Goal: Transaction & Acquisition: Obtain resource

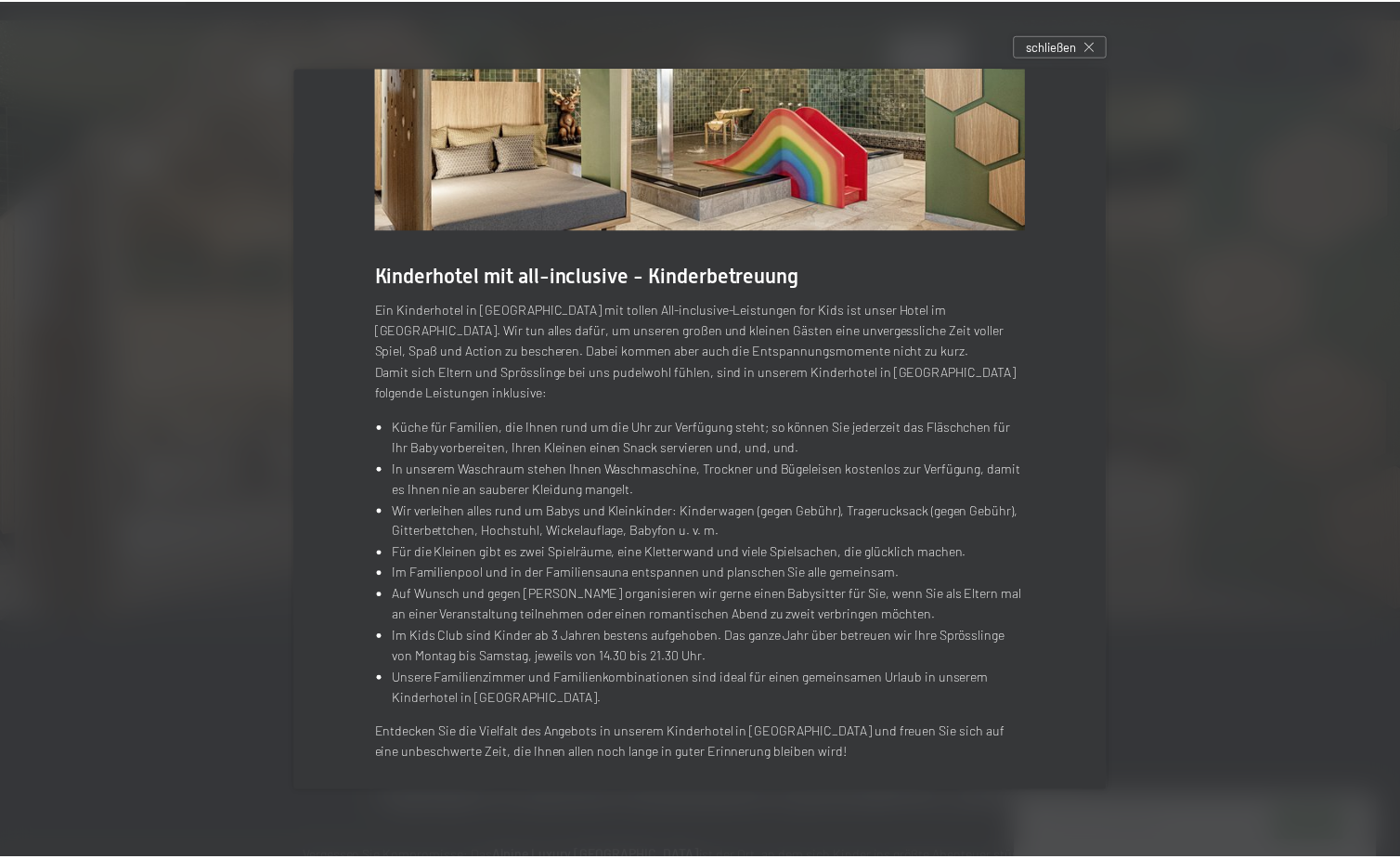
scroll to position [153, 0]
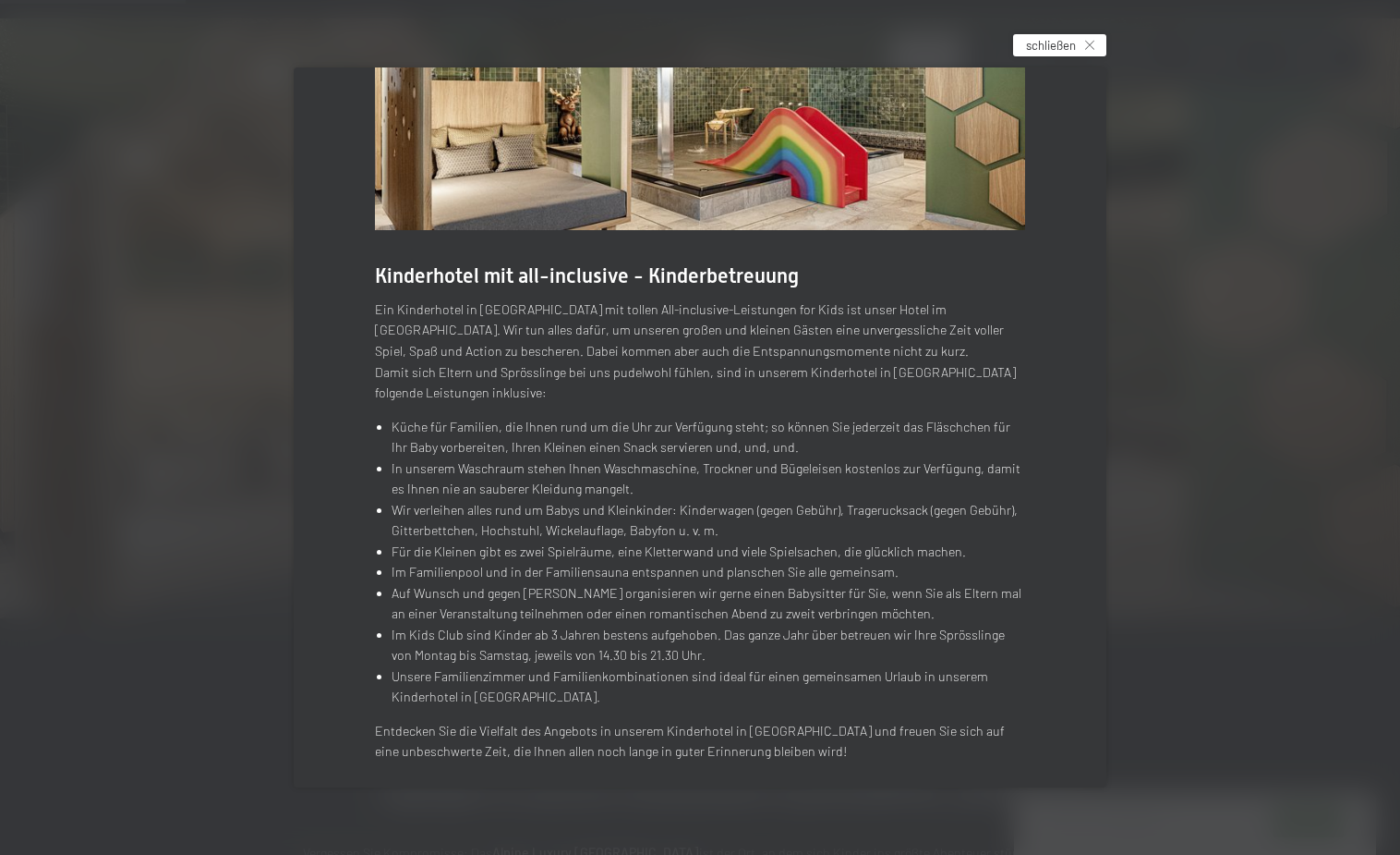
click at [1040, 48] on span "schließen" at bounding box center [1051, 45] width 50 height 16
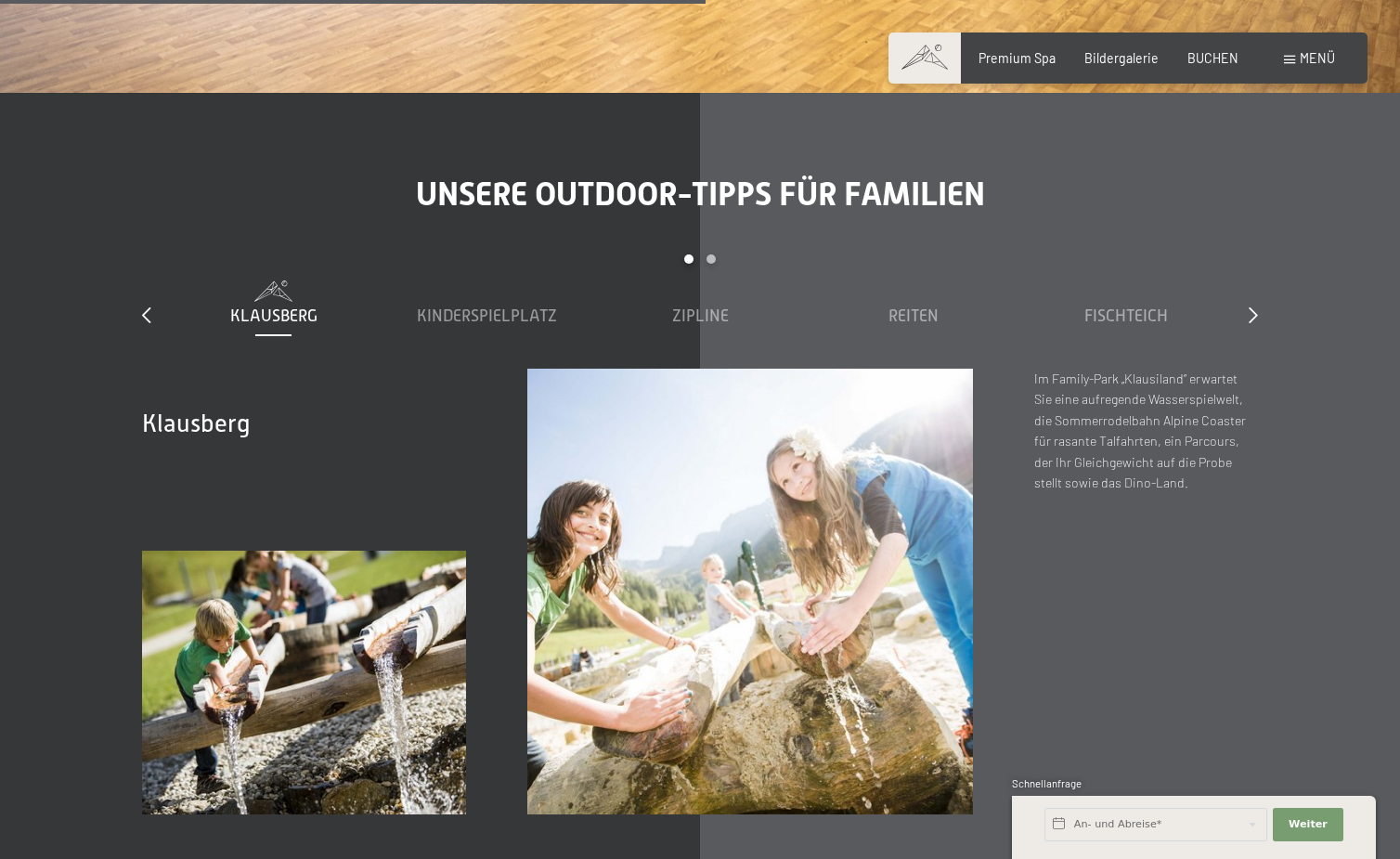
scroll to position [6253, 0]
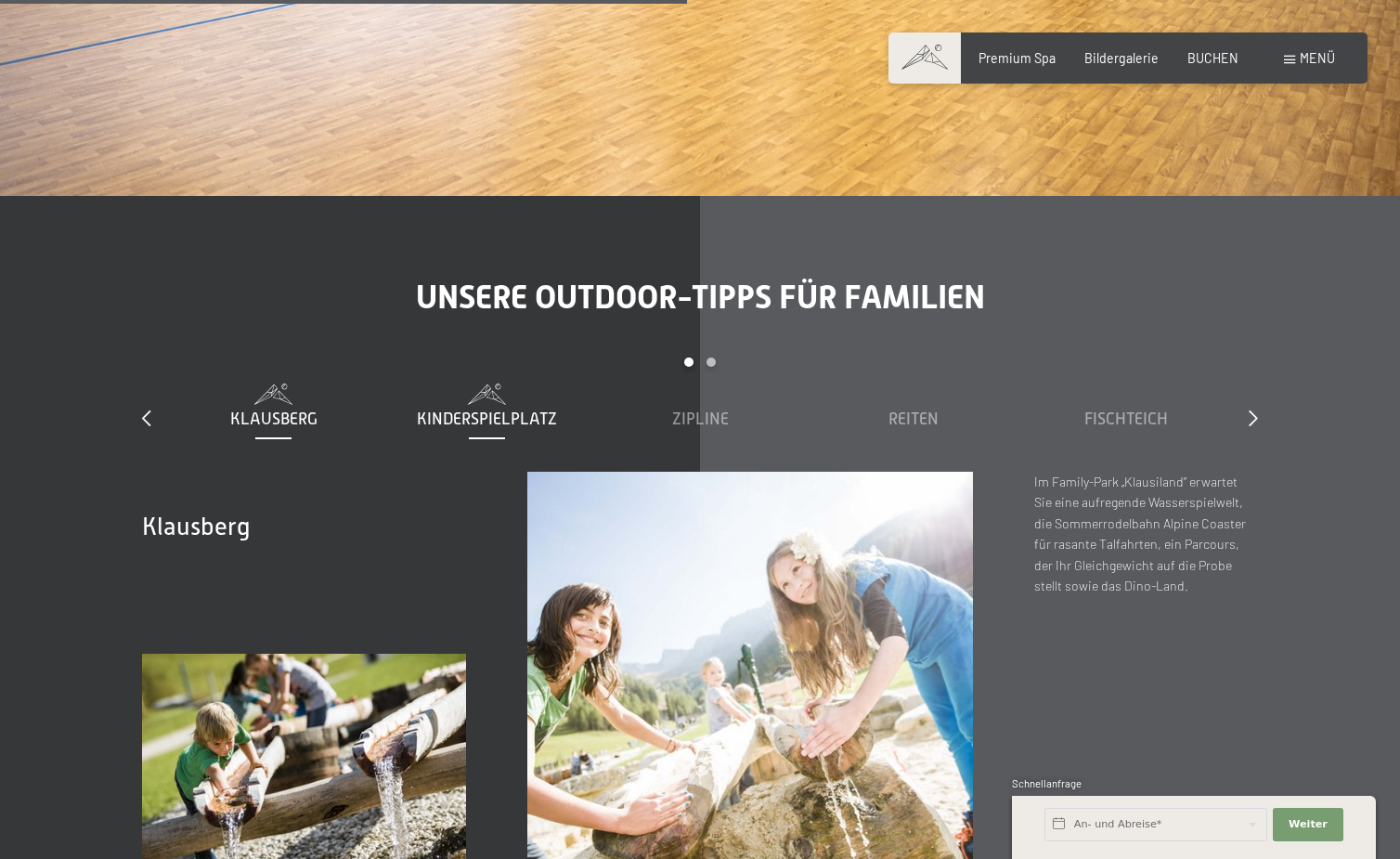
click at [458, 410] on span "Kinderspielplatz" at bounding box center [487, 418] width 140 height 18
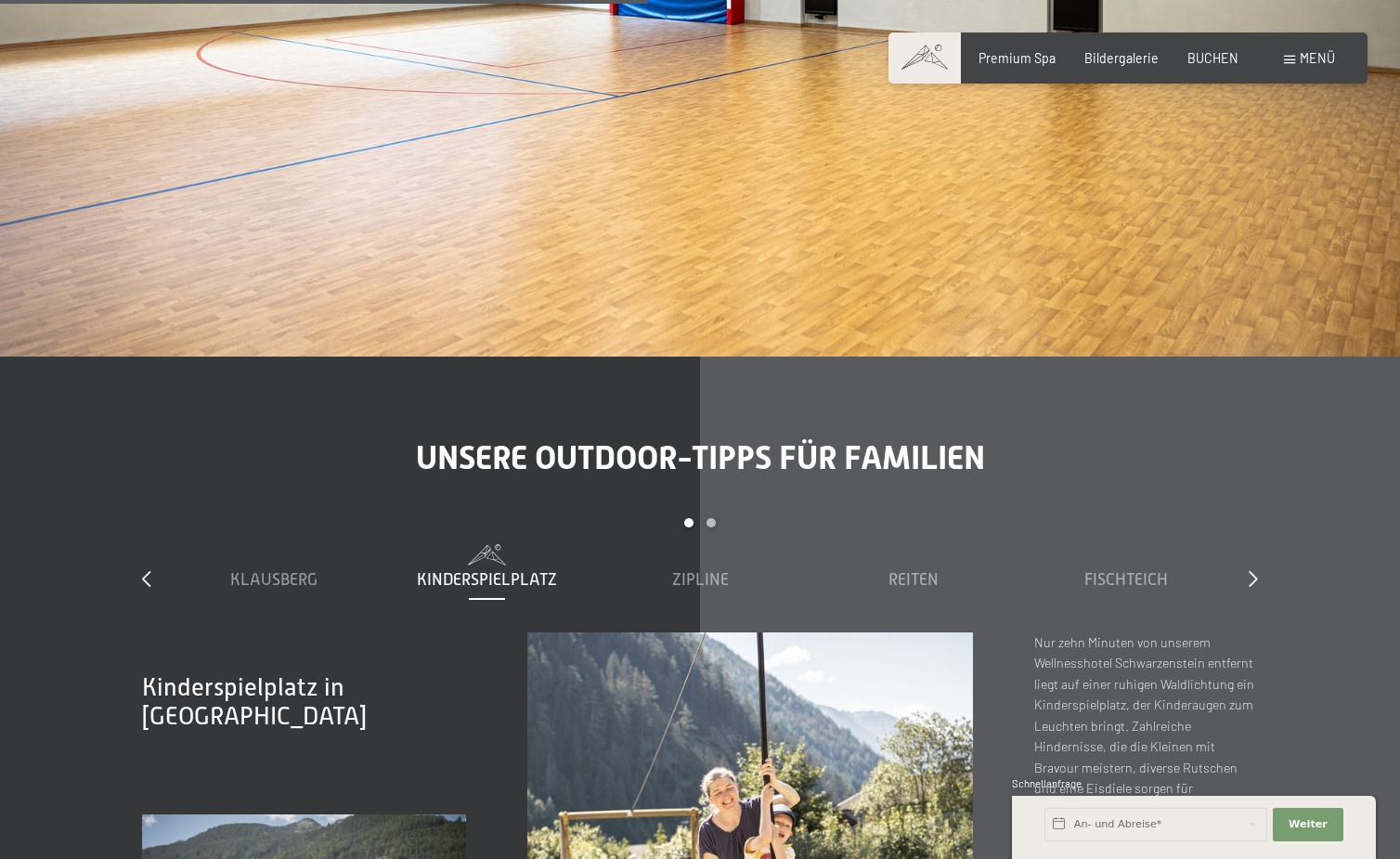
scroll to position [6221, 0]
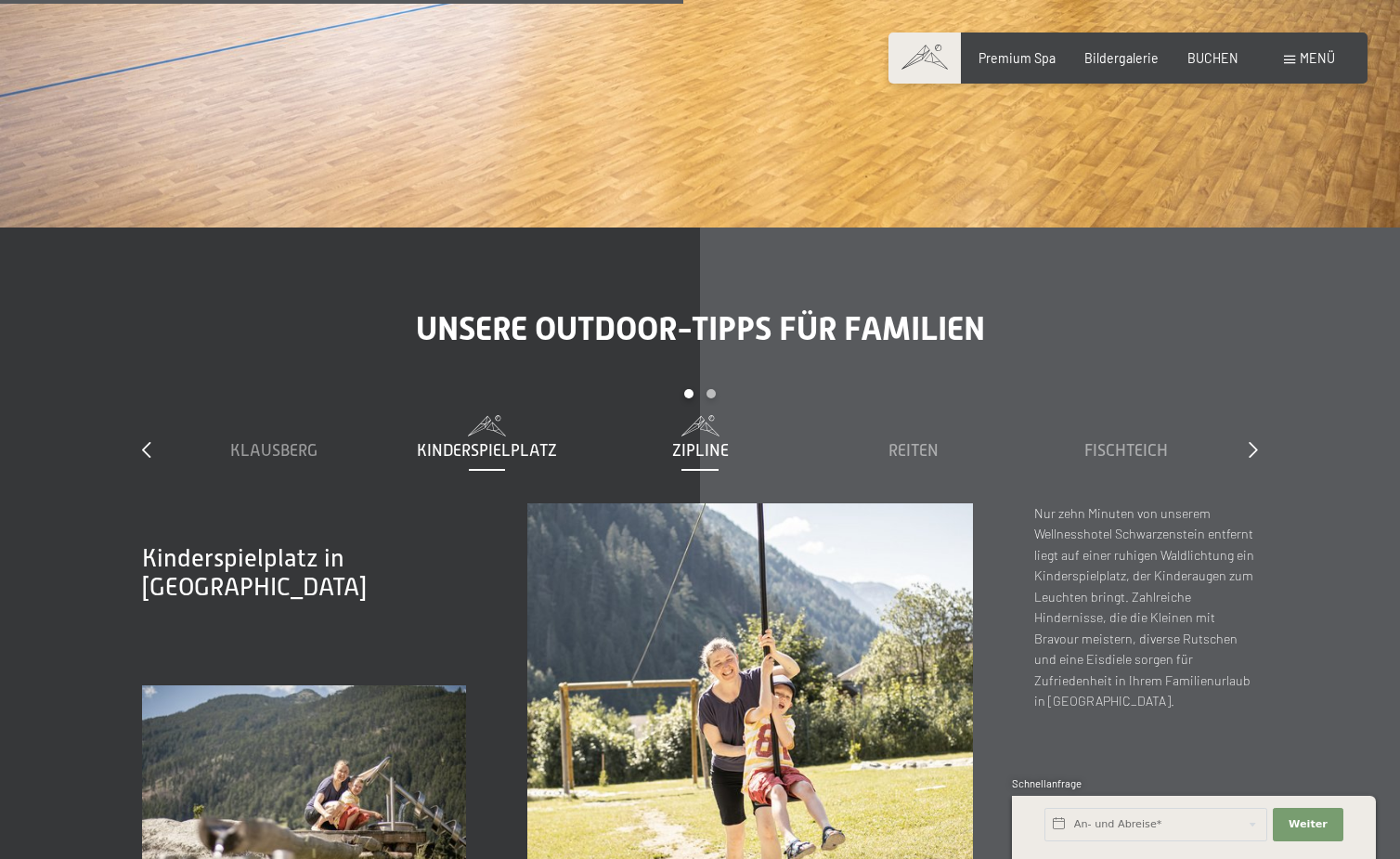
click at [711, 441] on span "Zipline" at bounding box center [700, 449] width 57 height 18
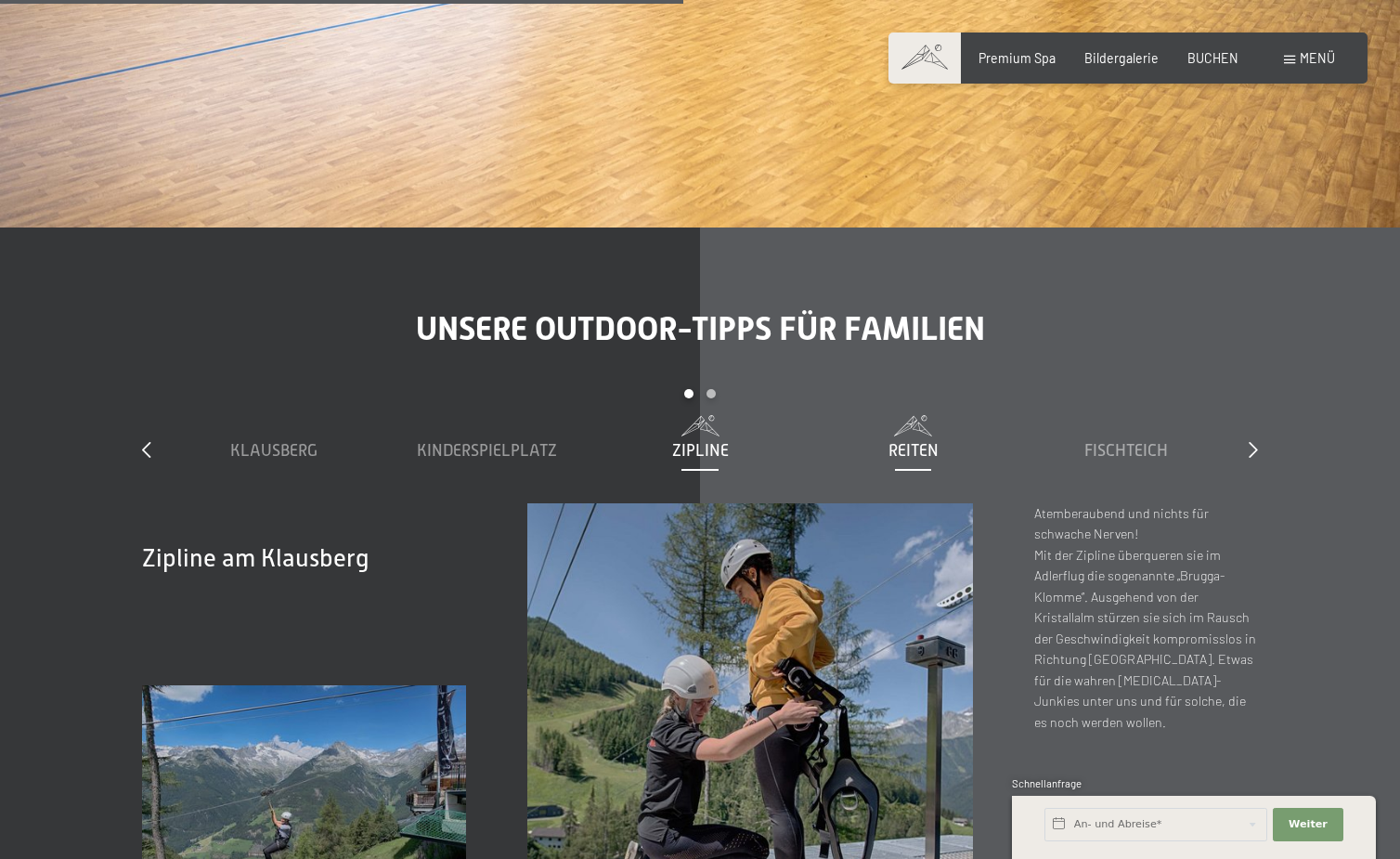
click at [912, 441] on span "Reiten" at bounding box center [914, 449] width 50 height 18
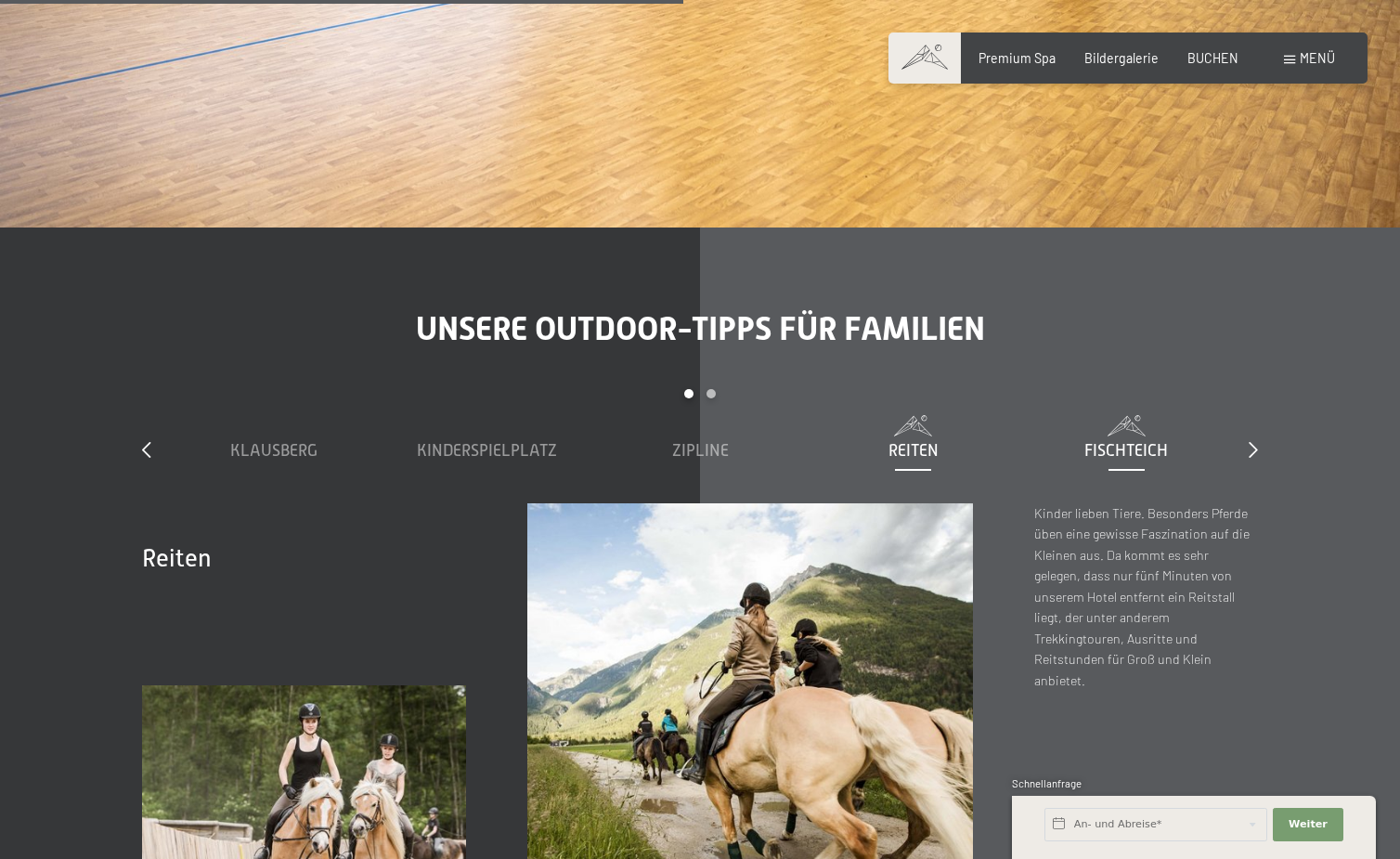
click at [1100, 441] on span "Fischteich" at bounding box center [1126, 449] width 84 height 18
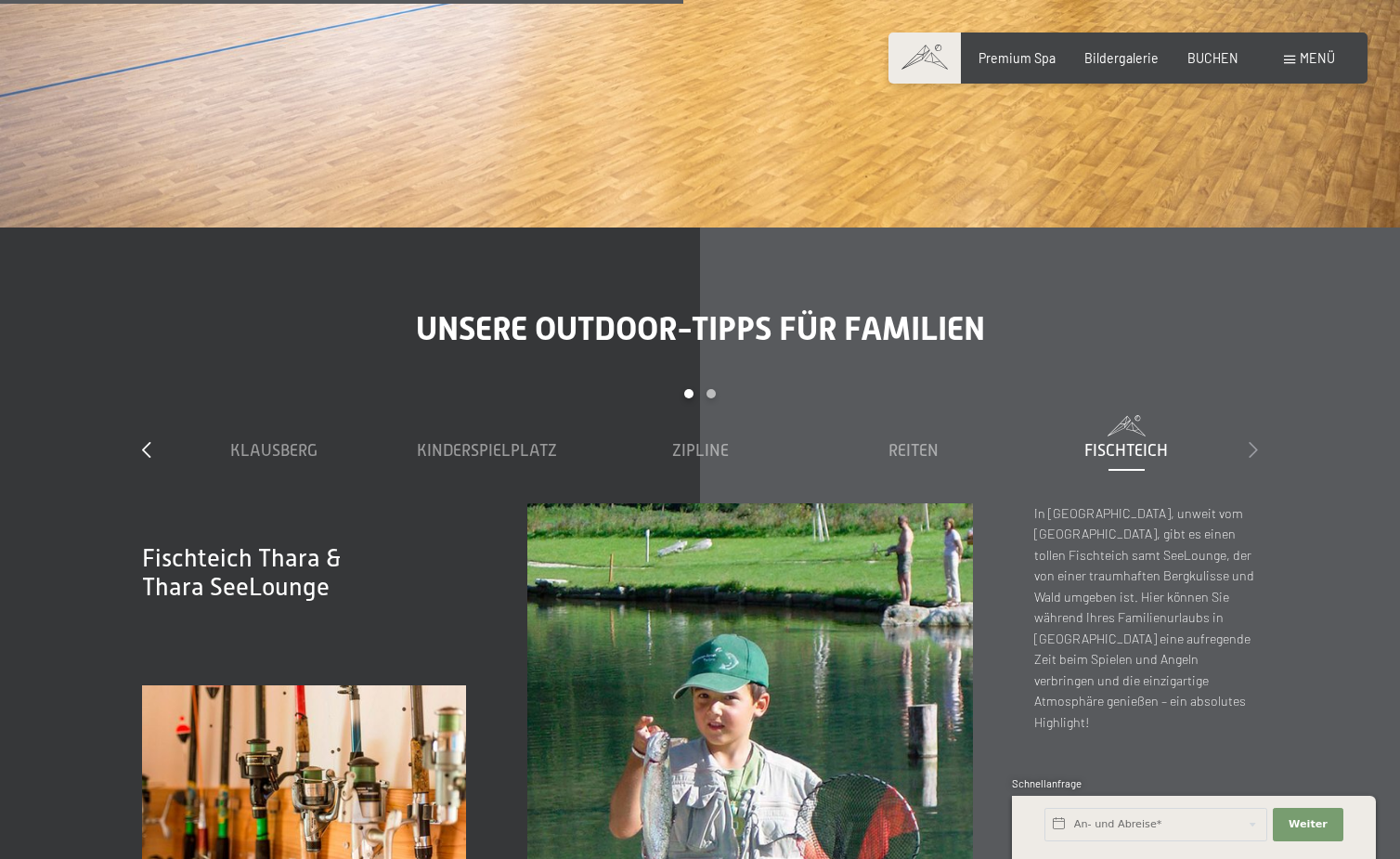
click at [1254, 441] on icon at bounding box center [1254, 448] width 10 height 16
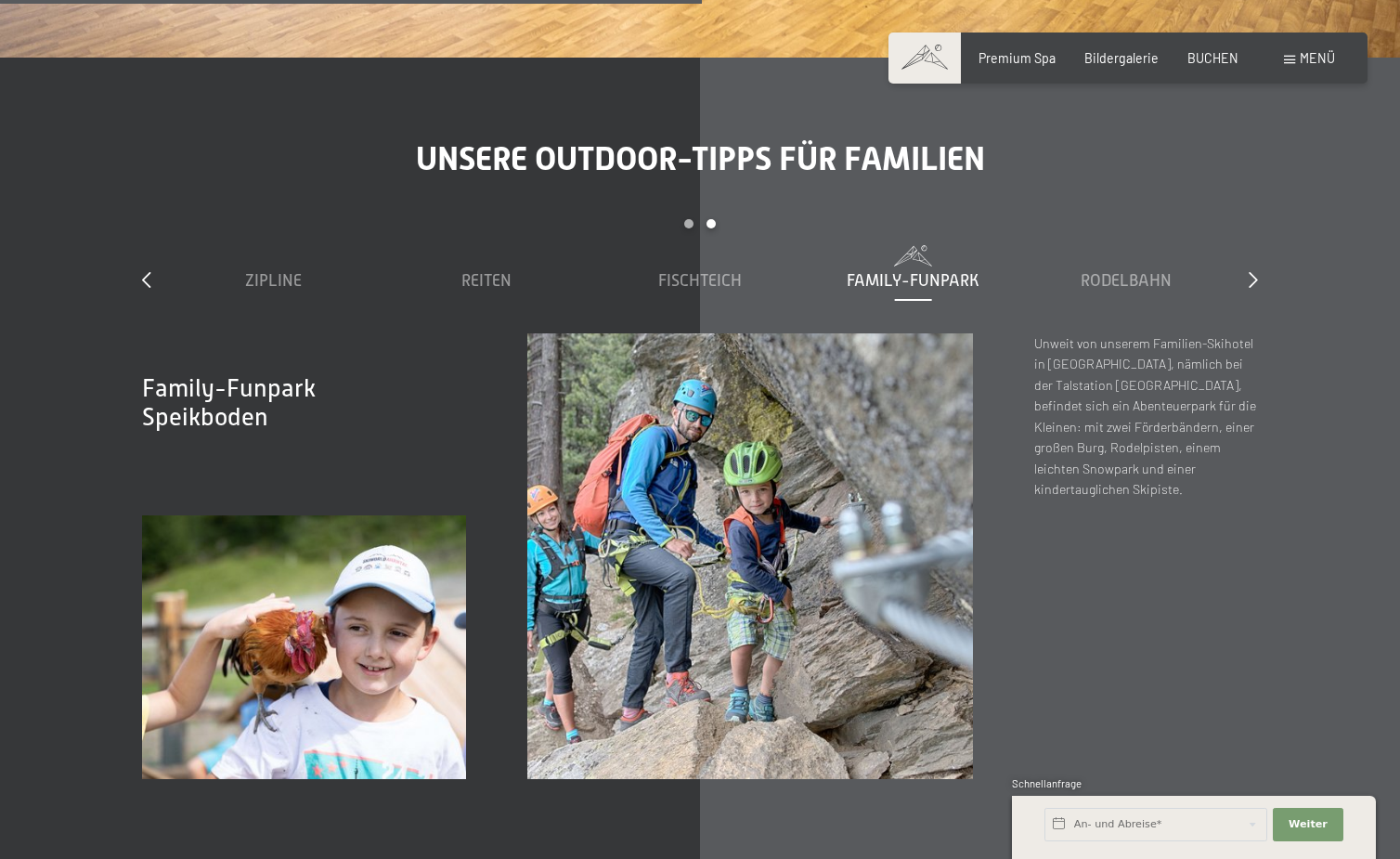
scroll to position [6343, 0]
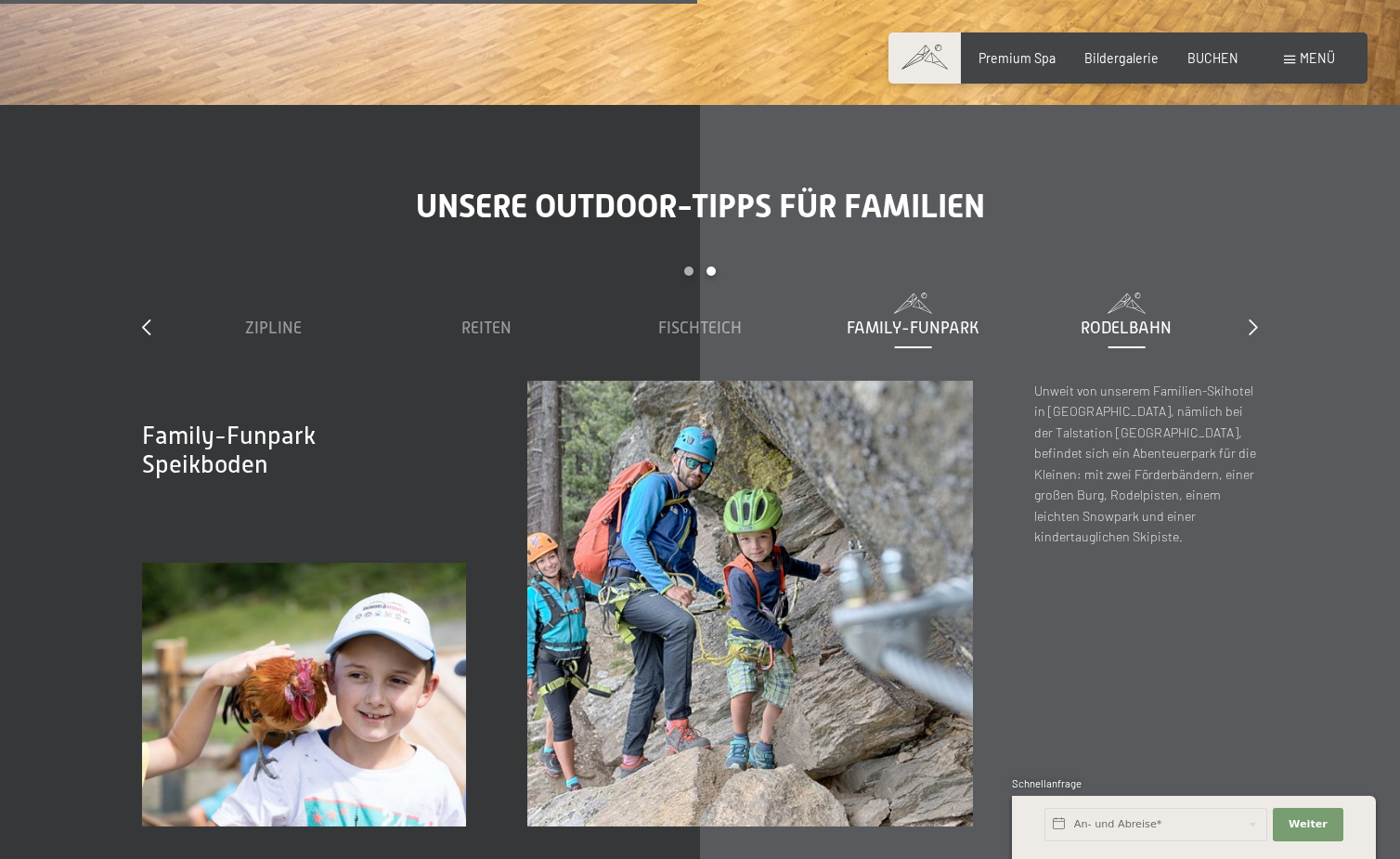
click at [1108, 319] on span "Rodelbahn" at bounding box center [1126, 327] width 91 height 18
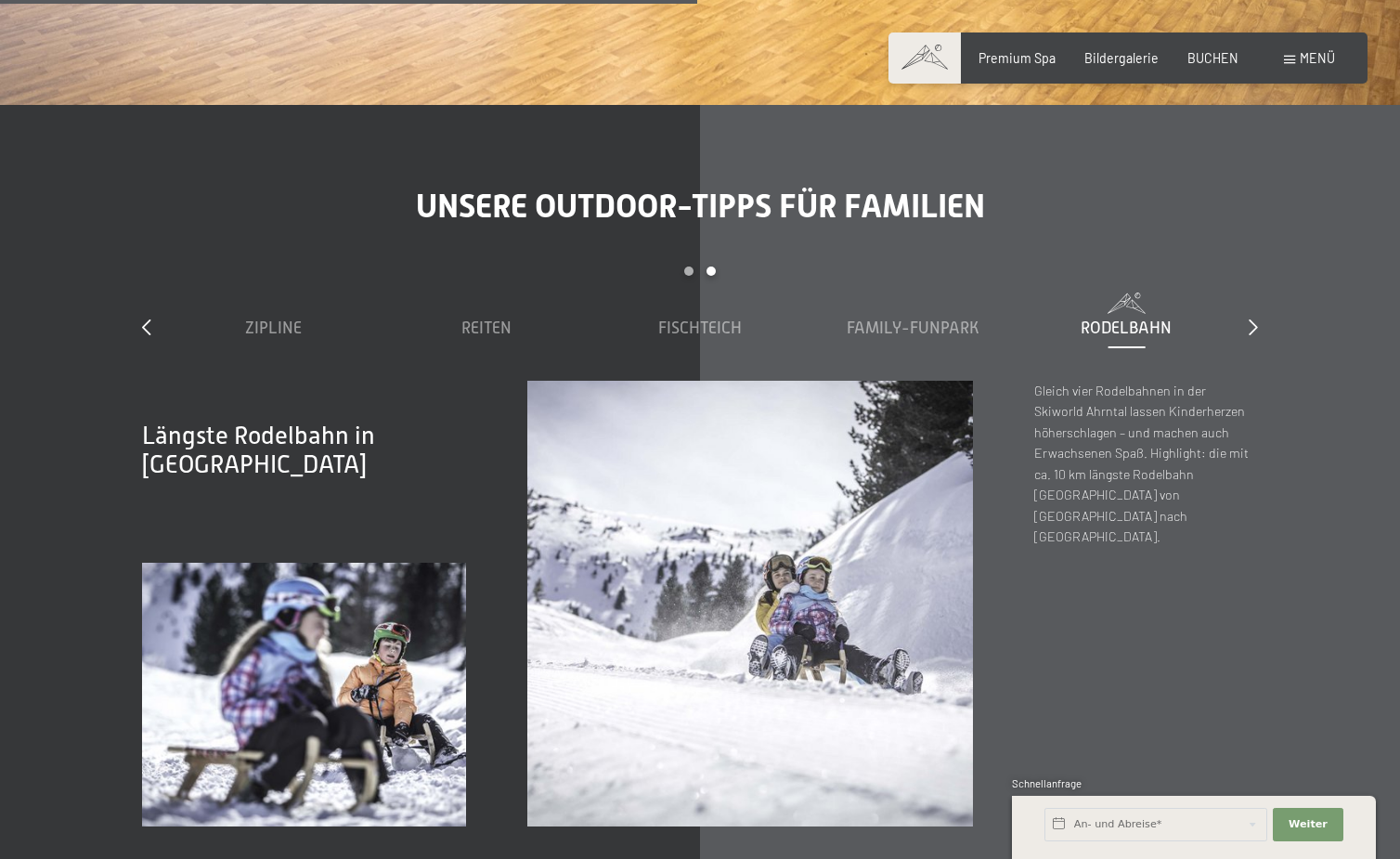
click at [151, 267] on div "slide 3 to 7 of 7 Klausberg Kinderspielplatz Zipline Reiten Fischteich Family-F…" at bounding box center [700, 323] width 1116 height 113
click at [145, 319] on icon at bounding box center [147, 326] width 10 height 16
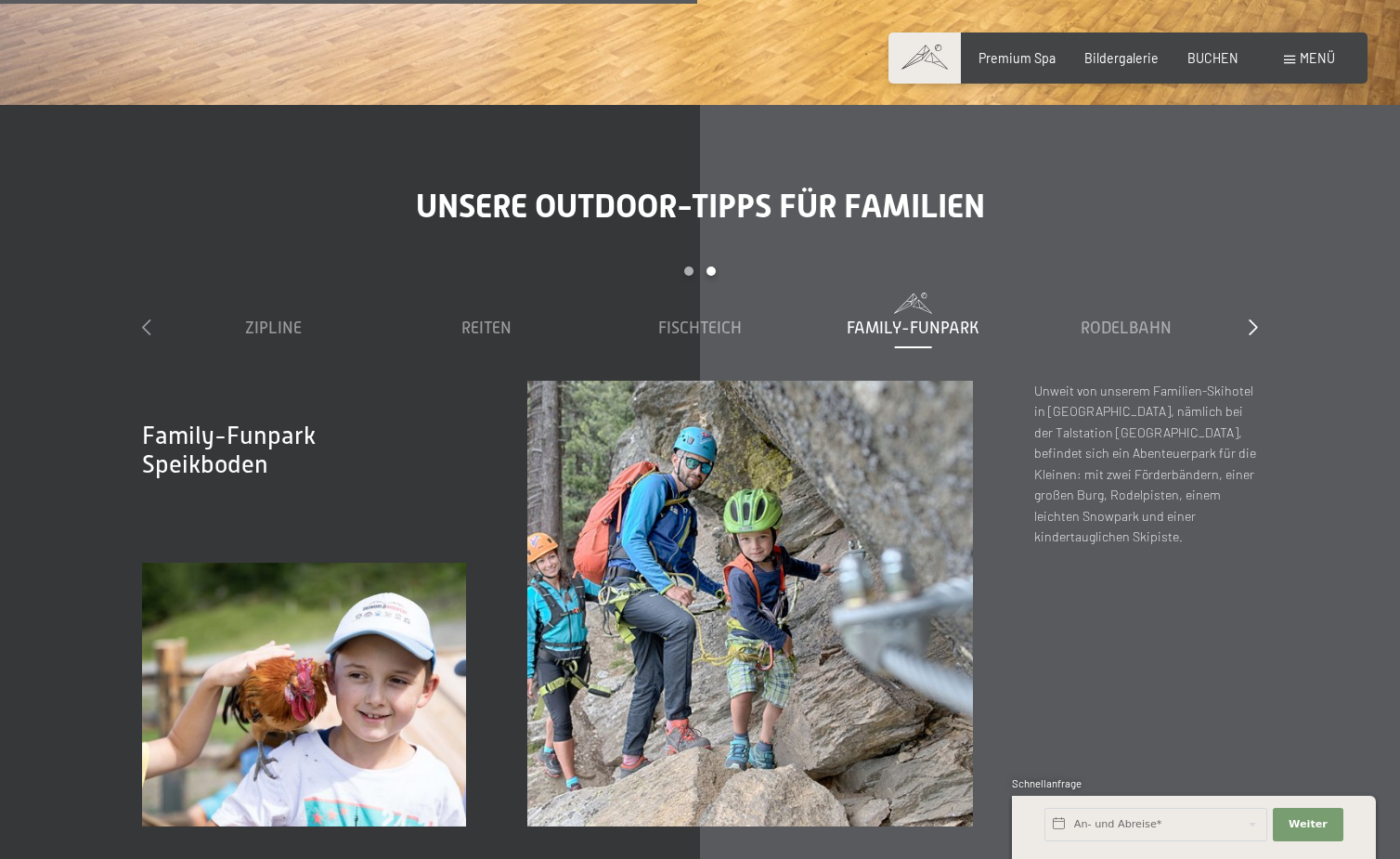
click at [145, 319] on icon at bounding box center [147, 326] width 10 height 16
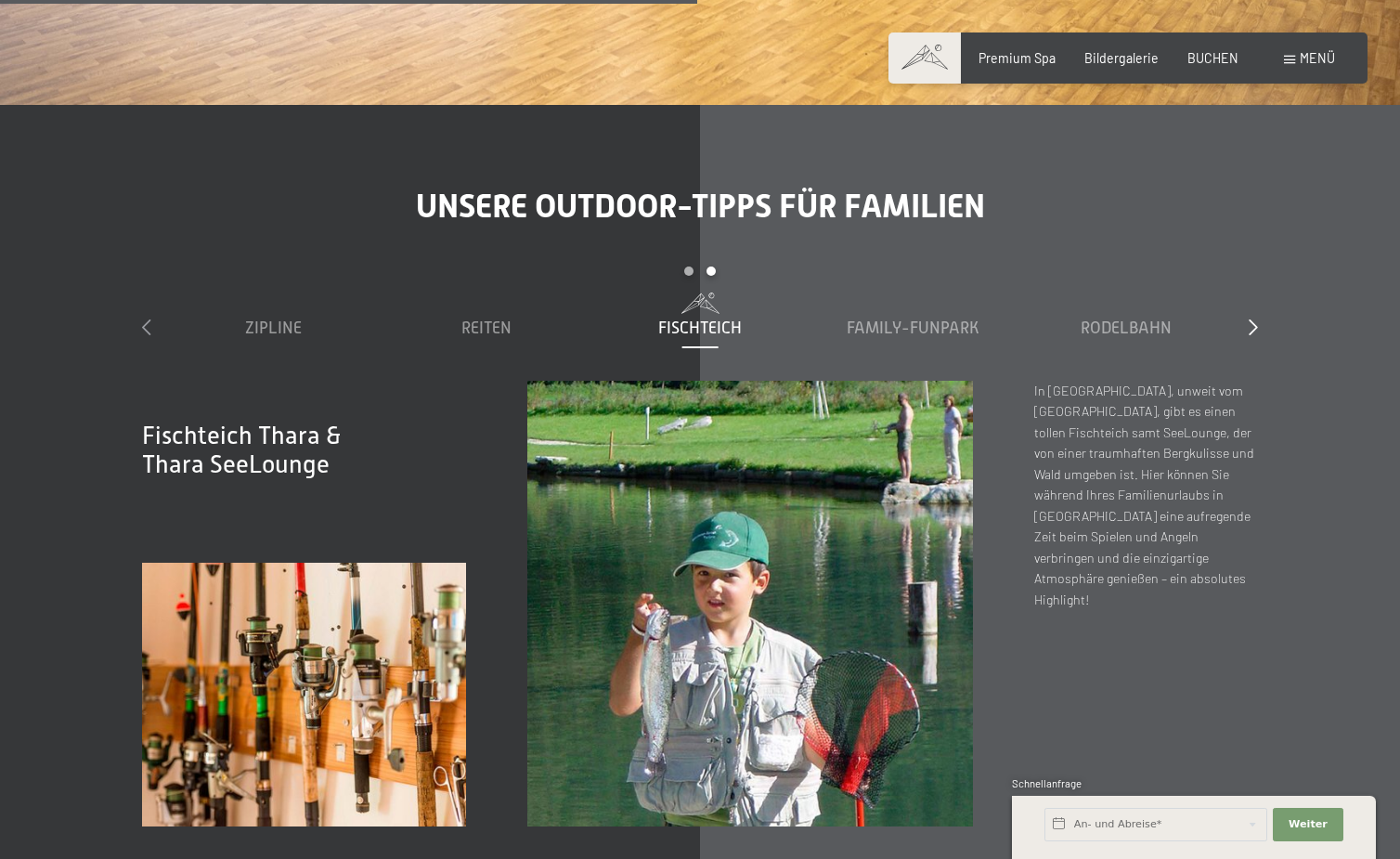
click at [145, 319] on icon at bounding box center [147, 326] width 10 height 16
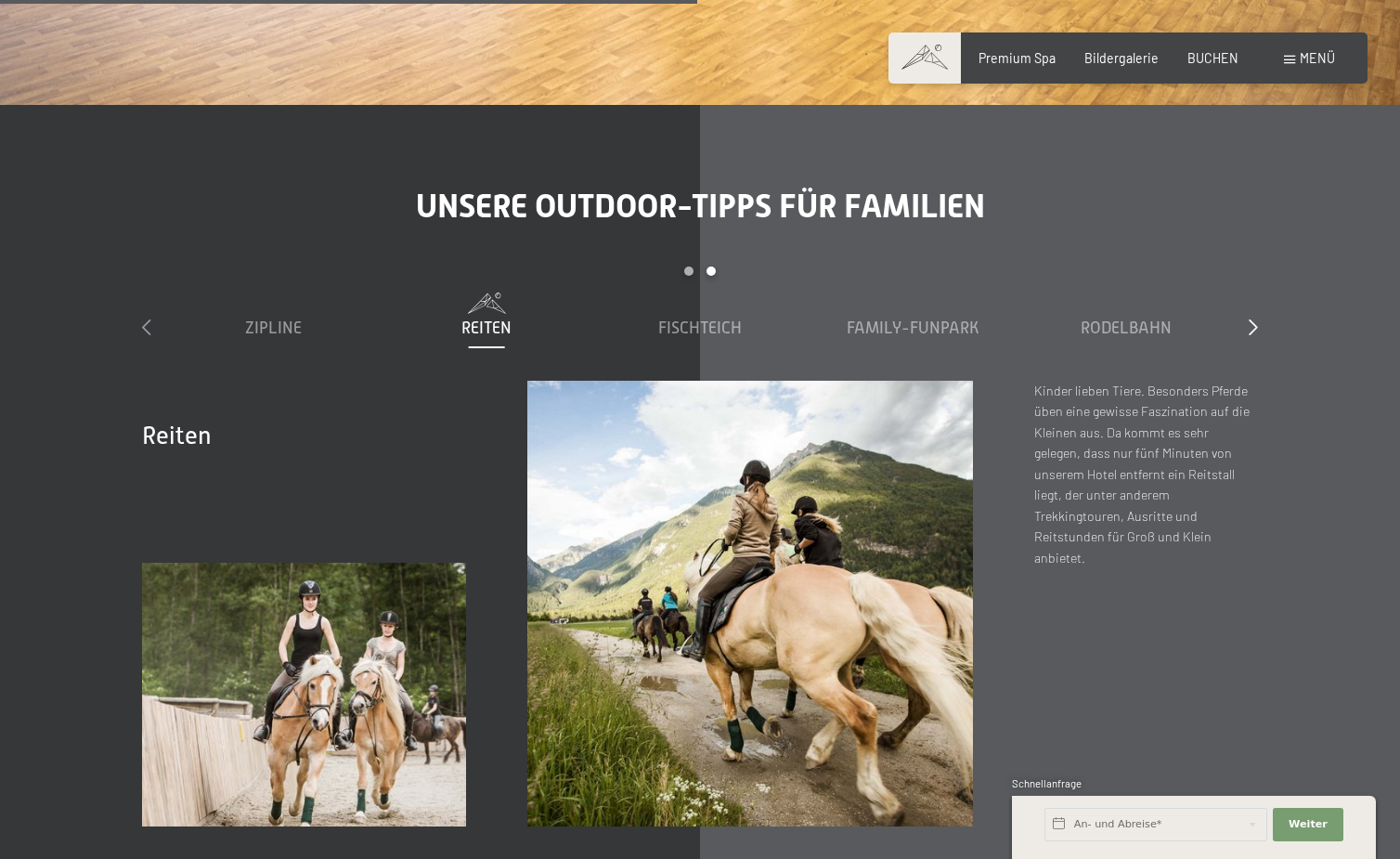
click at [145, 319] on icon at bounding box center [147, 326] width 10 height 16
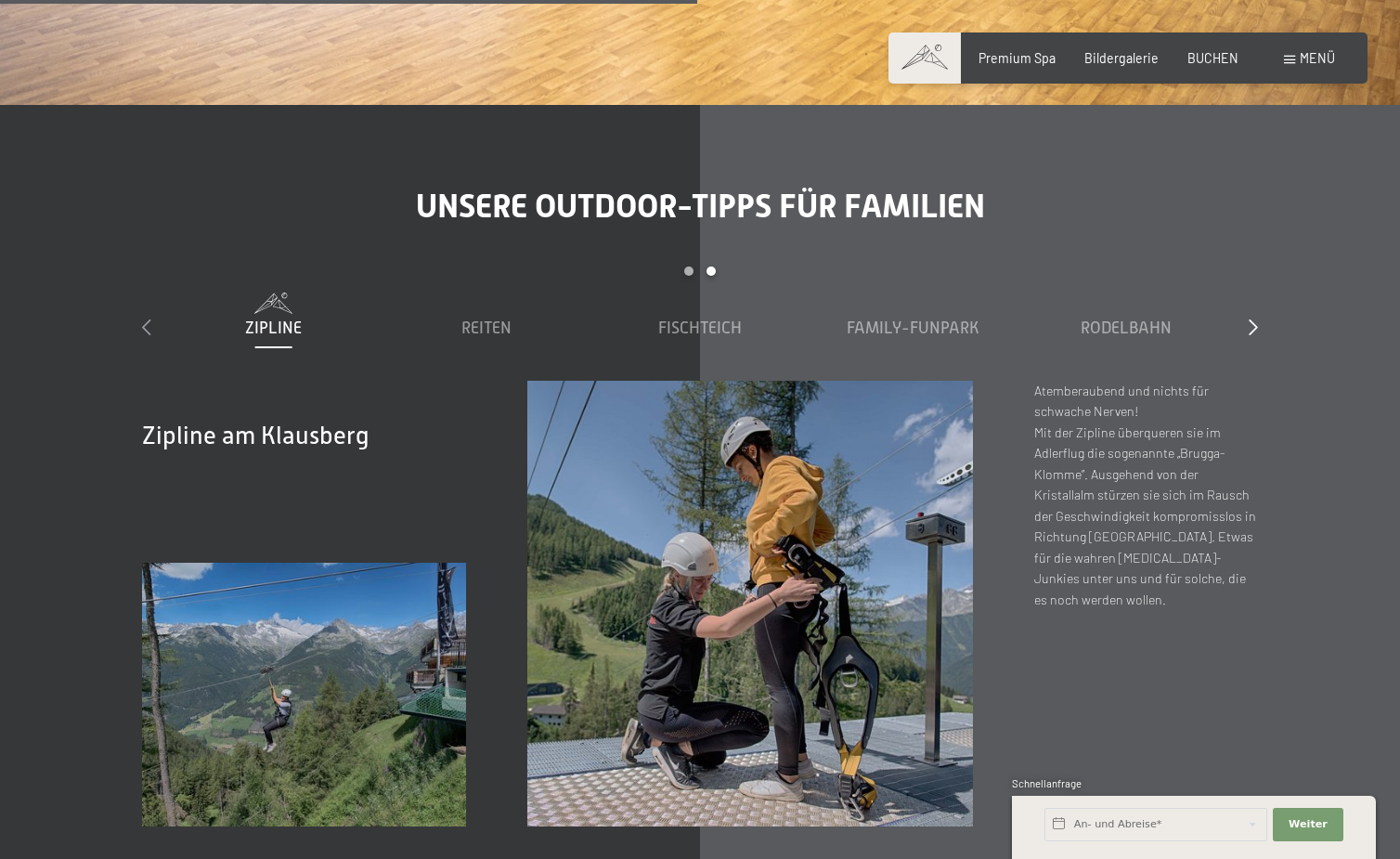
click at [145, 319] on icon at bounding box center [147, 326] width 10 height 16
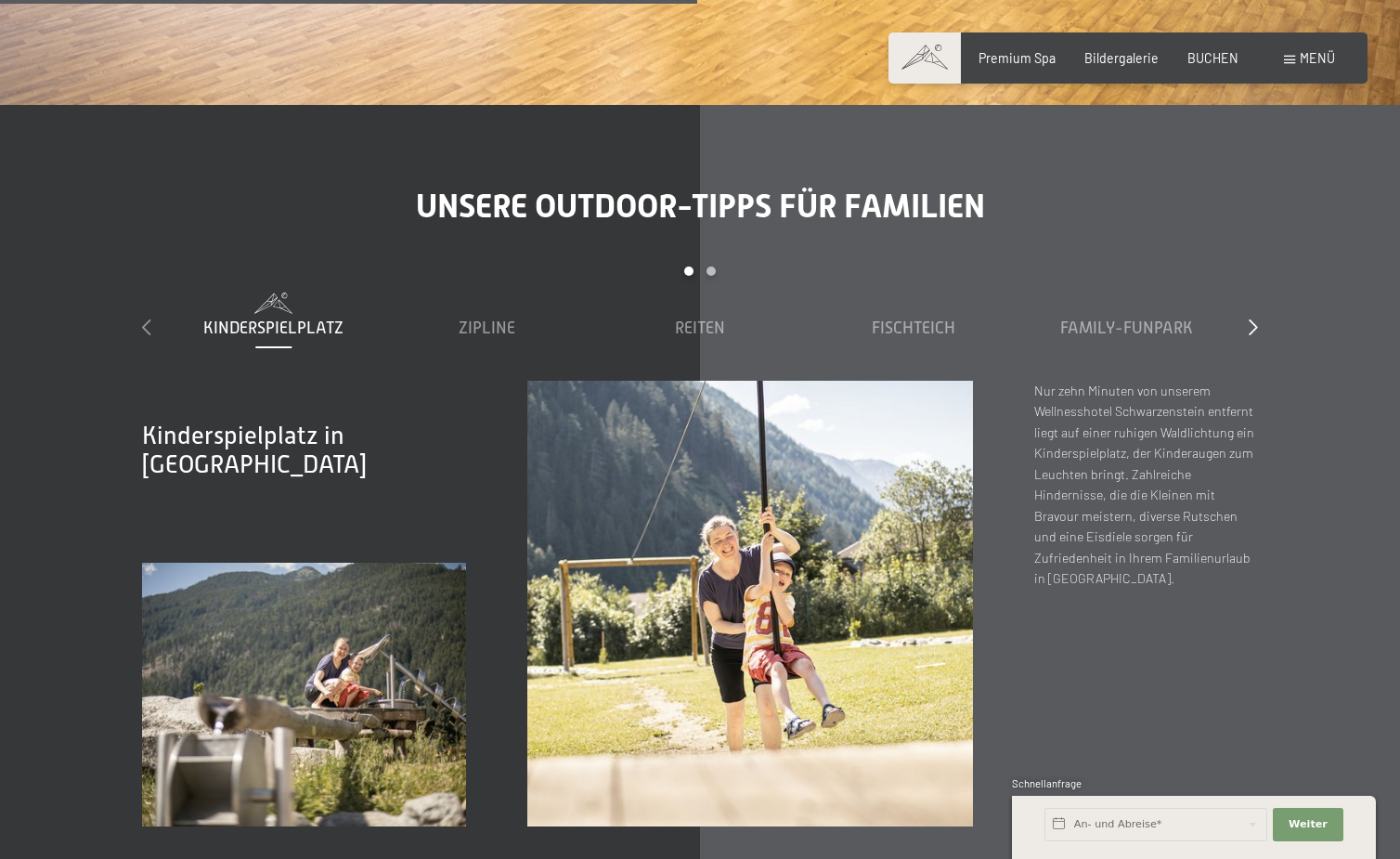
click at [145, 319] on icon at bounding box center [147, 326] width 10 height 16
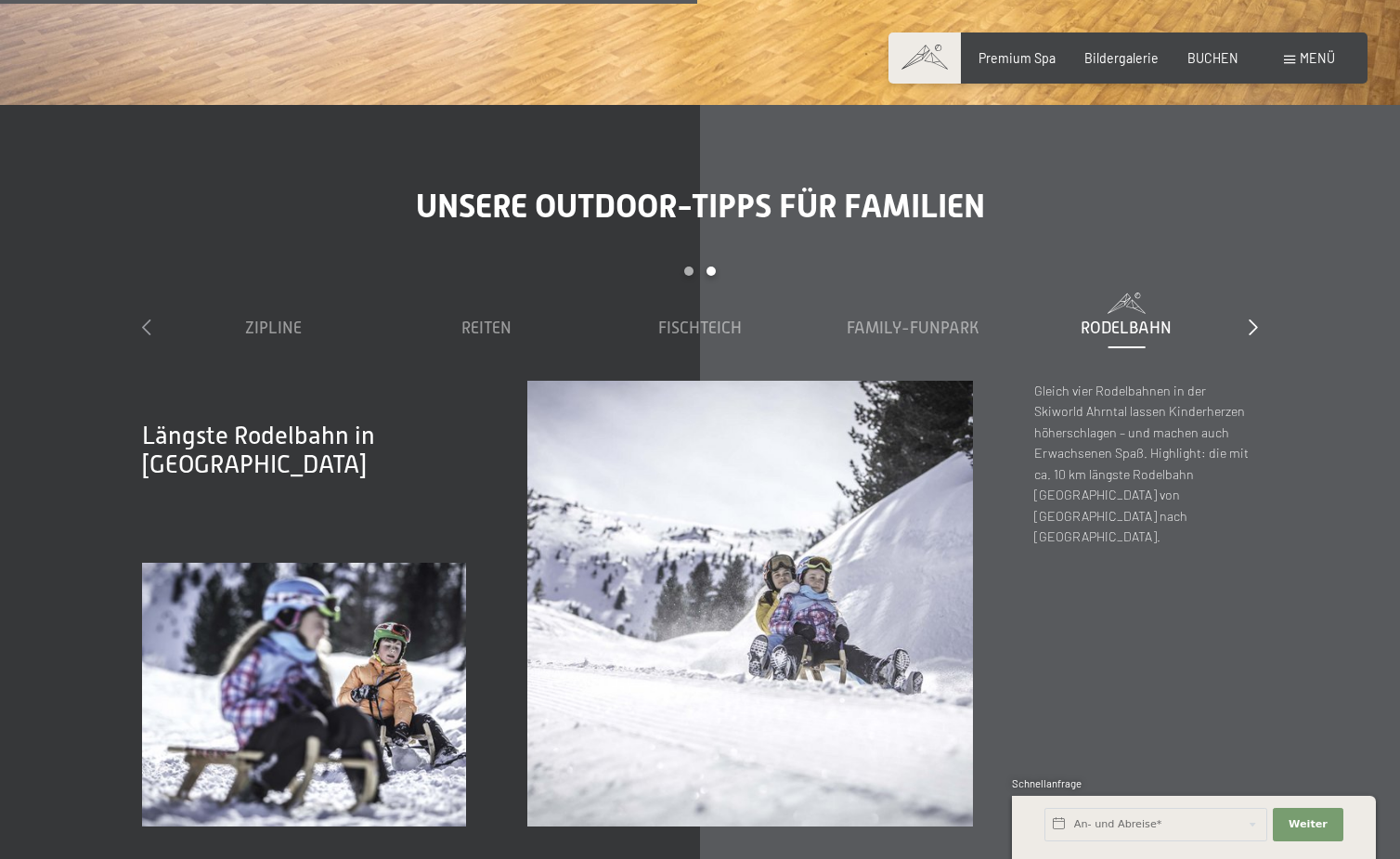
click at [145, 319] on icon at bounding box center [147, 326] width 10 height 16
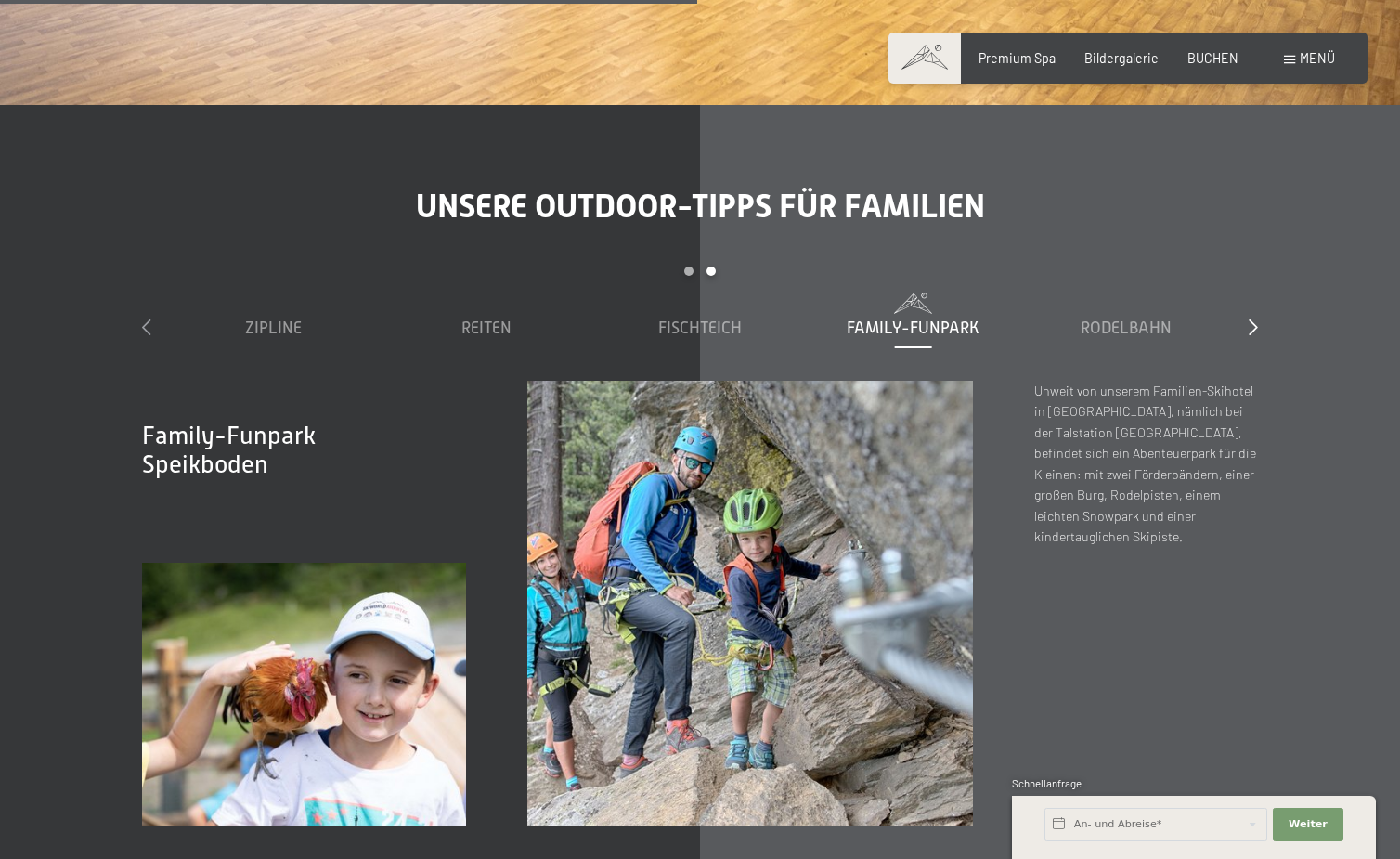
click at [145, 319] on icon at bounding box center [147, 326] width 10 height 16
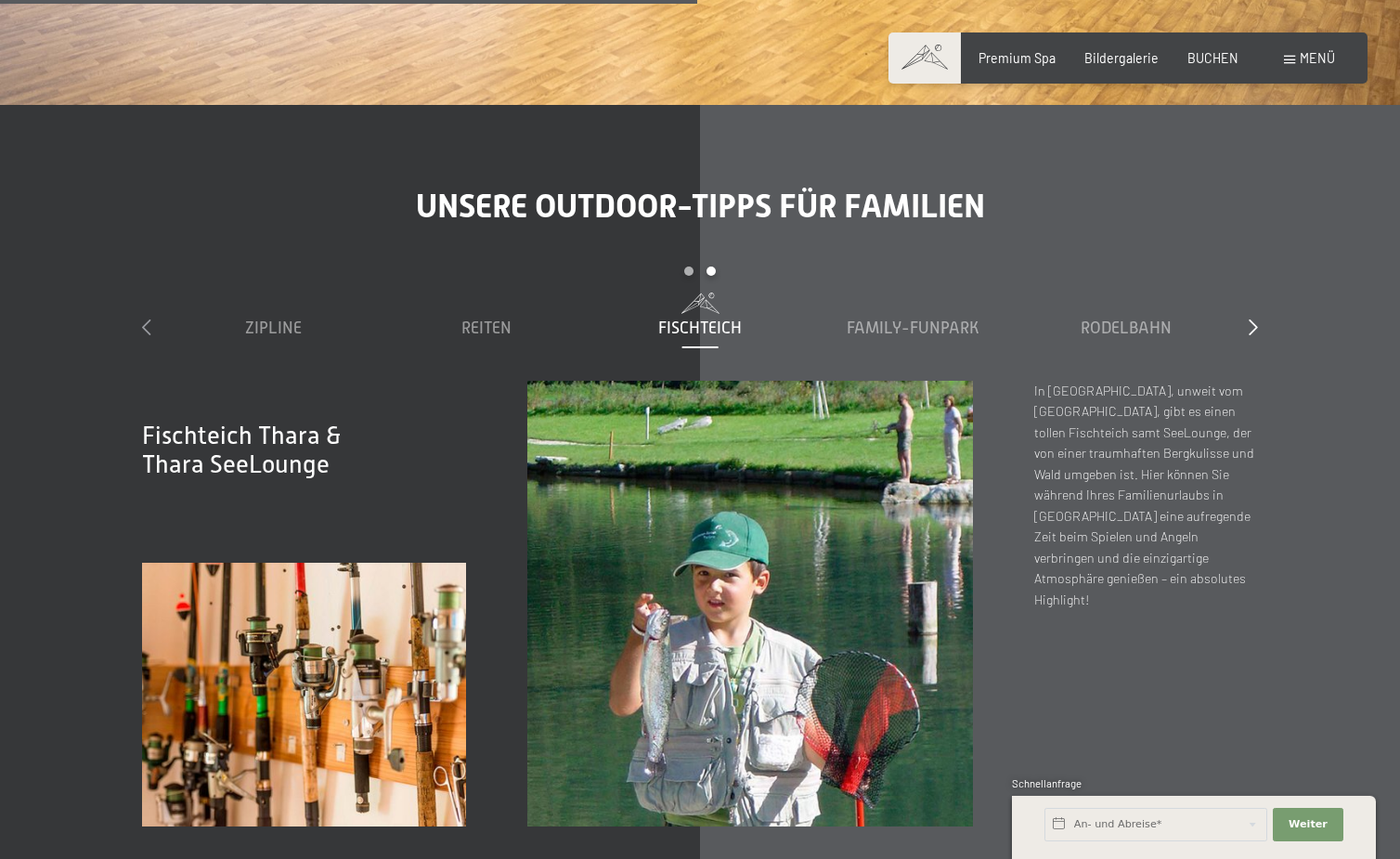
click at [145, 319] on icon at bounding box center [147, 326] width 10 height 16
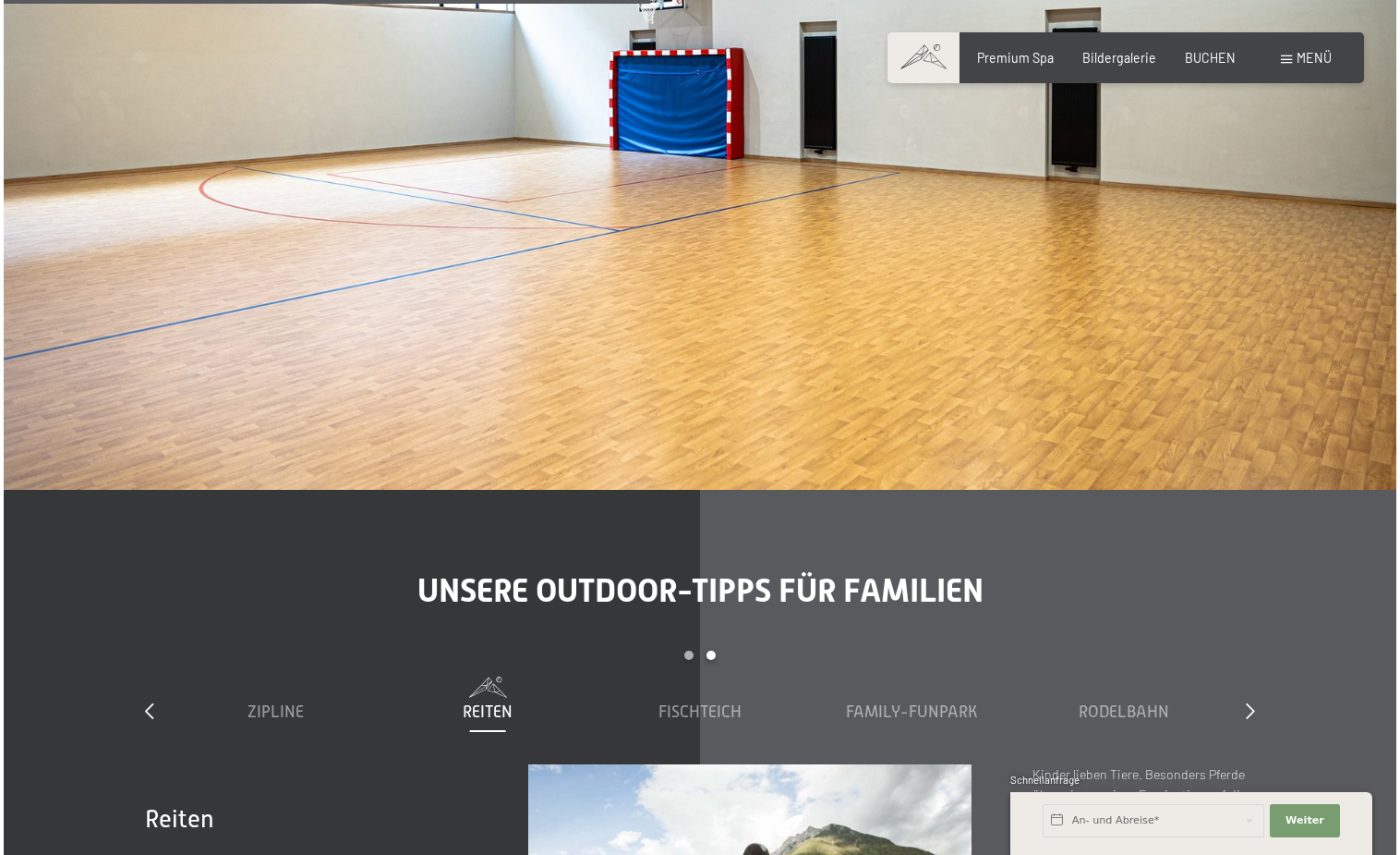
scroll to position [5852, 0]
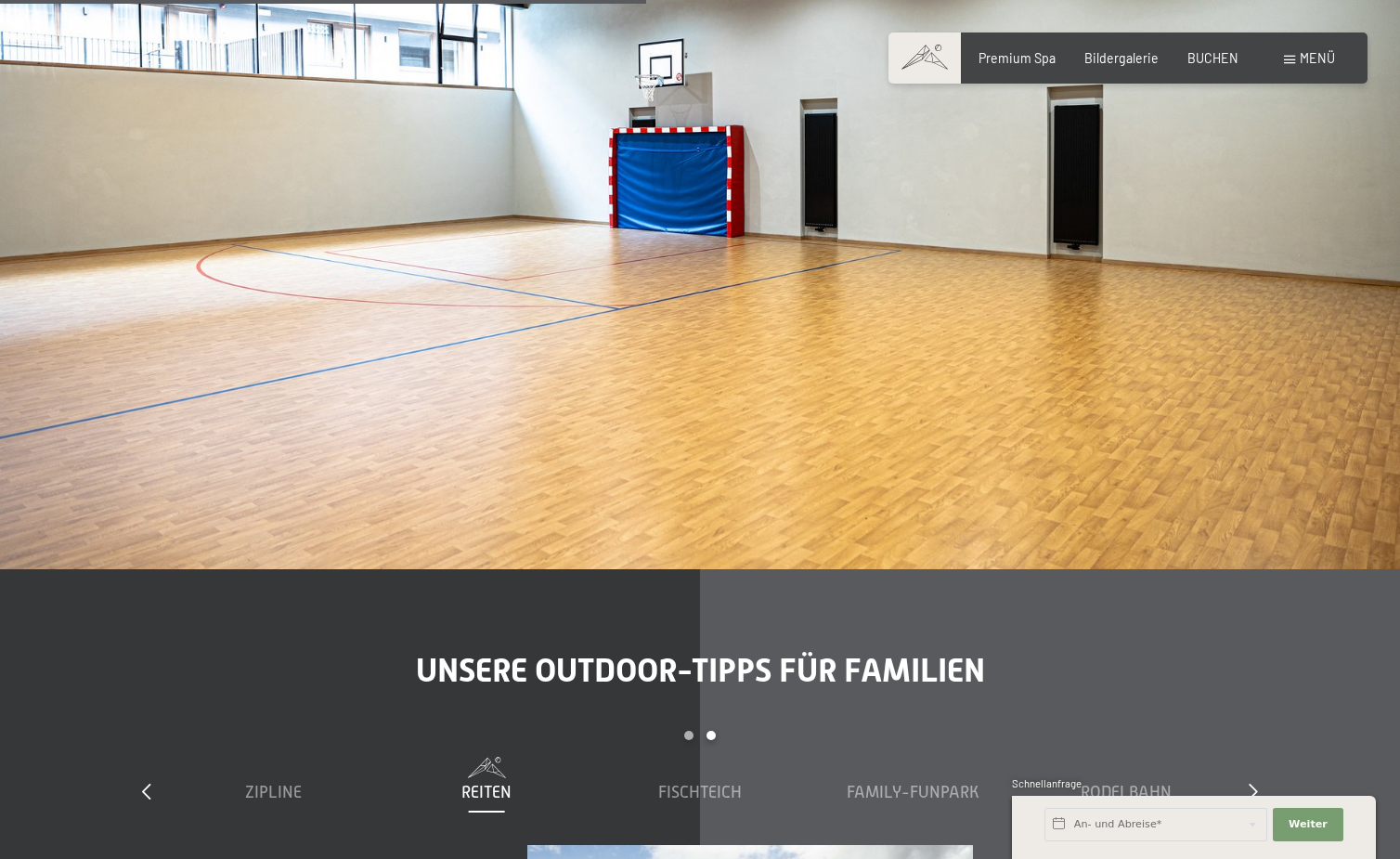
click at [1298, 55] on div "Menü" at bounding box center [1310, 58] width 51 height 18
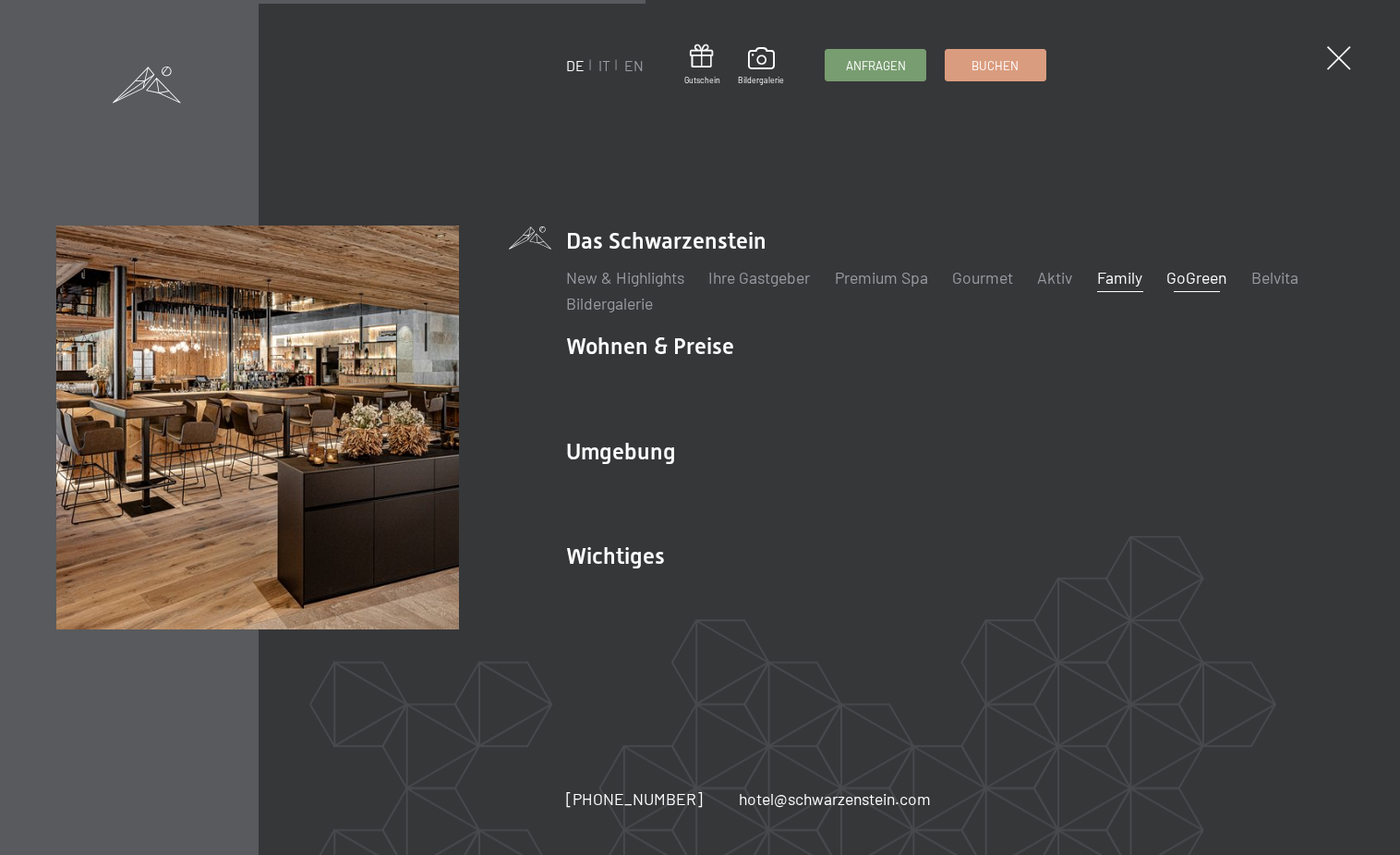
click at [1201, 287] on link "GoGreen" at bounding box center [1197, 277] width 60 height 20
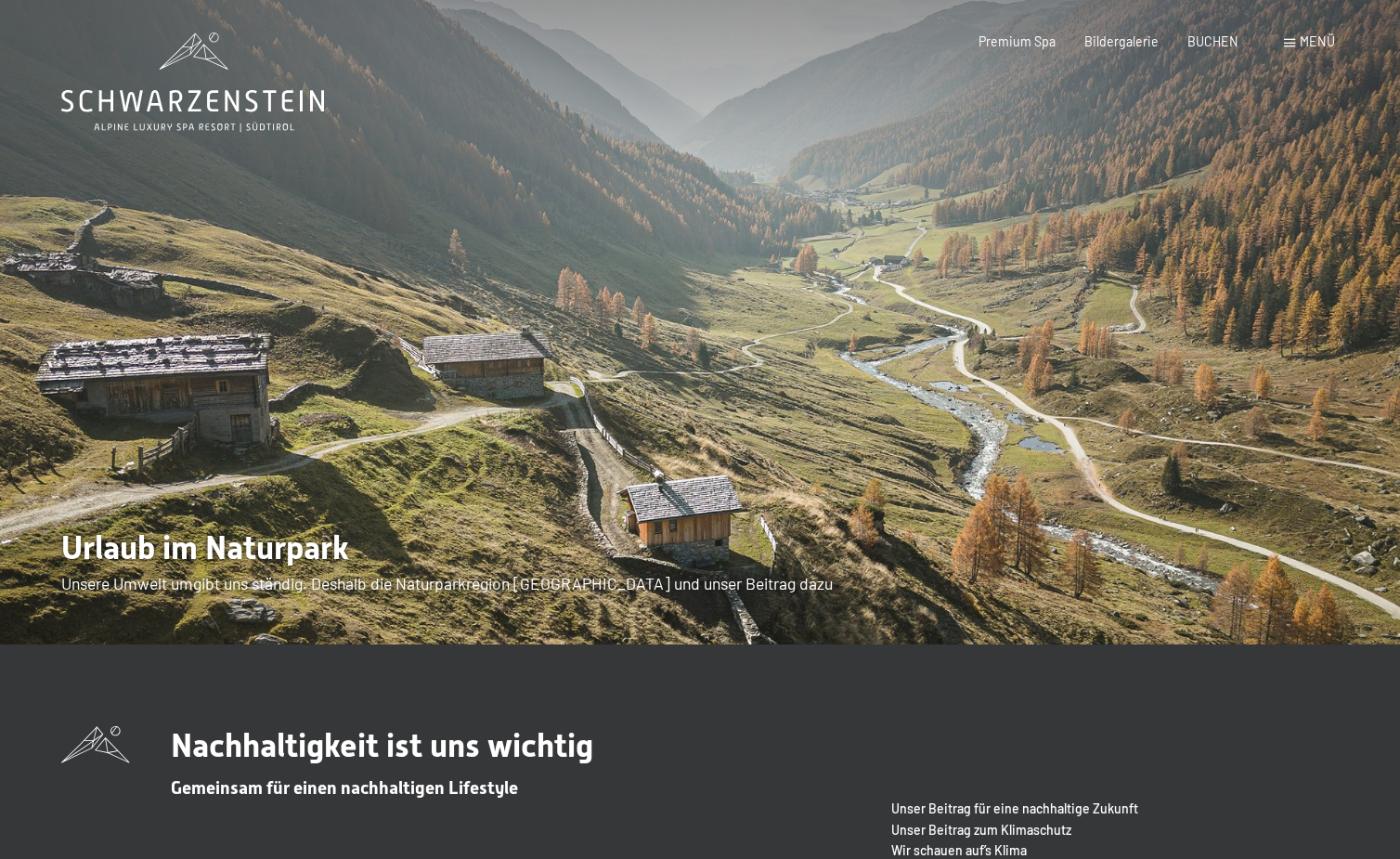
click at [1294, 42] on span at bounding box center [1291, 43] width 12 height 9
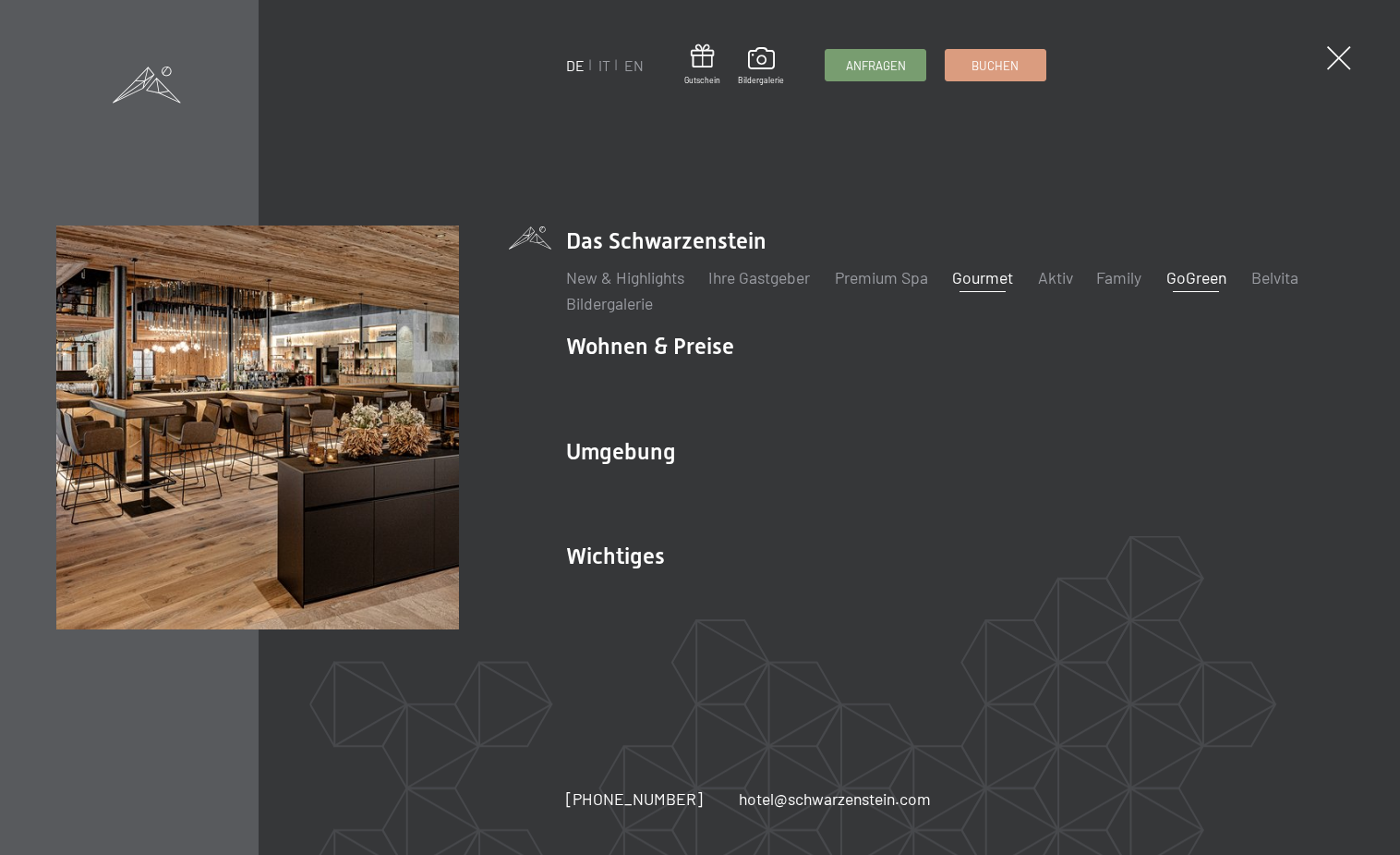
click at [1001, 279] on link "Gourmet" at bounding box center [983, 277] width 61 height 20
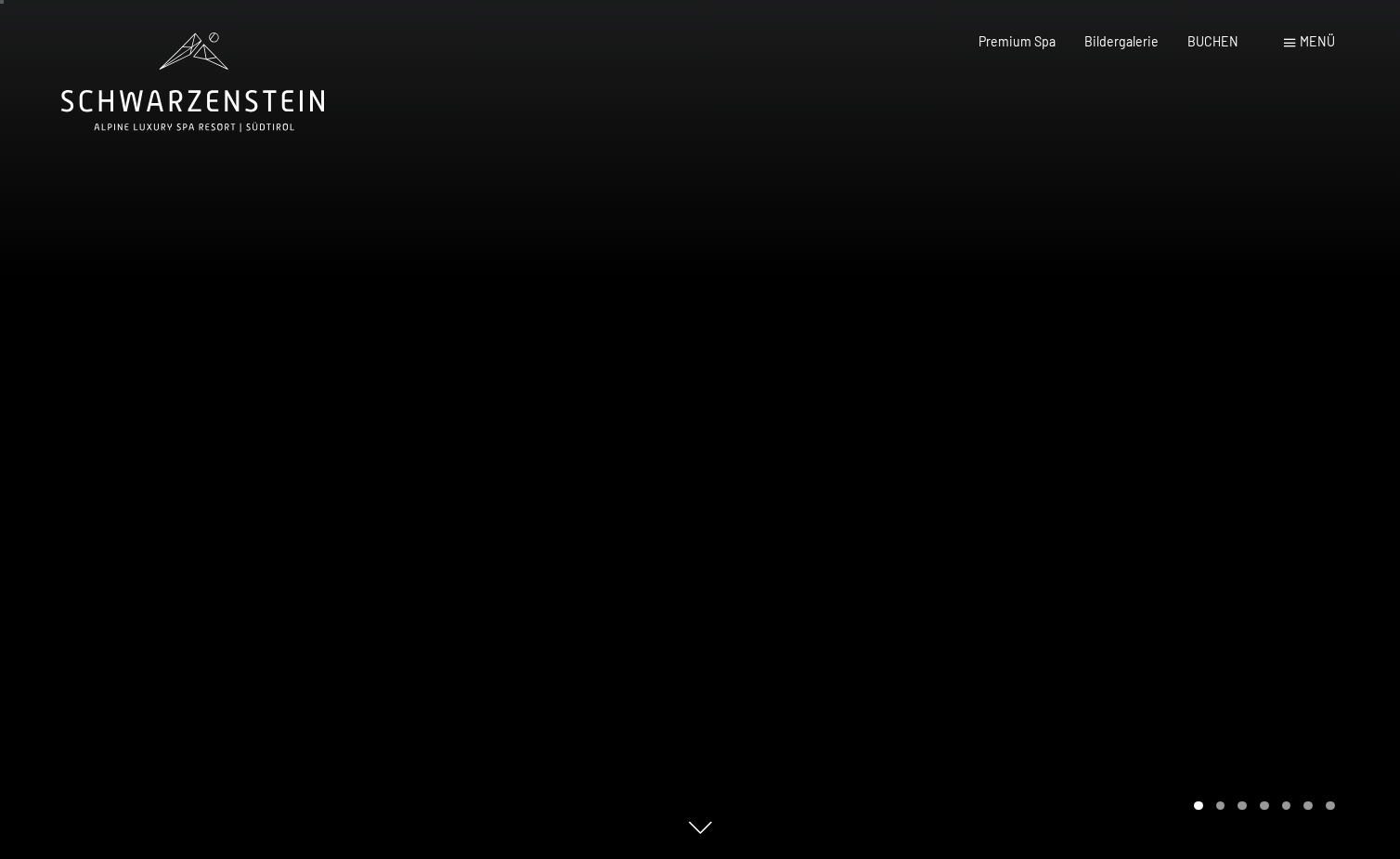
scroll to position [-1, 0]
click at [1171, 375] on div at bounding box center [1050, 429] width 700 height 859
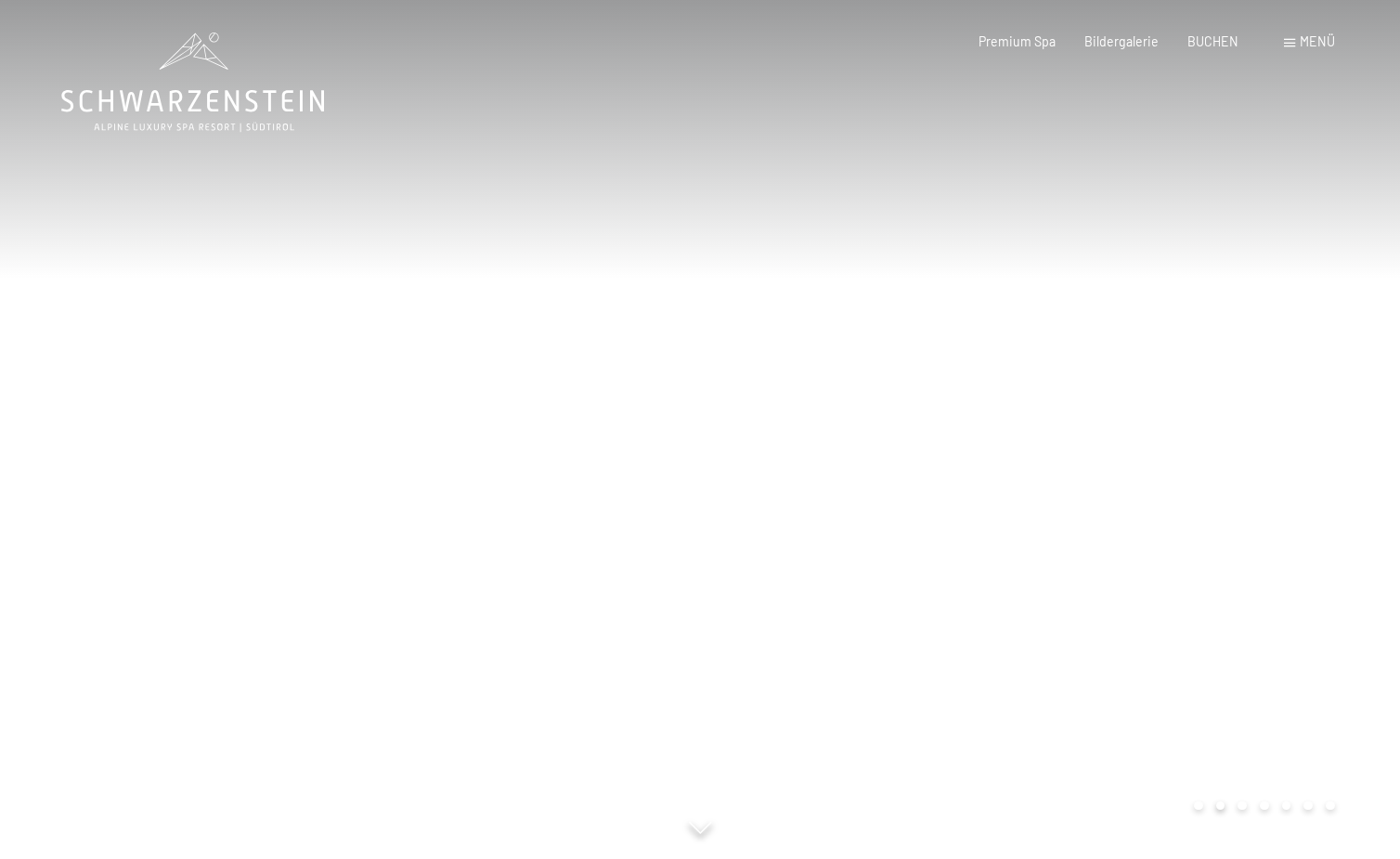
scroll to position [0, 0]
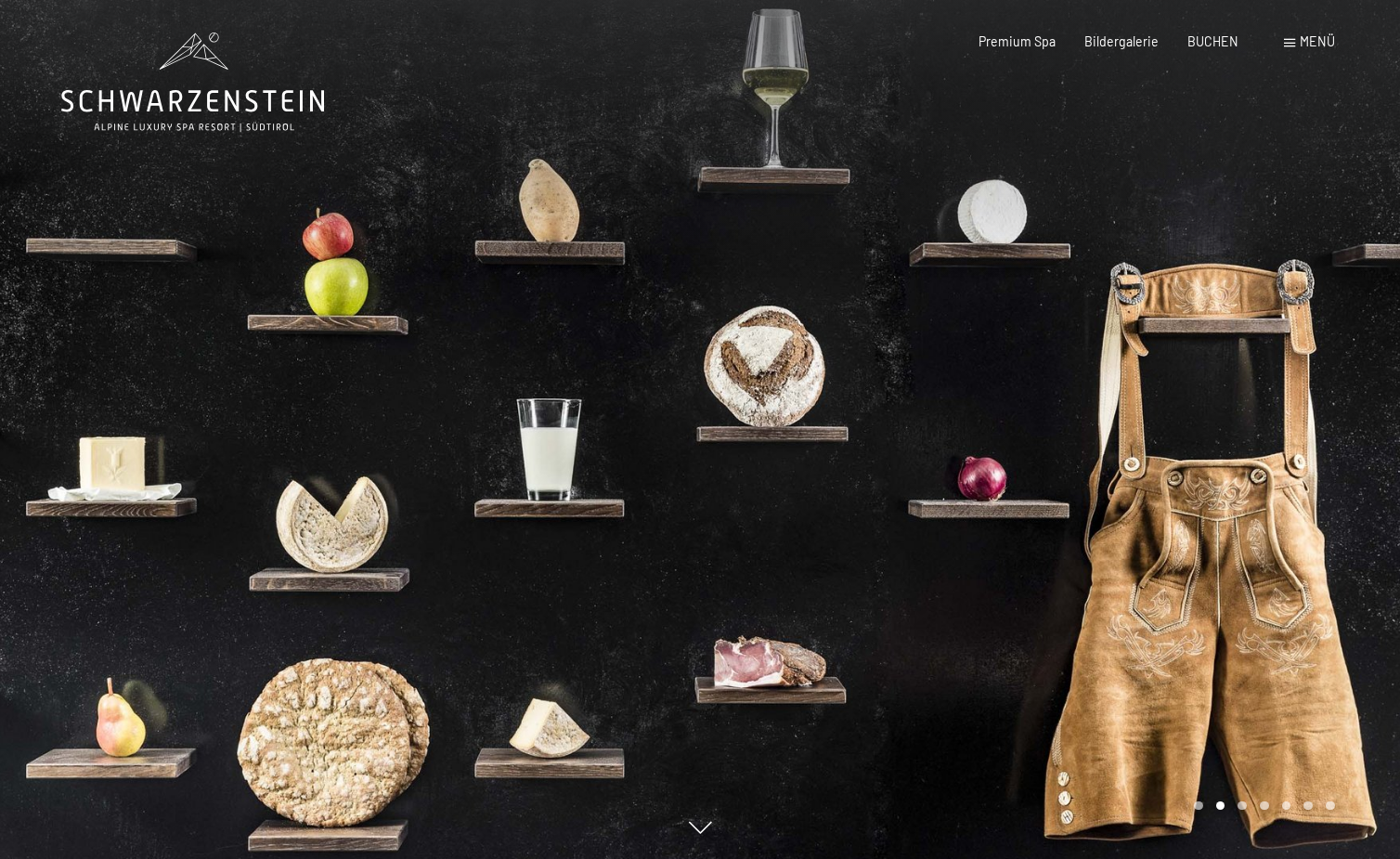
click at [1171, 375] on div at bounding box center [1050, 429] width 700 height 859
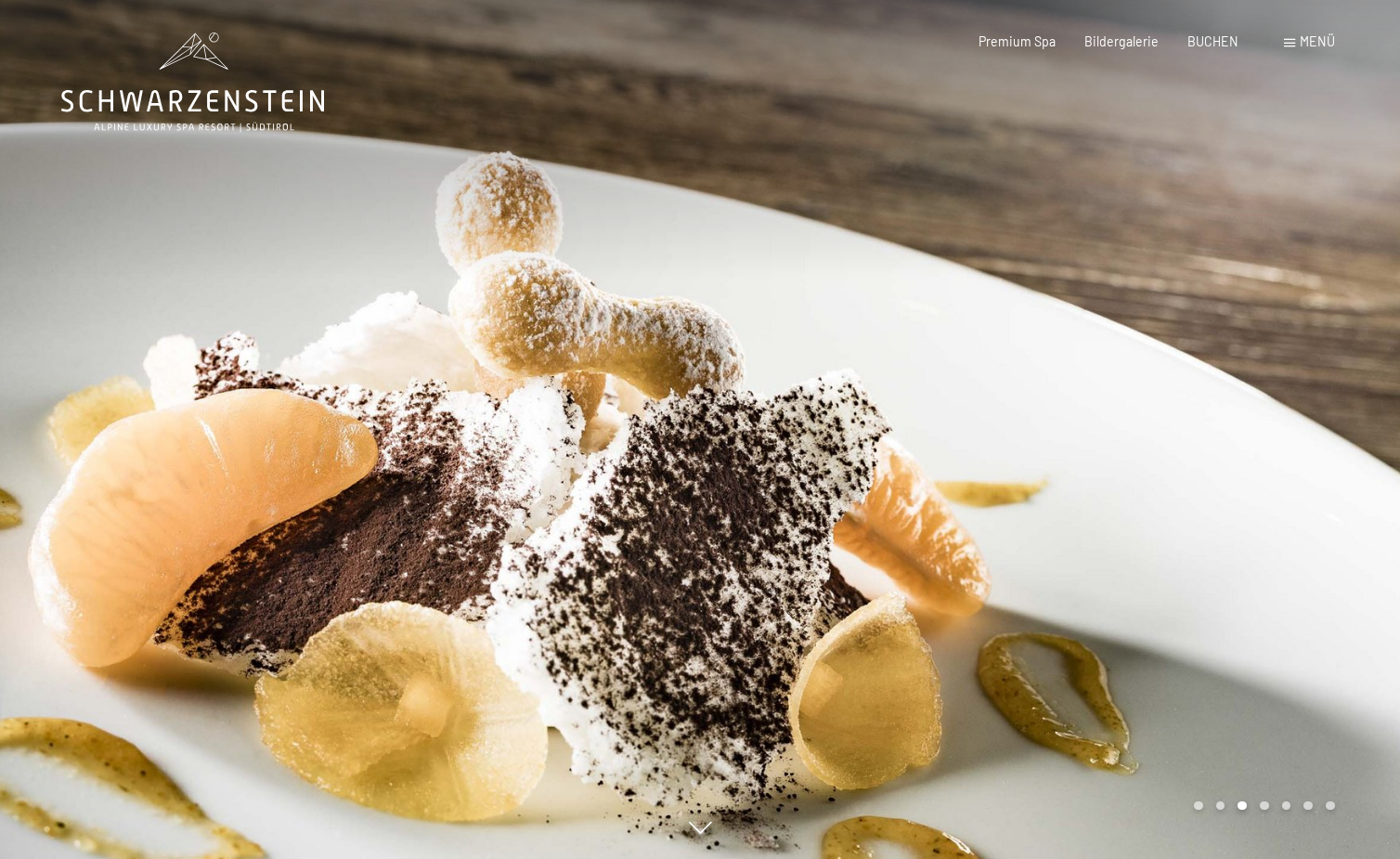
click at [1171, 375] on div at bounding box center [1050, 429] width 700 height 859
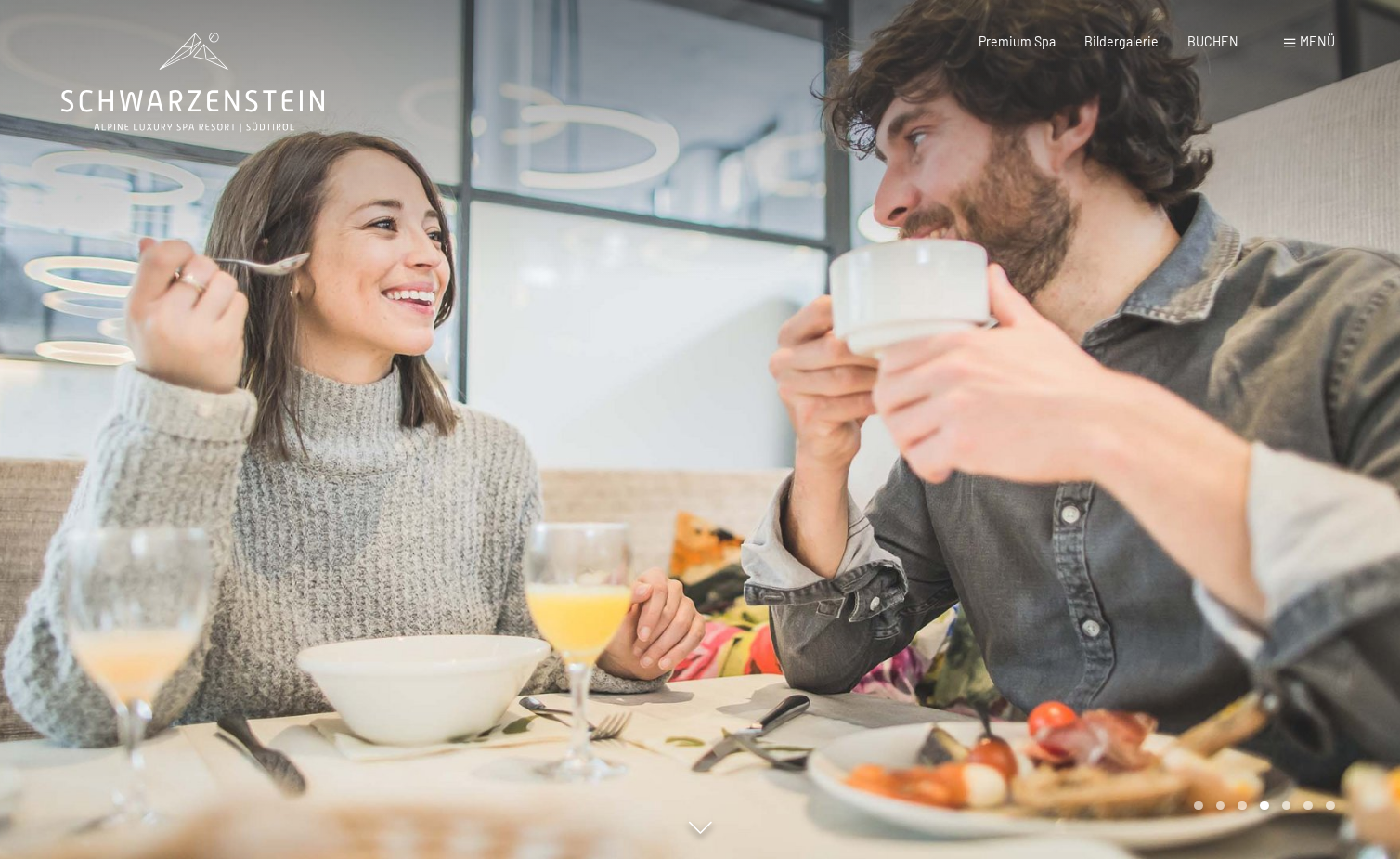
click at [1171, 375] on div at bounding box center [1050, 429] width 700 height 859
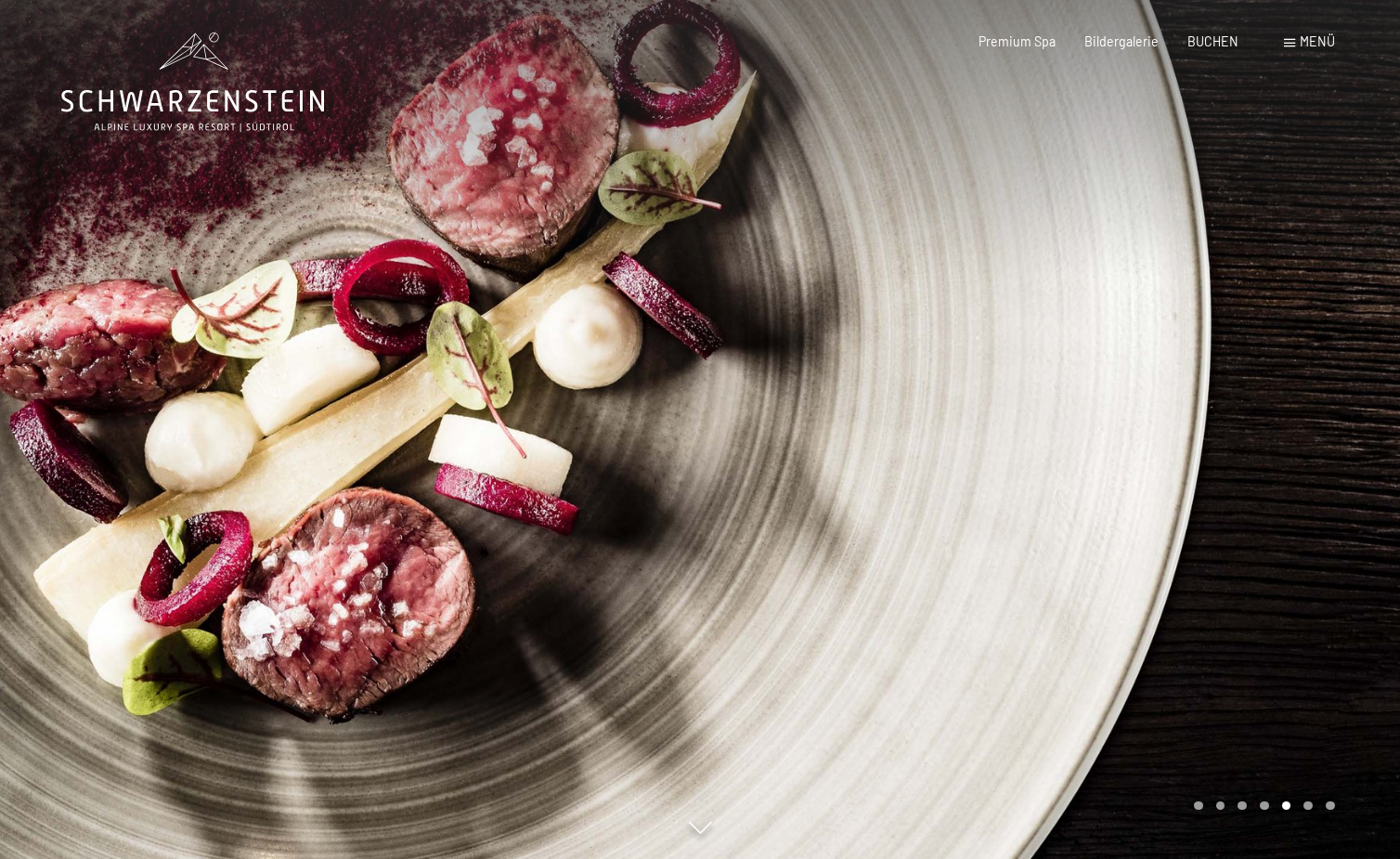
click at [1171, 375] on div at bounding box center [1050, 429] width 700 height 859
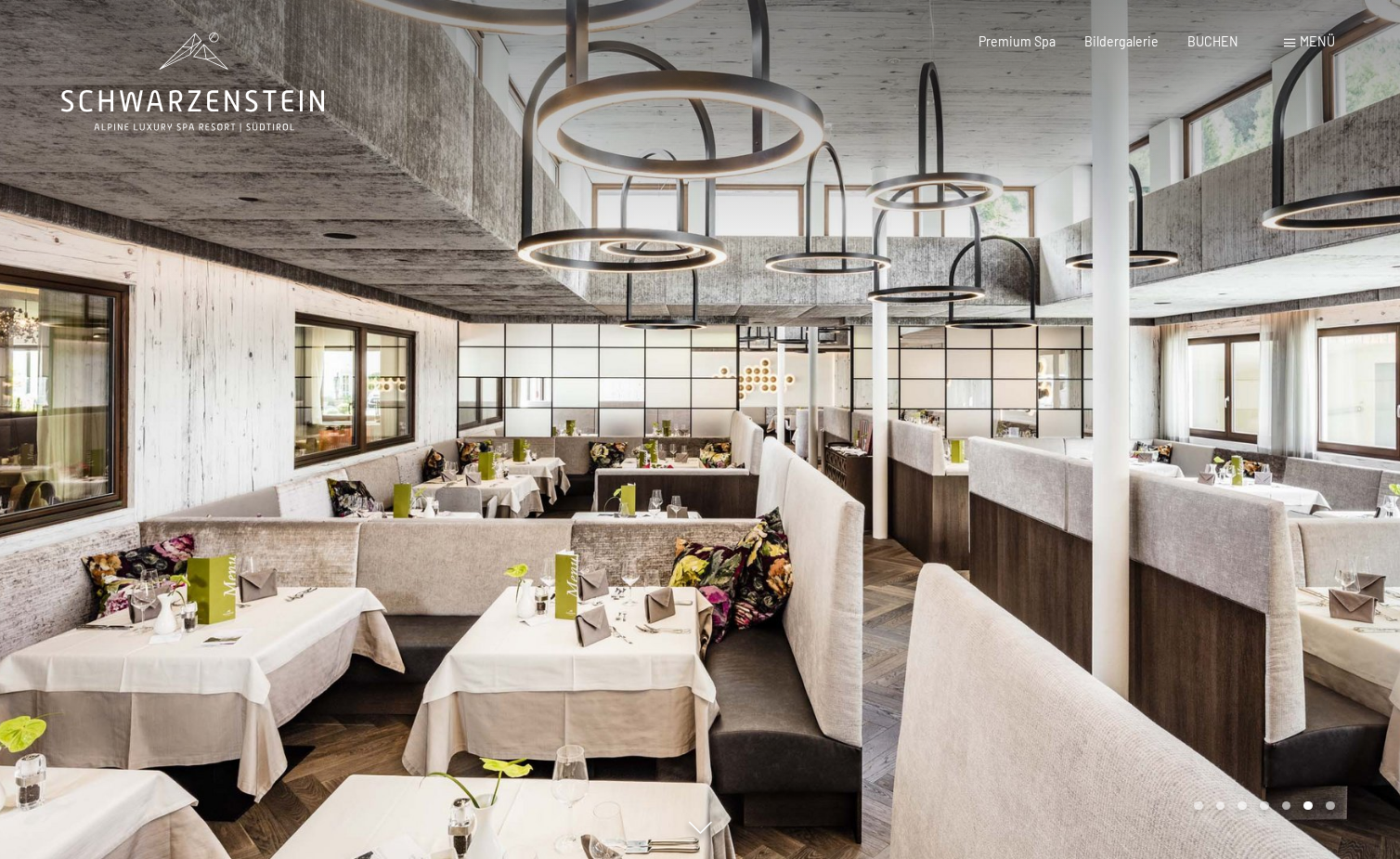
click at [1171, 375] on div at bounding box center [1050, 429] width 700 height 859
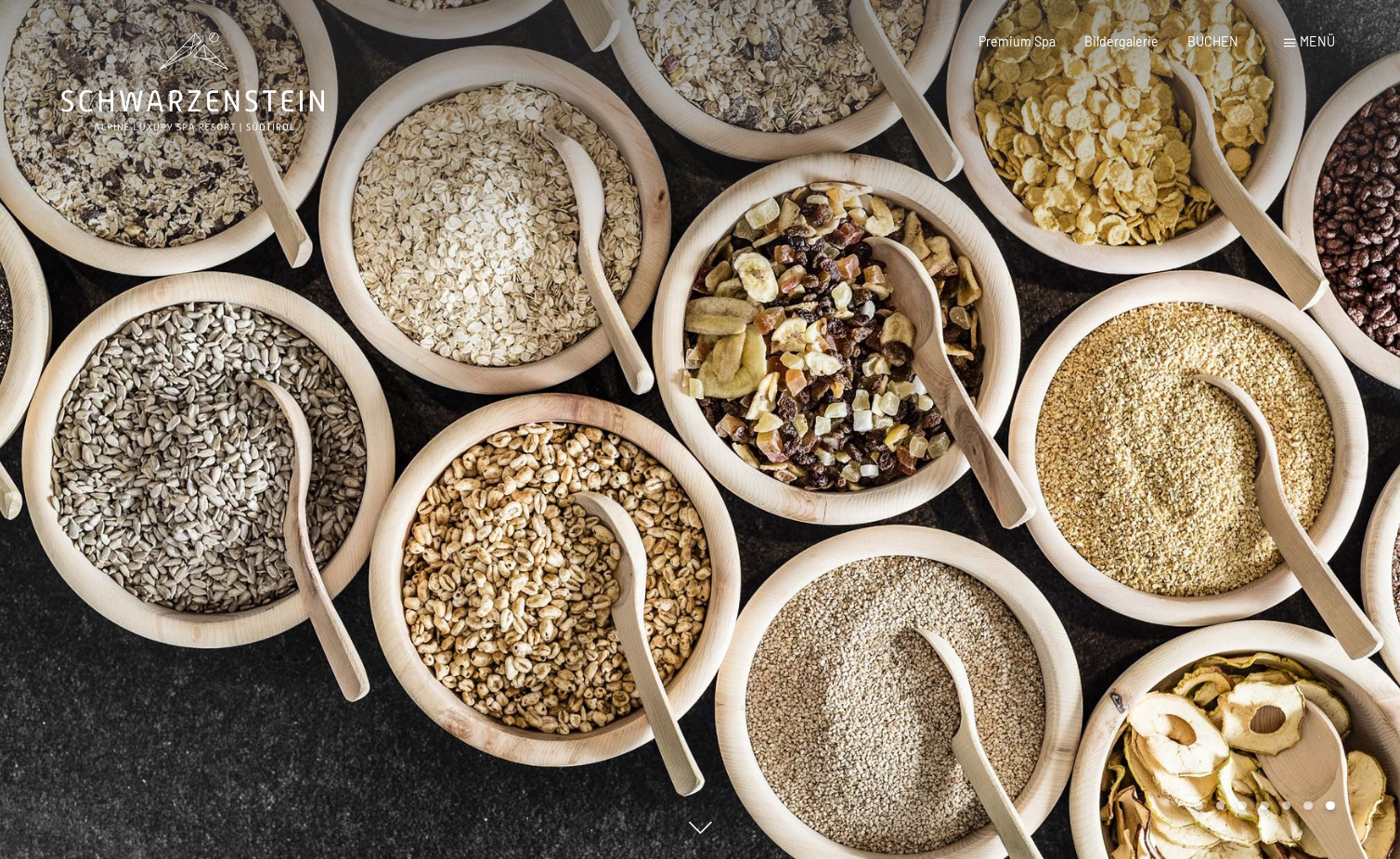
click at [1311, 44] on span "Menü" at bounding box center [1317, 41] width 36 height 15
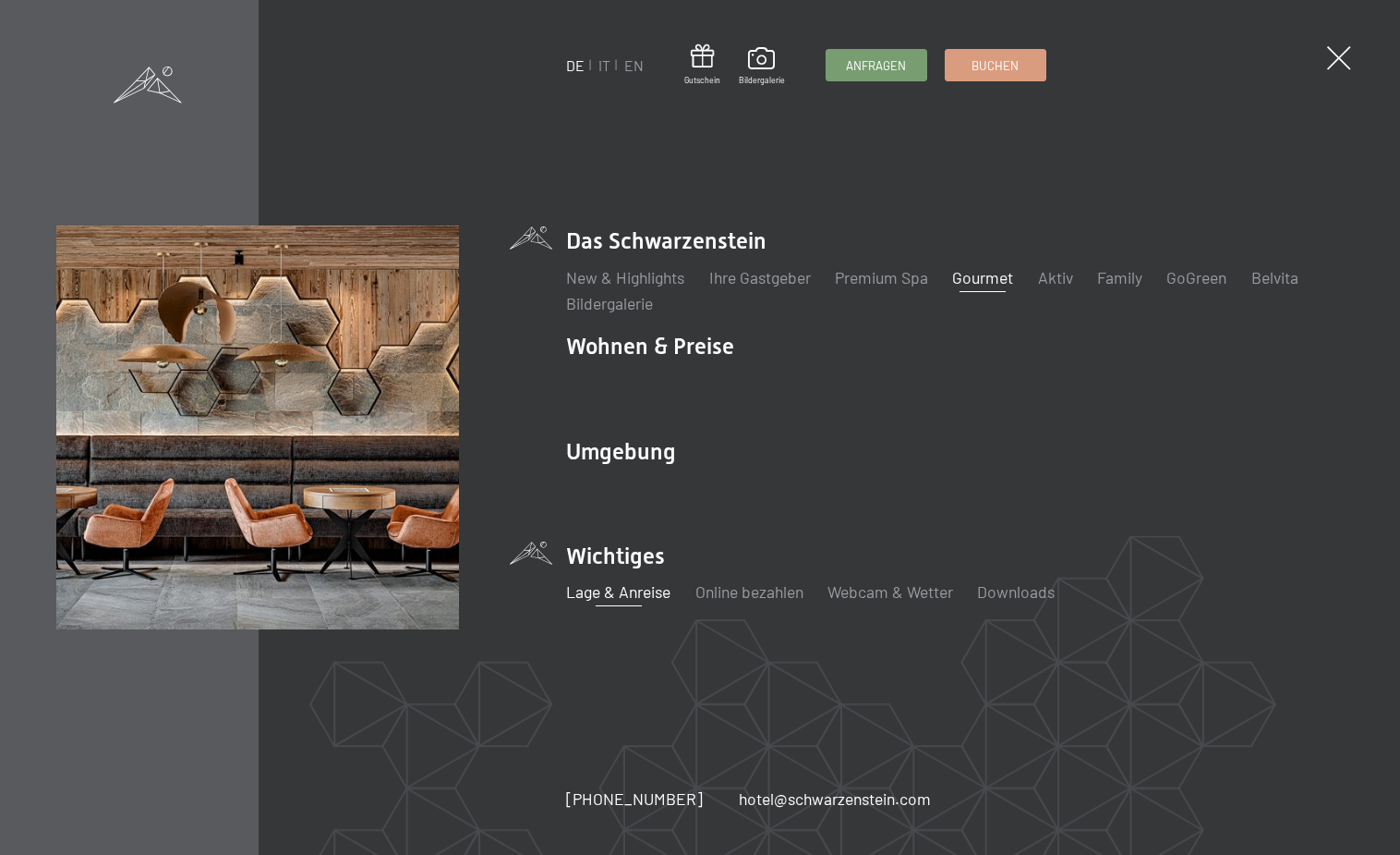
click at [621, 590] on link "Lage & Anreise" at bounding box center [618, 590] width 104 height 20
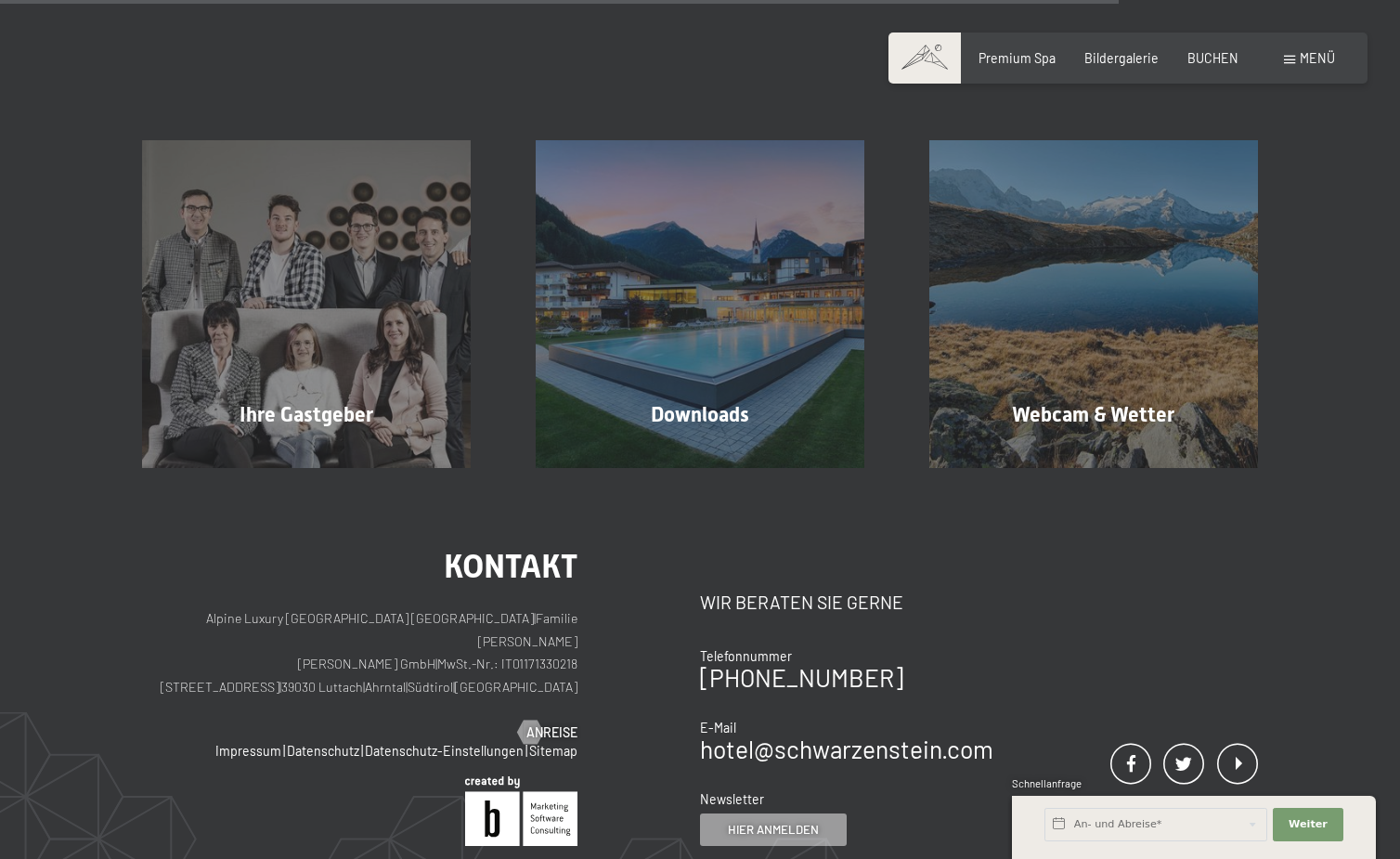
scroll to position [1322, 0]
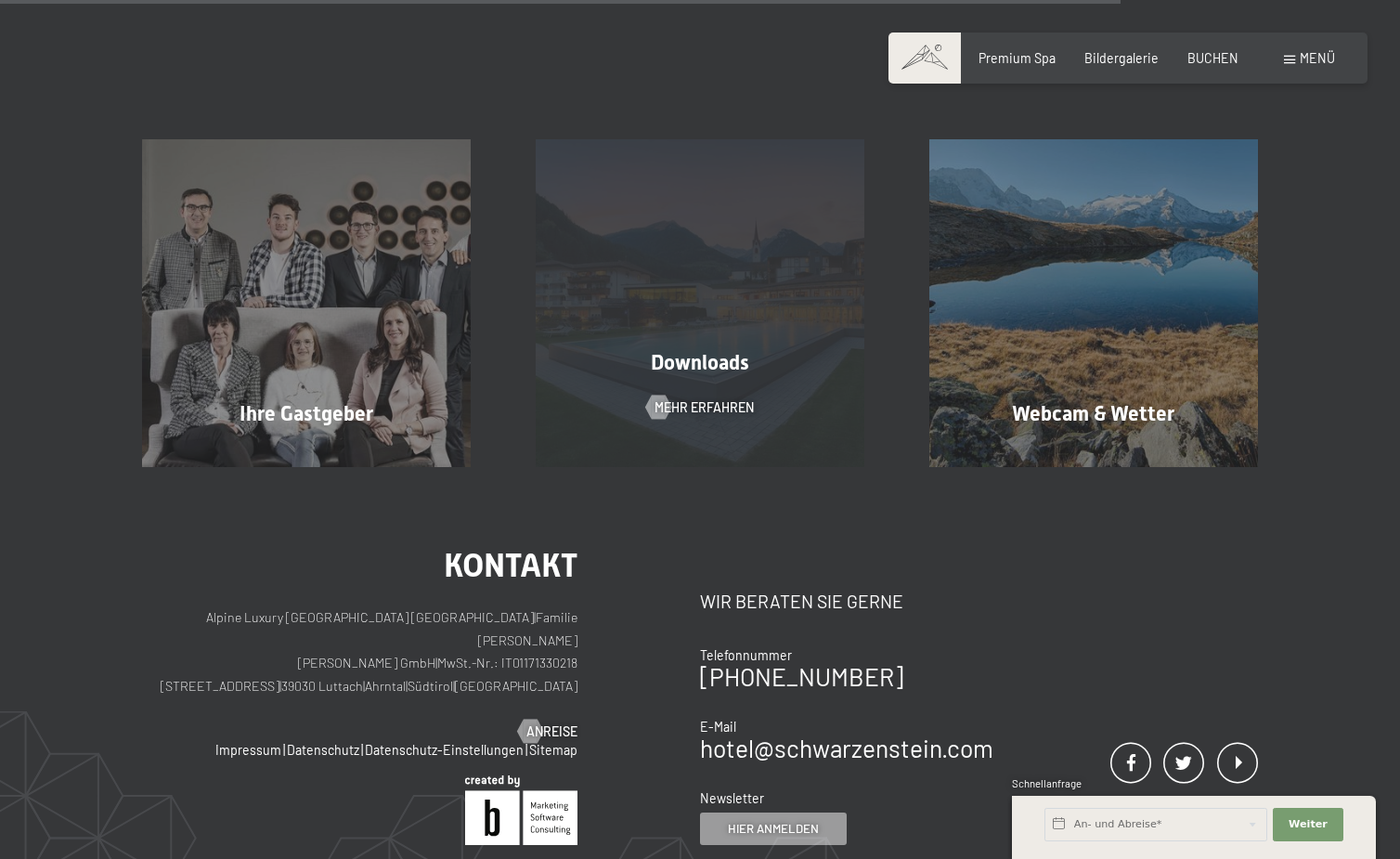
click at [758, 376] on div "Downloads Mehr erfahren" at bounding box center [700, 302] width 394 height 327
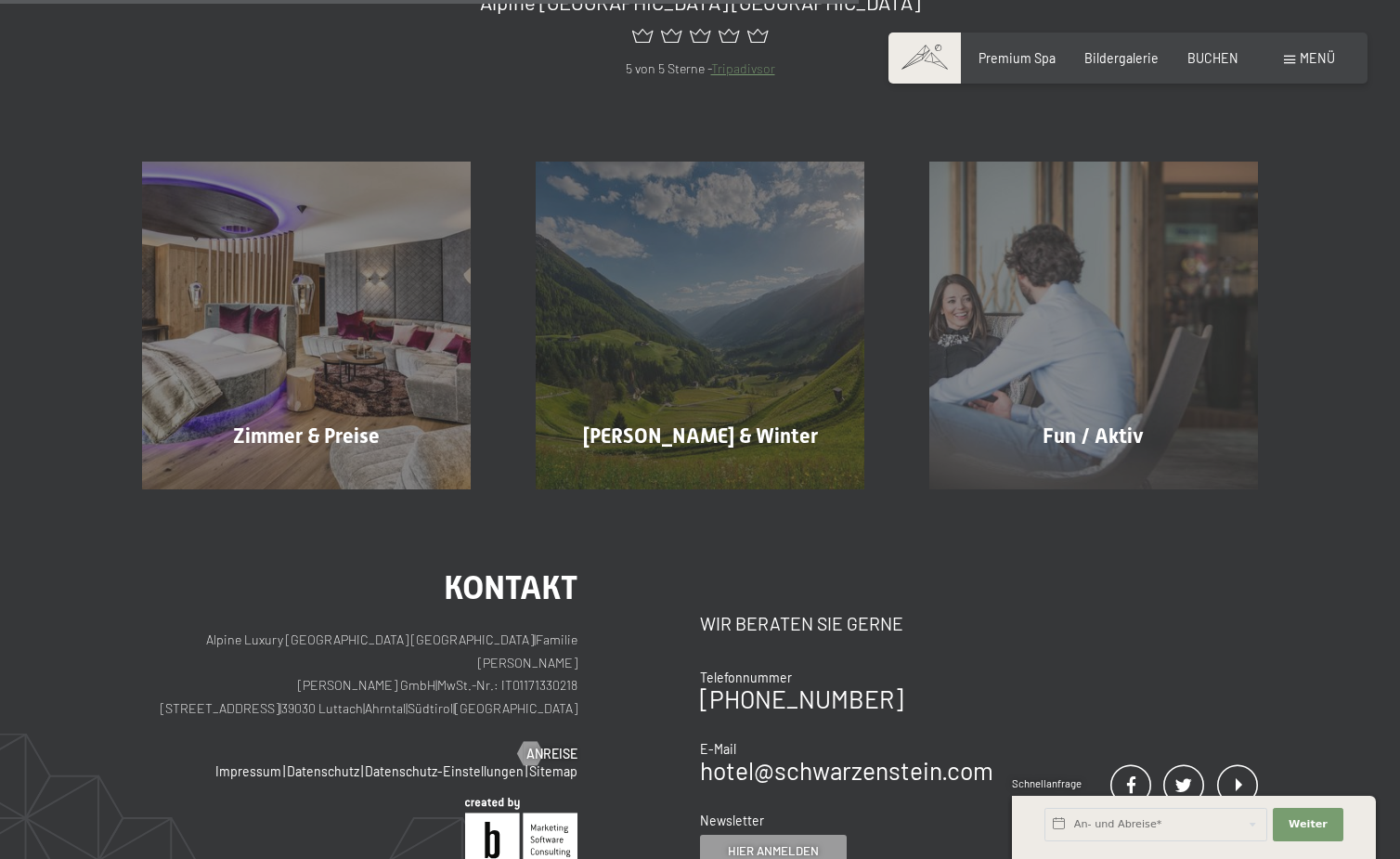
scroll to position [1196, 0]
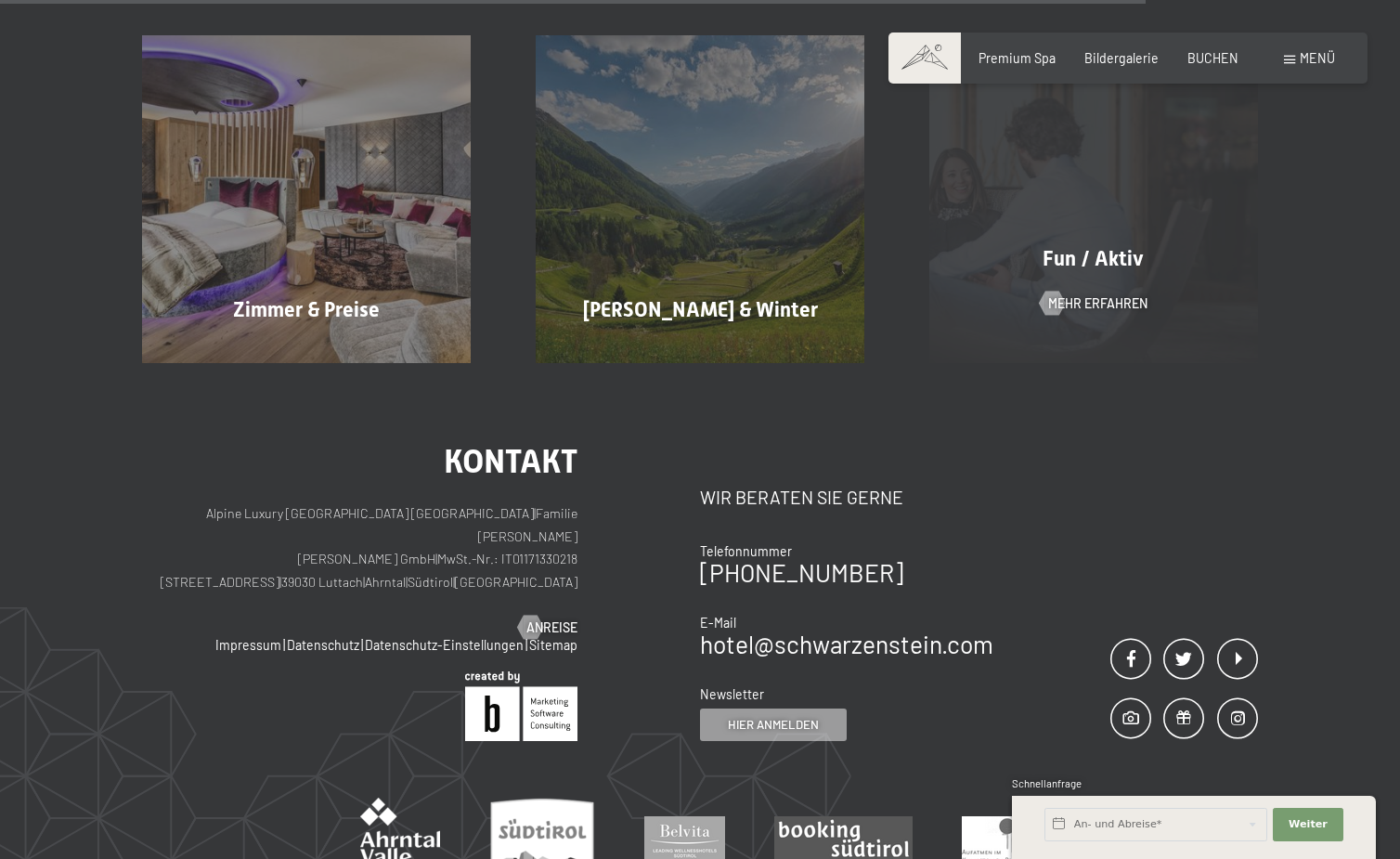
click at [1107, 275] on div "Fun / Aktiv Mehr erfahren" at bounding box center [1094, 199] width 394 height 327
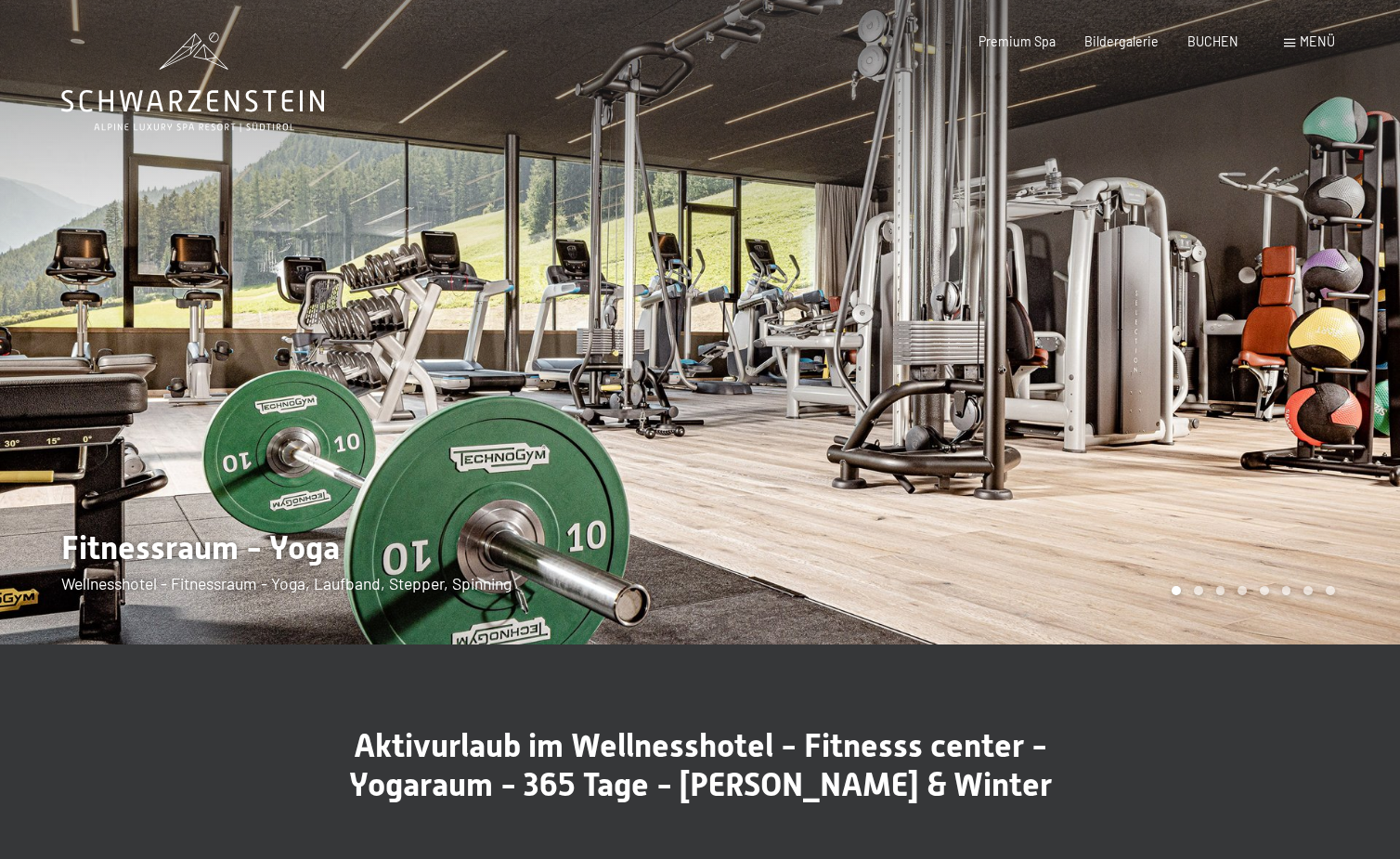
click at [1228, 451] on div at bounding box center [1050, 322] width 700 height 644
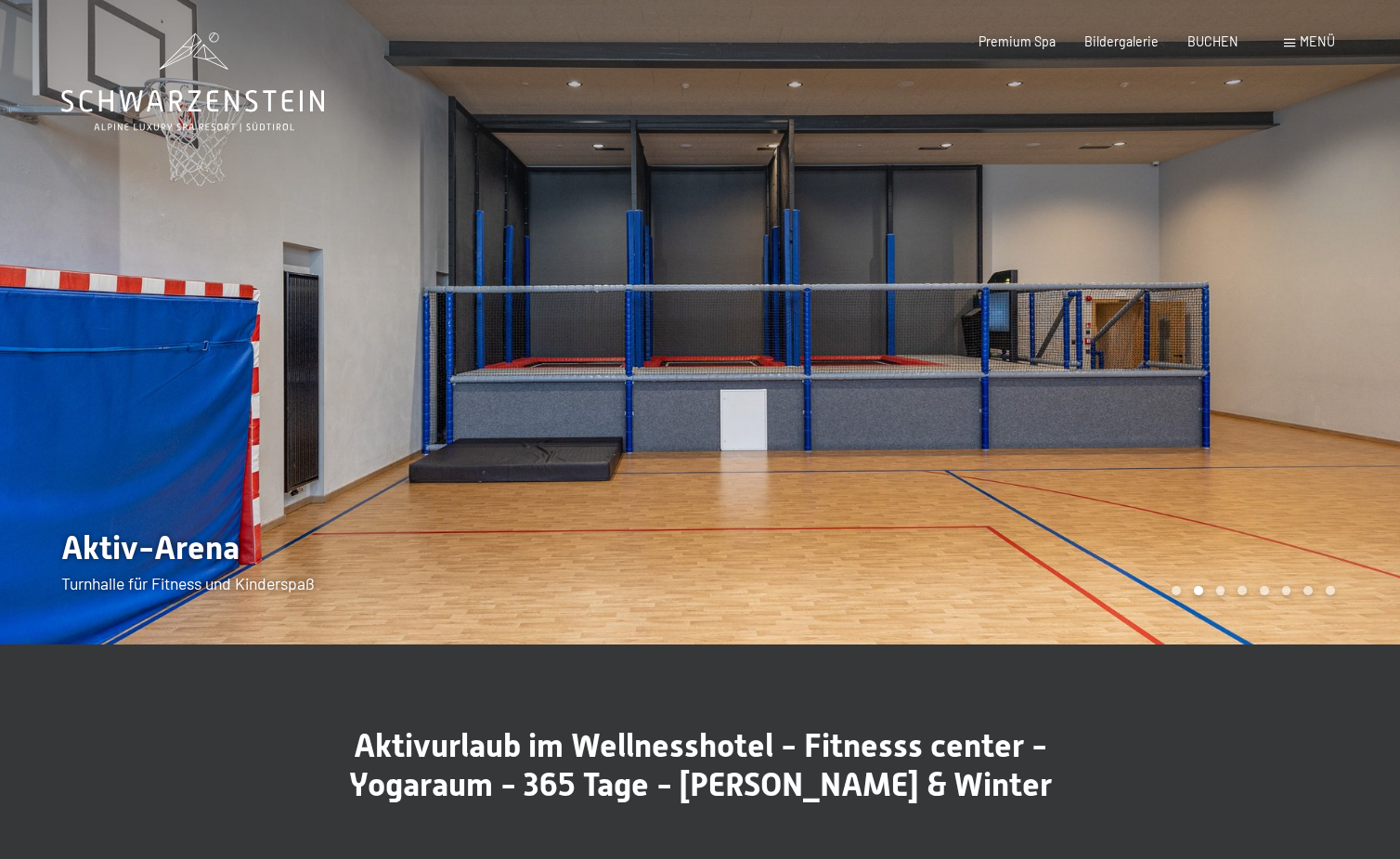
click at [1228, 451] on div at bounding box center [1050, 322] width 700 height 644
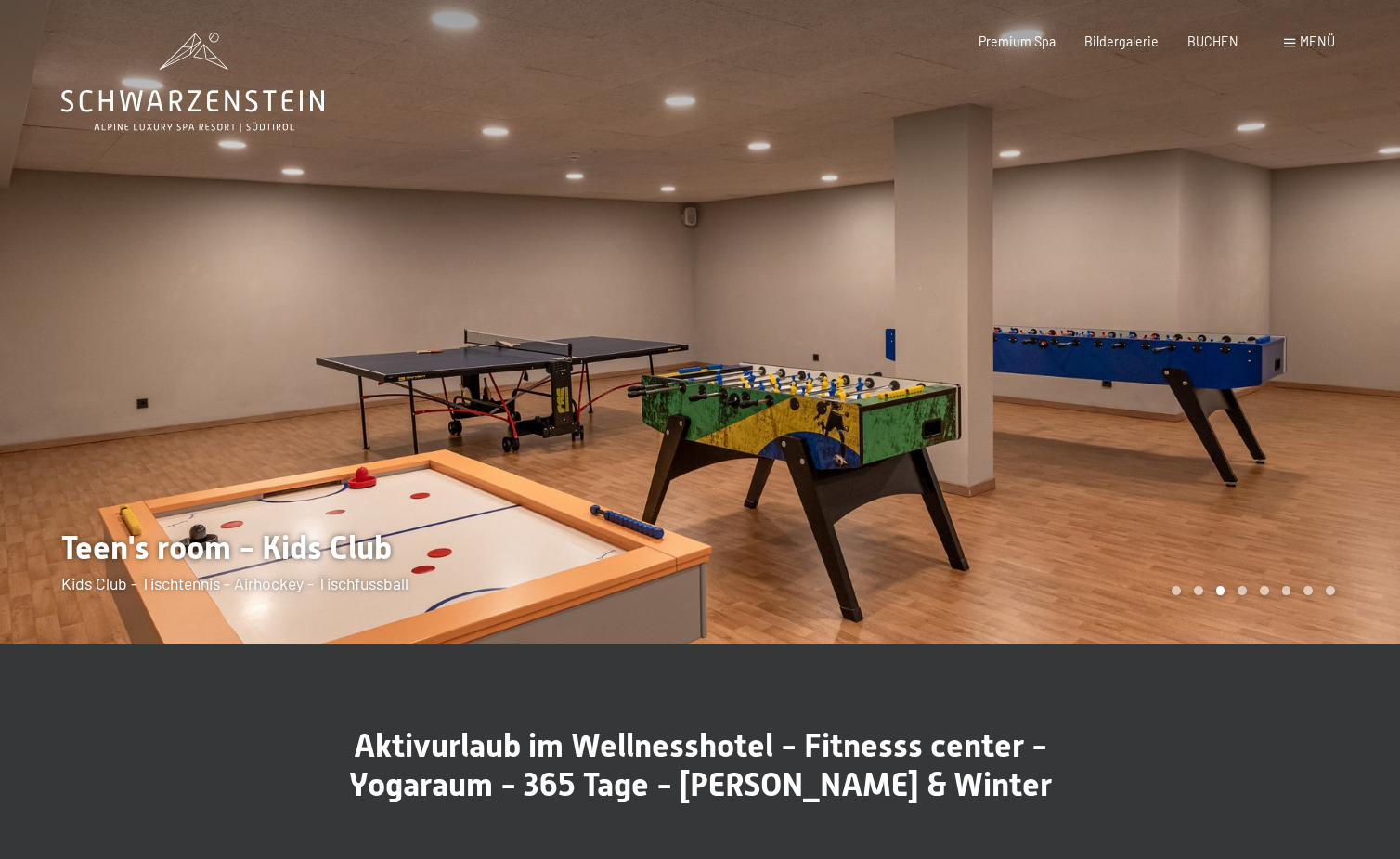
click at [1228, 451] on div at bounding box center [1050, 322] width 700 height 644
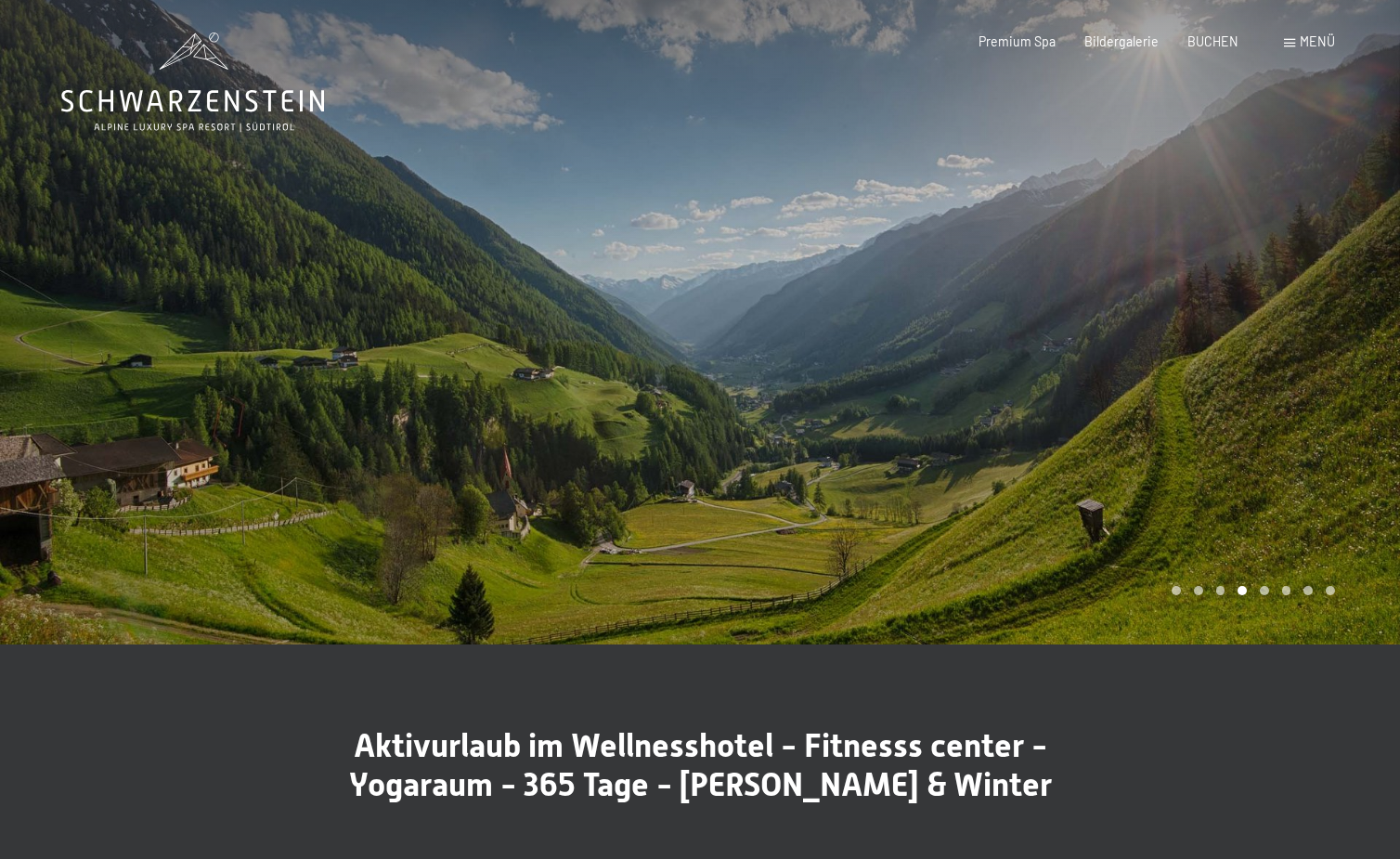
click at [1228, 451] on div at bounding box center [1050, 322] width 700 height 644
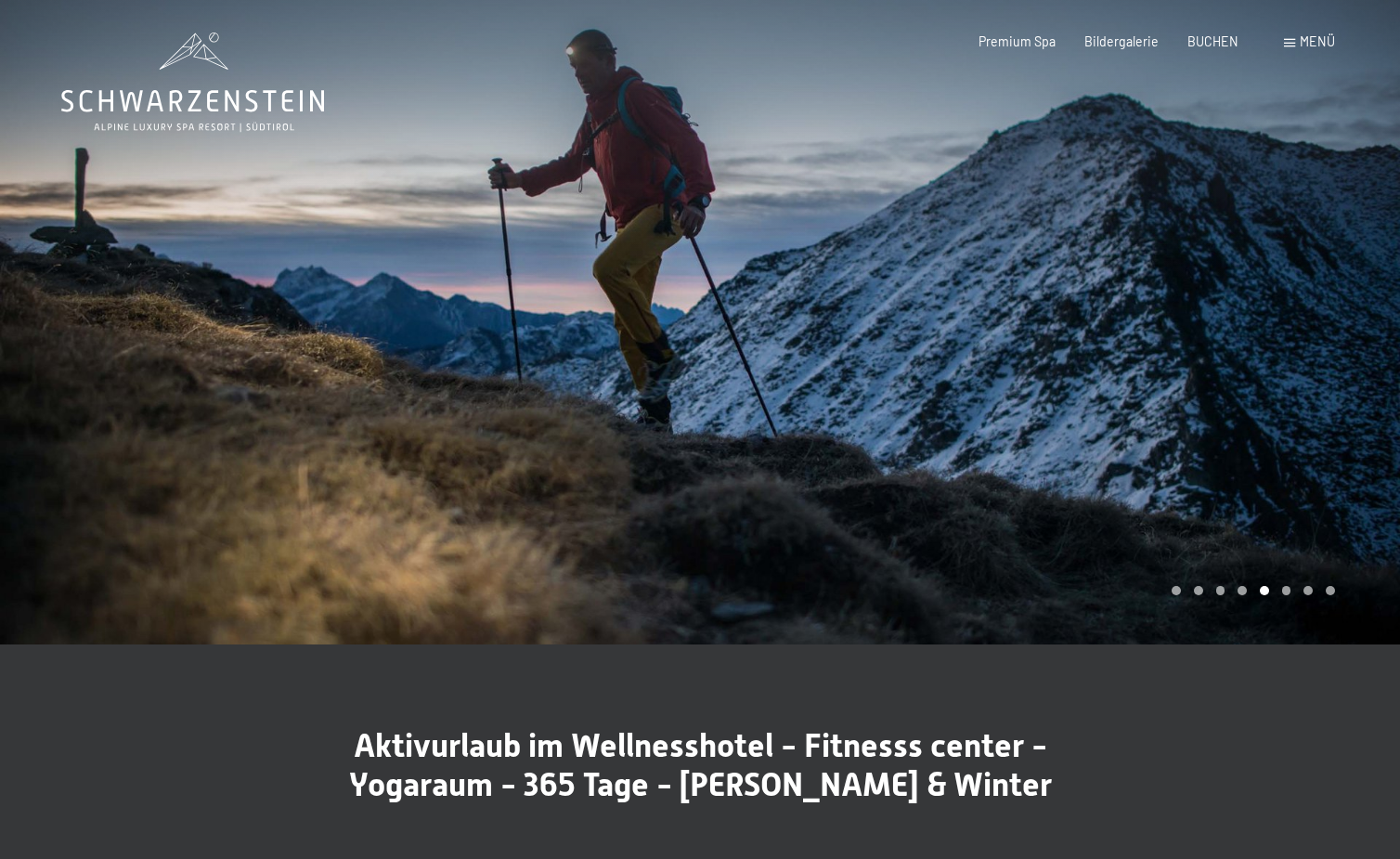
click at [1228, 451] on div at bounding box center [1050, 322] width 700 height 644
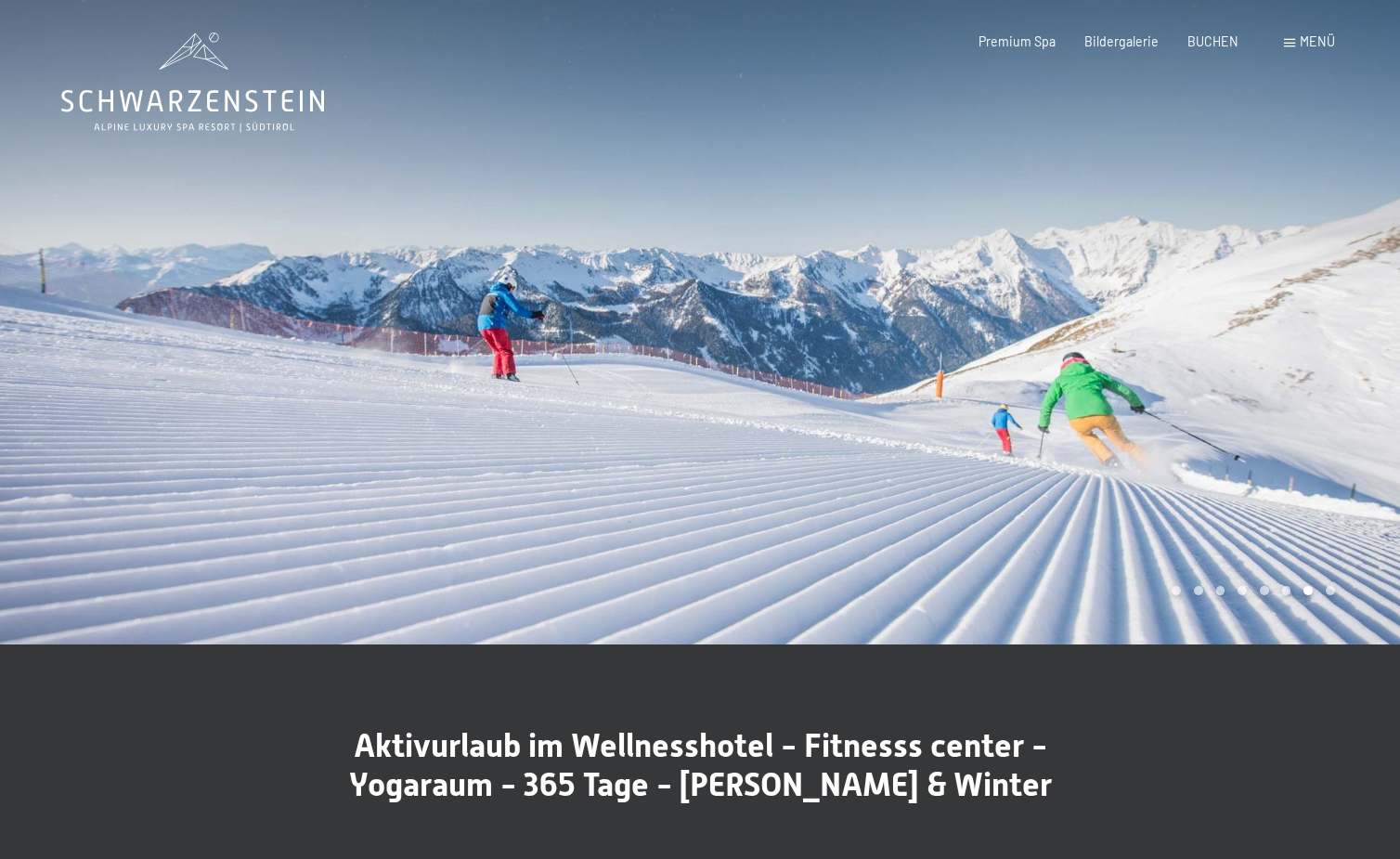
click at [1228, 451] on div at bounding box center [1050, 322] width 700 height 644
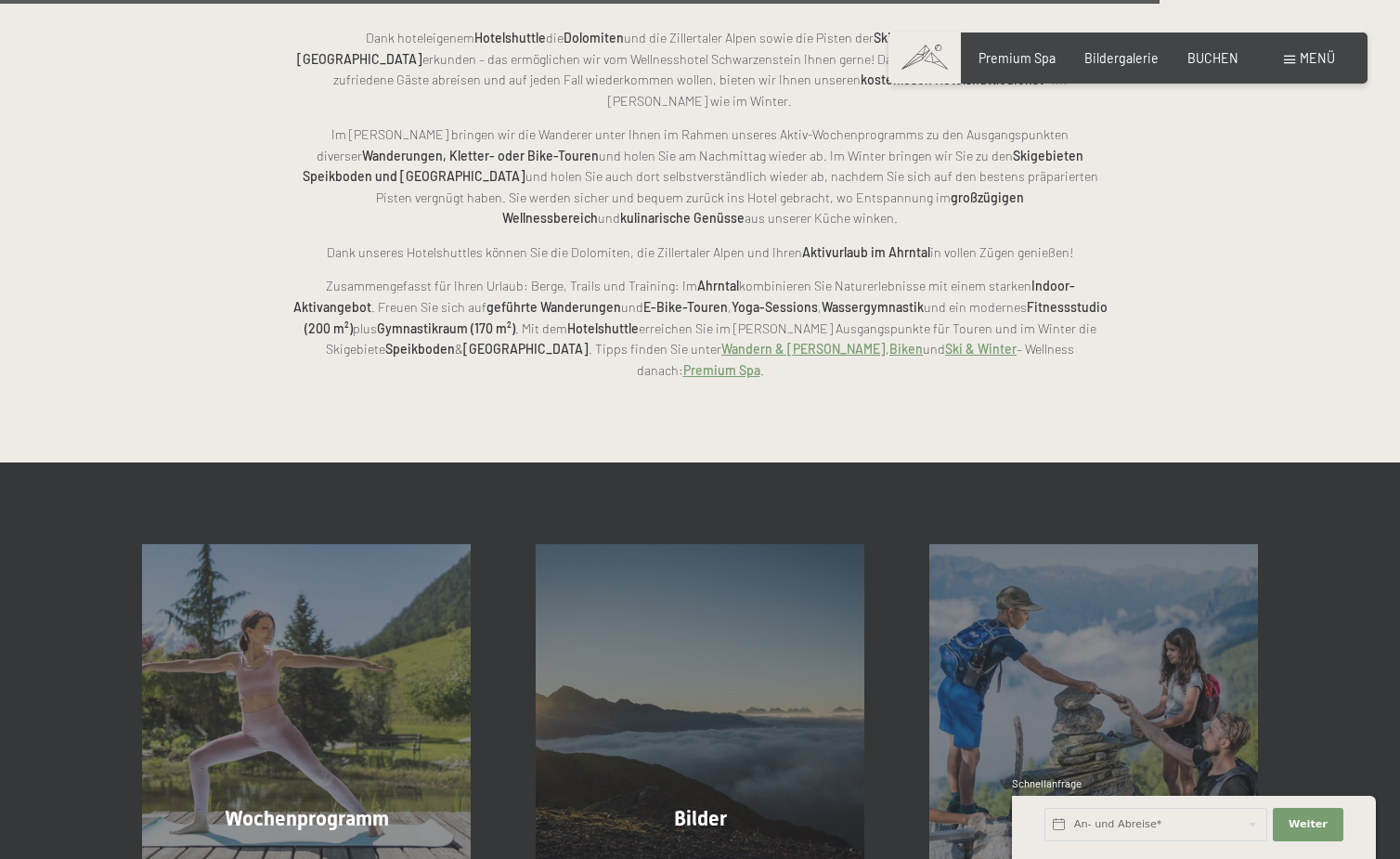
scroll to position [3797, 0]
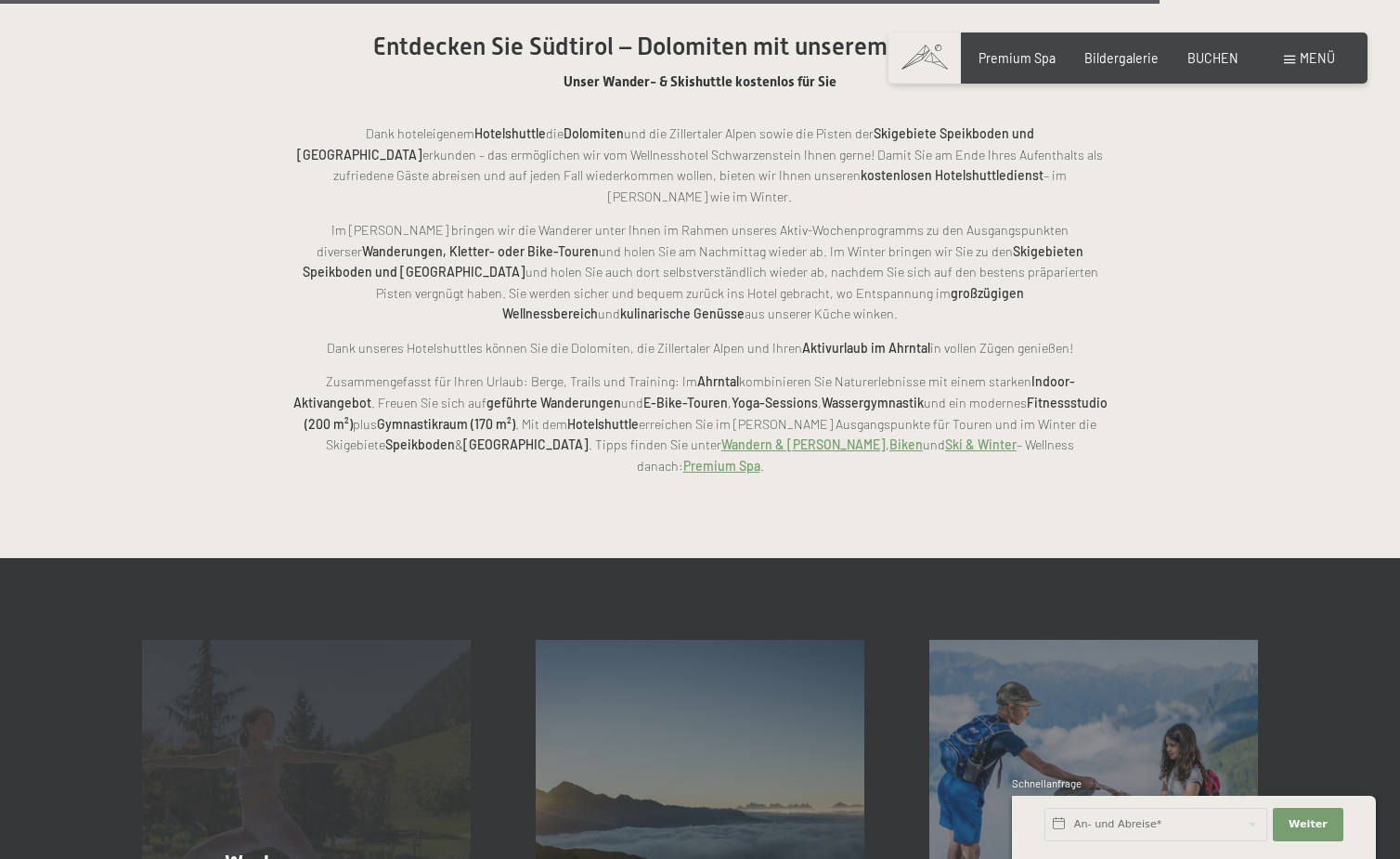
click at [241, 851] on span "Wochenprogramm" at bounding box center [306, 863] width 164 height 23
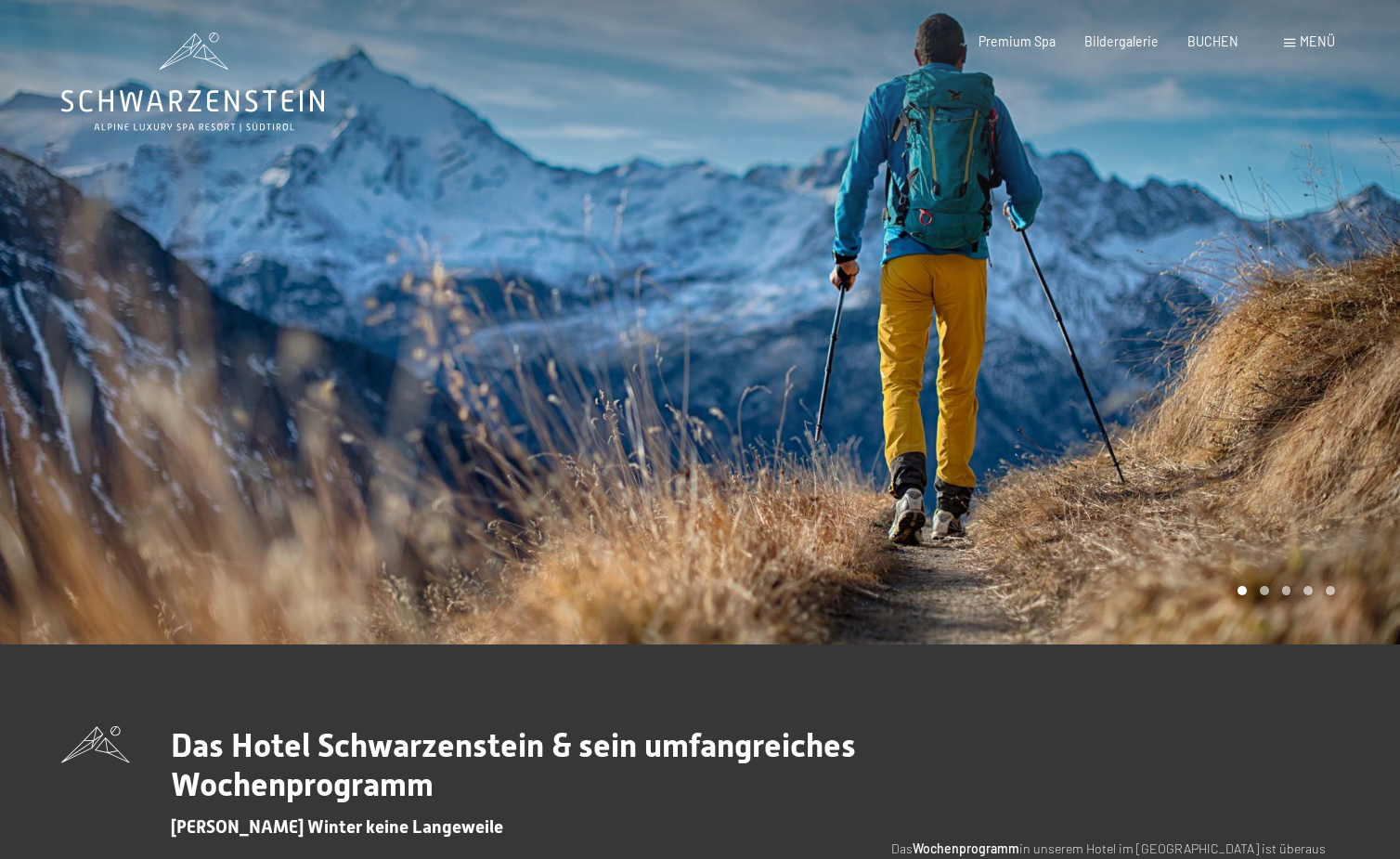
click at [1123, 308] on div at bounding box center [1050, 322] width 700 height 644
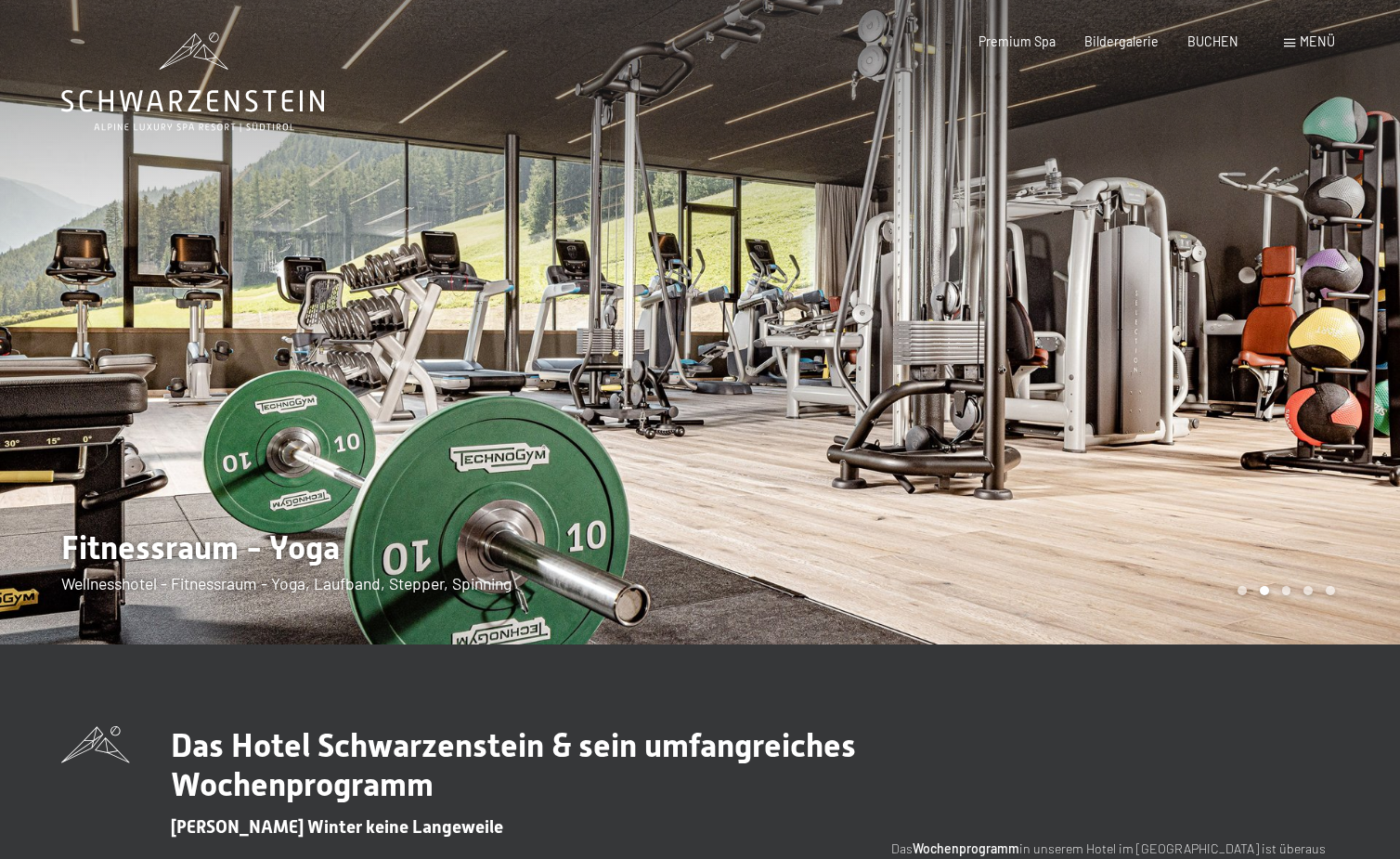
click at [1123, 308] on div at bounding box center [1050, 322] width 700 height 644
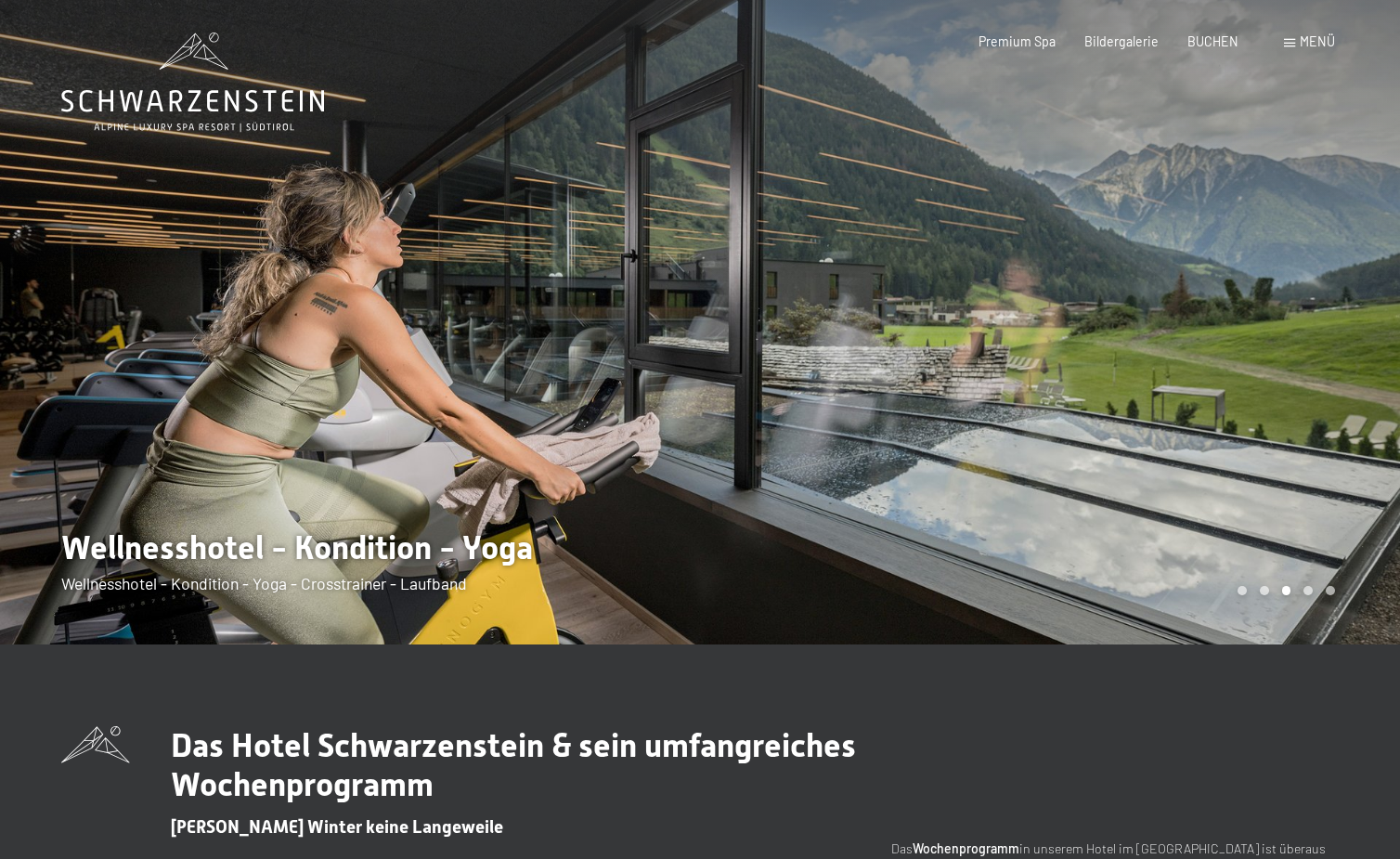
click at [1123, 308] on div at bounding box center [1050, 322] width 700 height 644
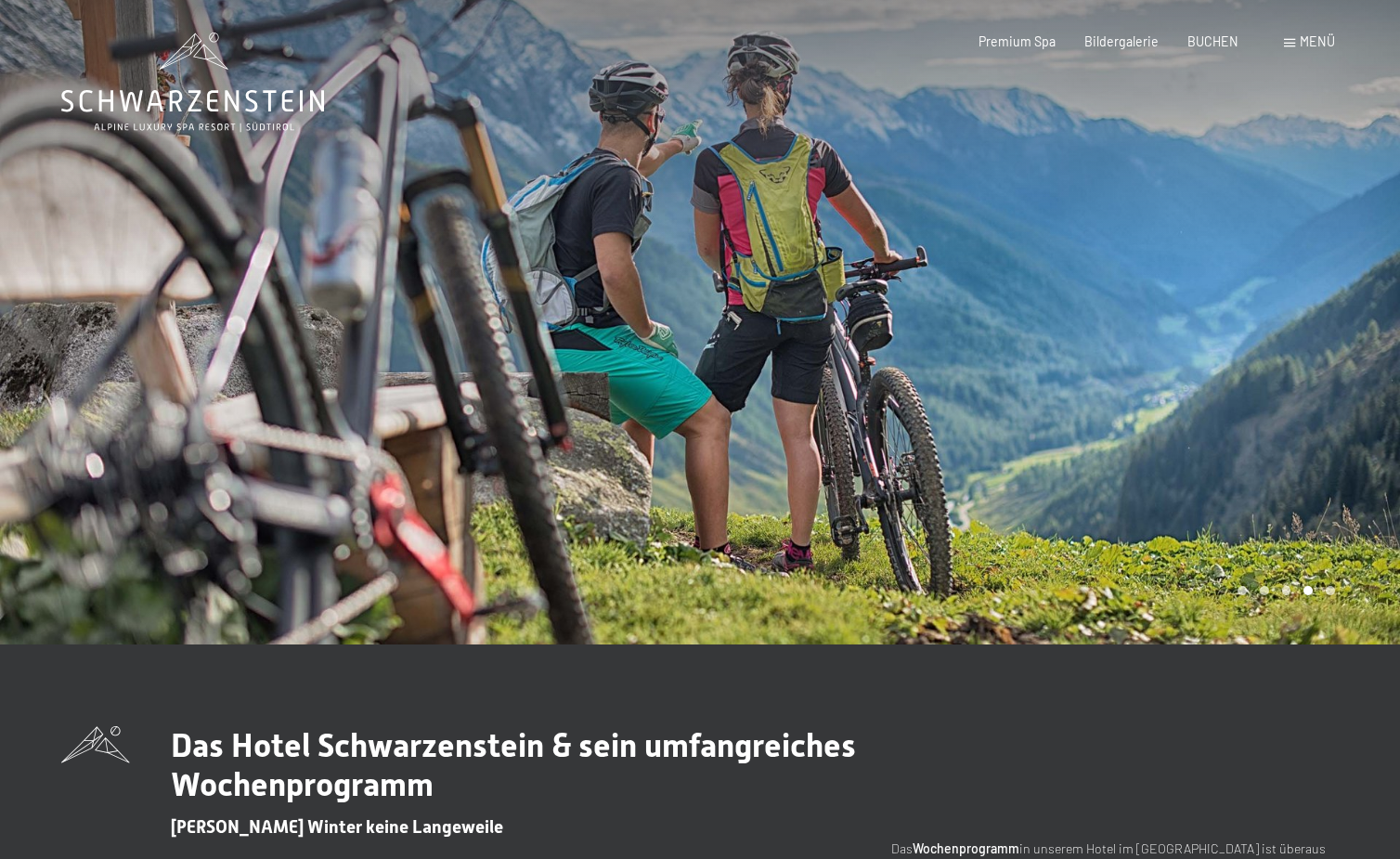
click at [1123, 308] on div at bounding box center [1050, 322] width 700 height 644
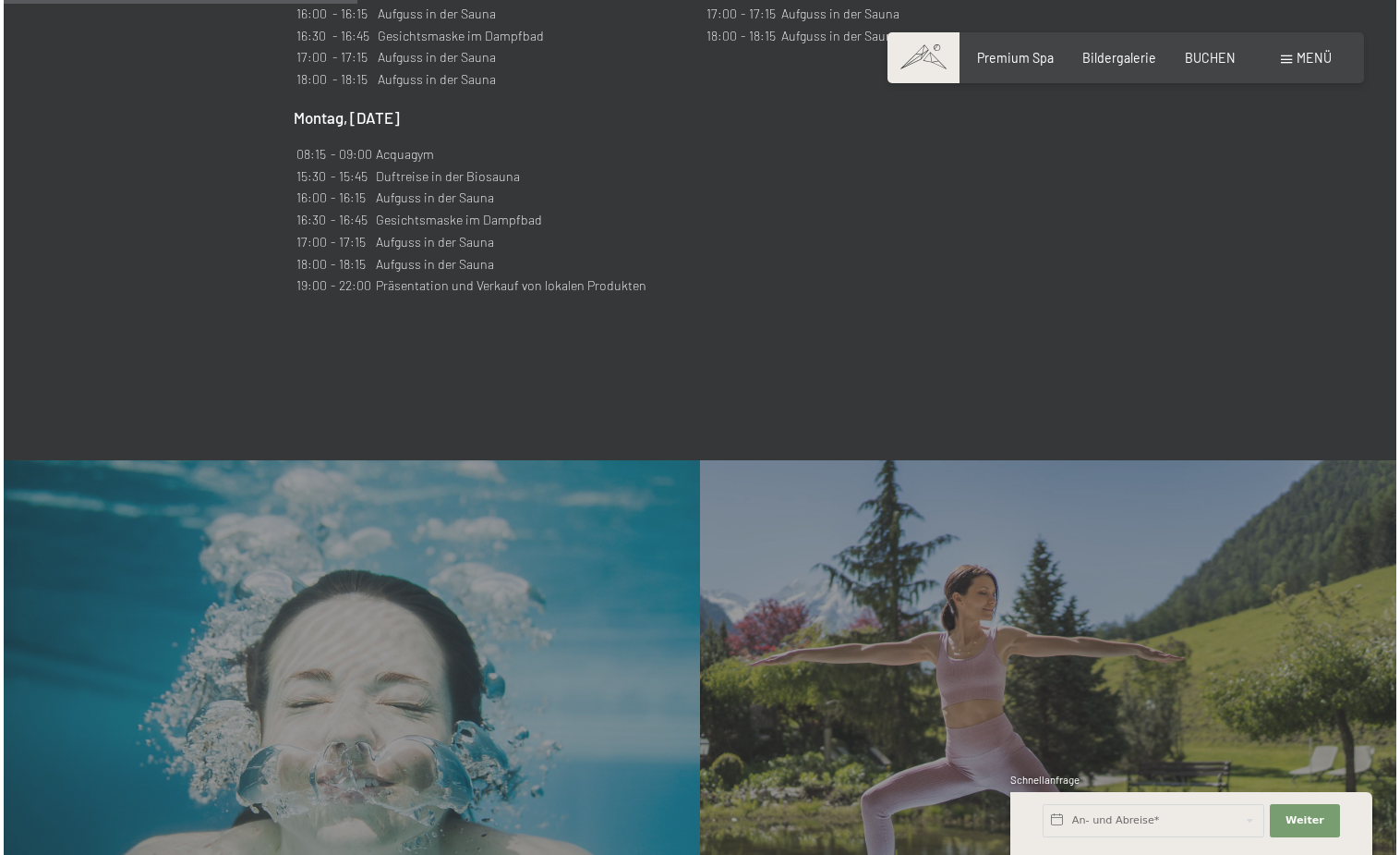
scroll to position [2147, 0]
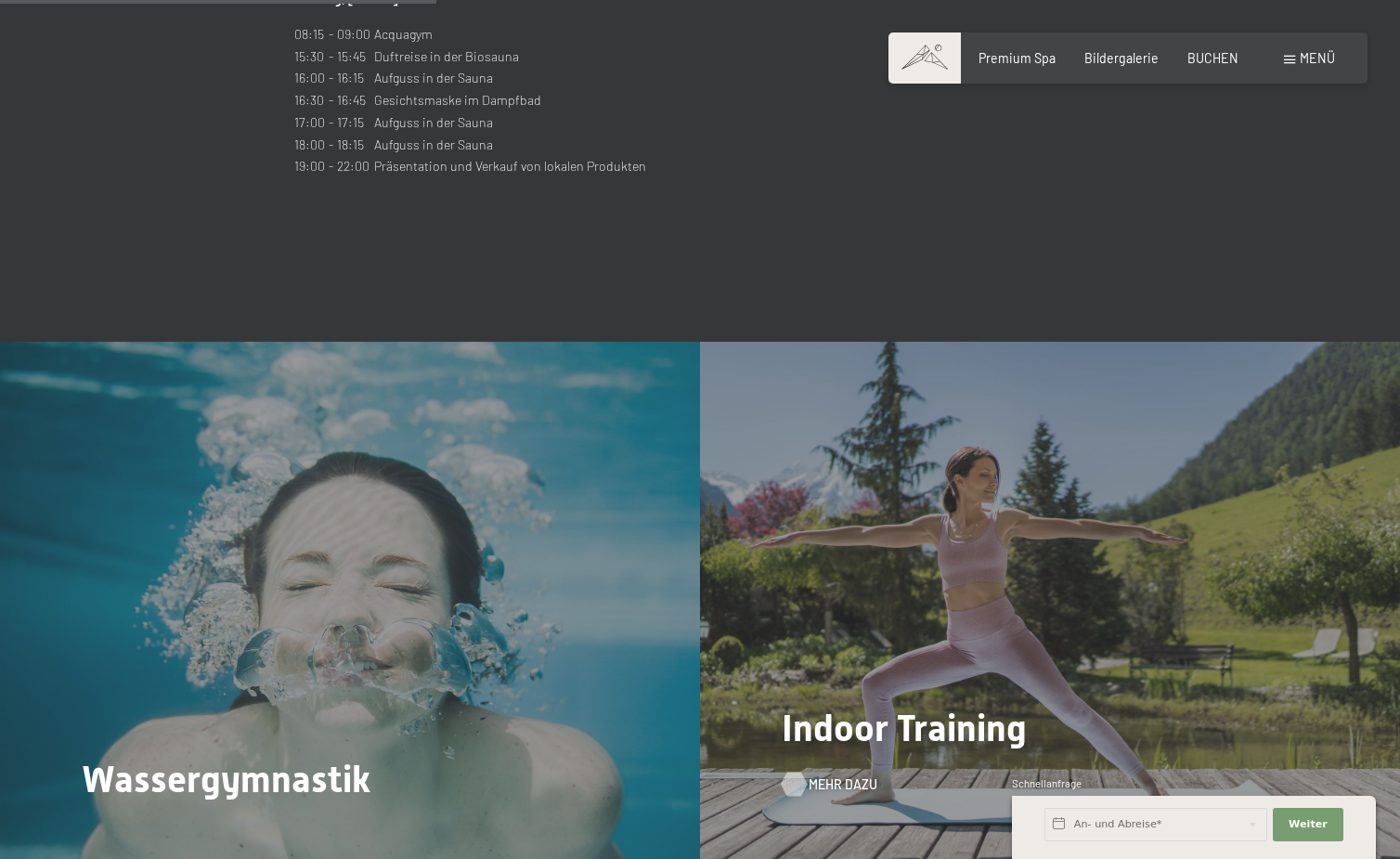
click at [802, 772] on div at bounding box center [794, 783] width 14 height 24
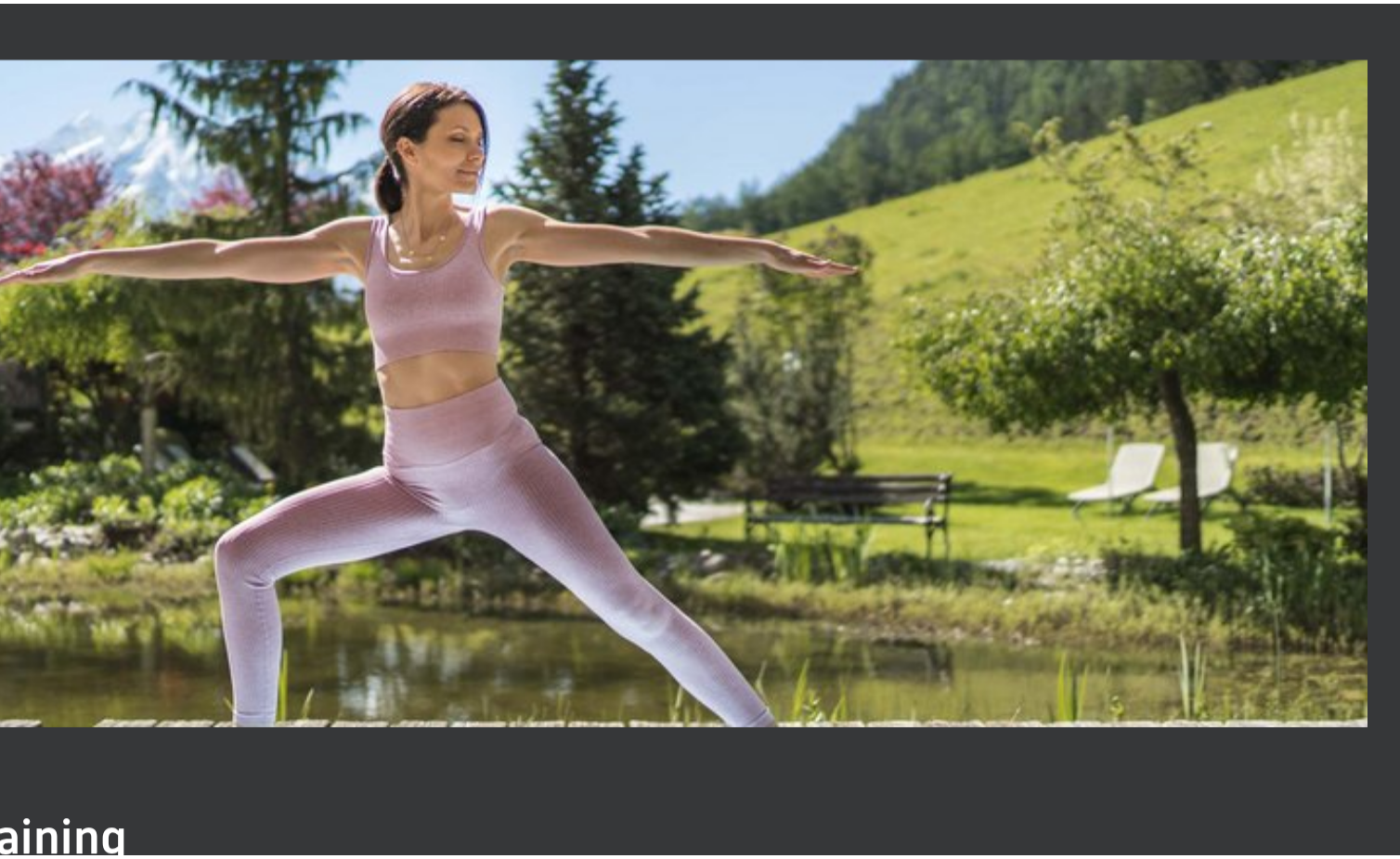
scroll to position [1848, 0]
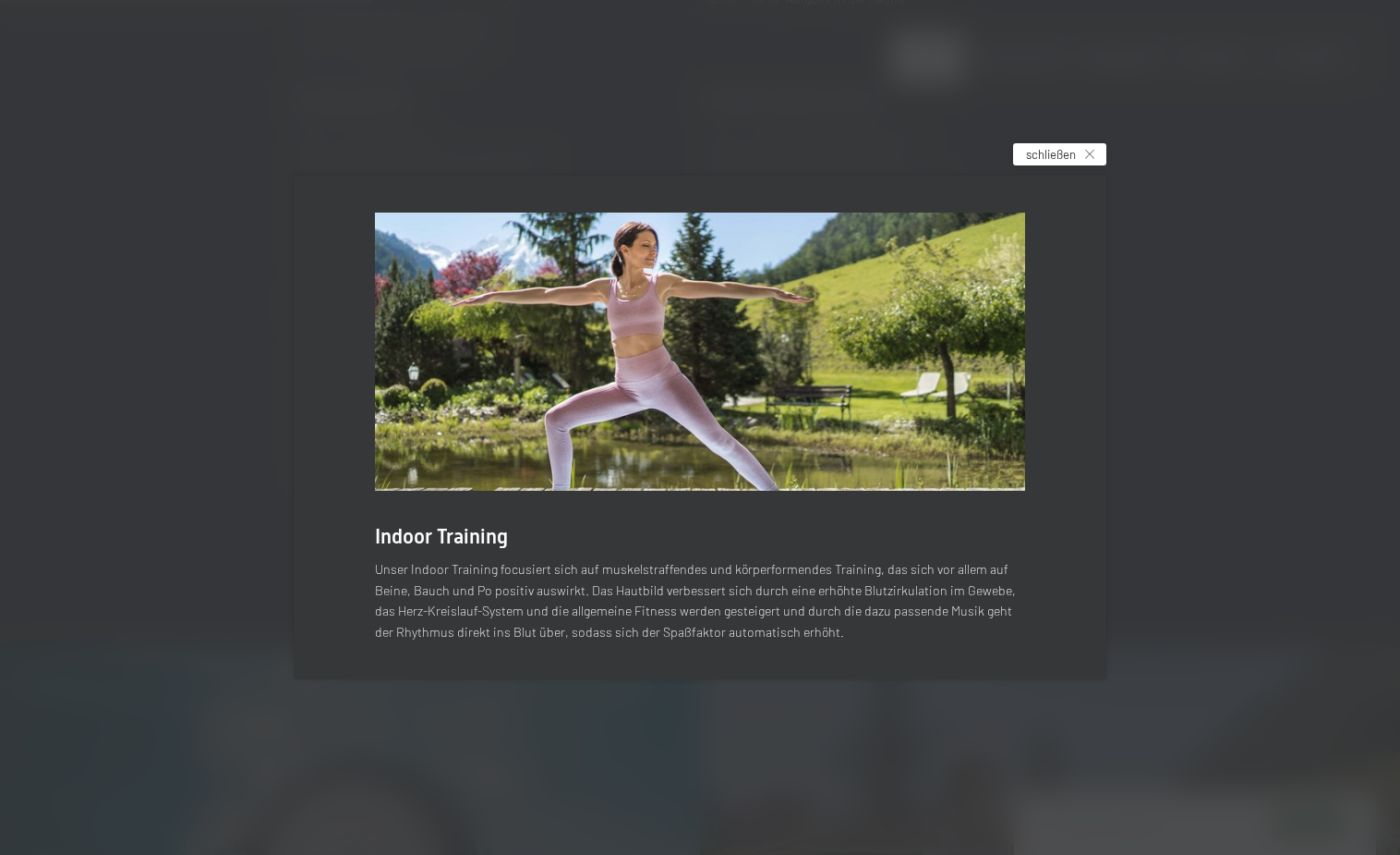
click at [1099, 157] on div "schließen" at bounding box center [1060, 154] width 94 height 22
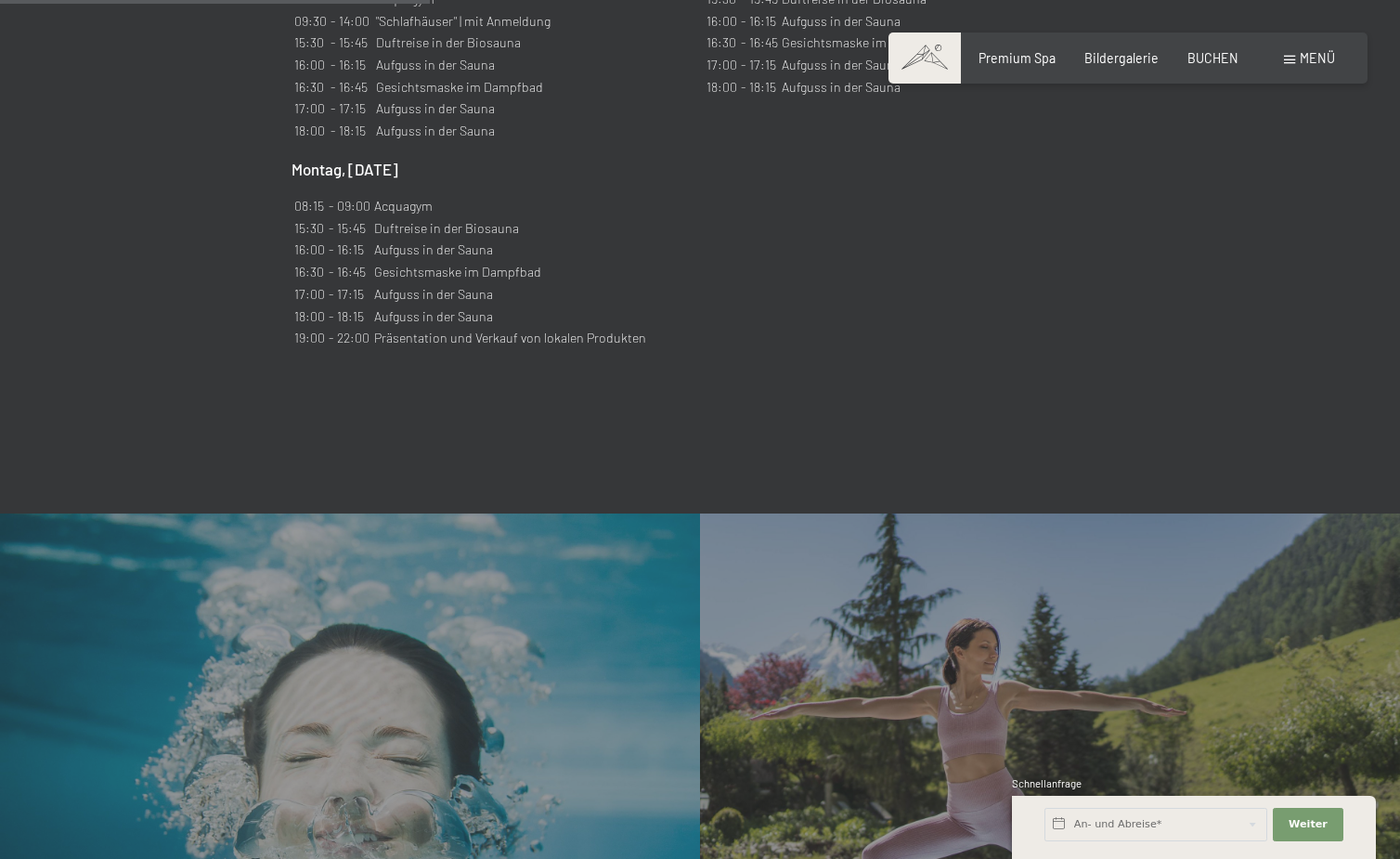
scroll to position [2263, 0]
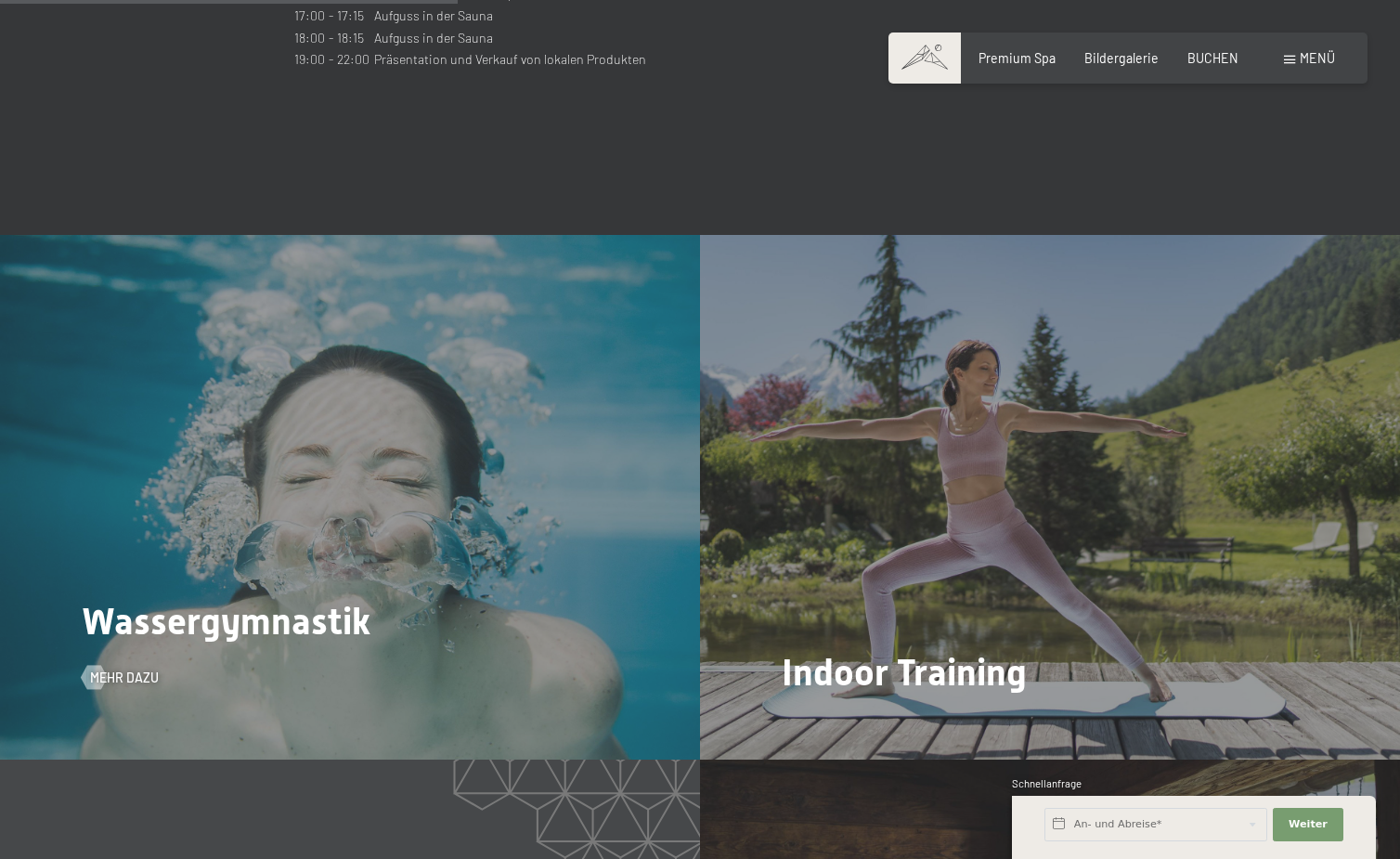
click at [435, 498] on div "Wassergymnastik Mehr dazu" at bounding box center [350, 497] width 700 height 525
click at [129, 602] on div "Wassergymnastik Mehr dazu" at bounding box center [350, 497] width 700 height 525
click at [132, 668] on span "Mehr dazu" at bounding box center [143, 677] width 69 height 18
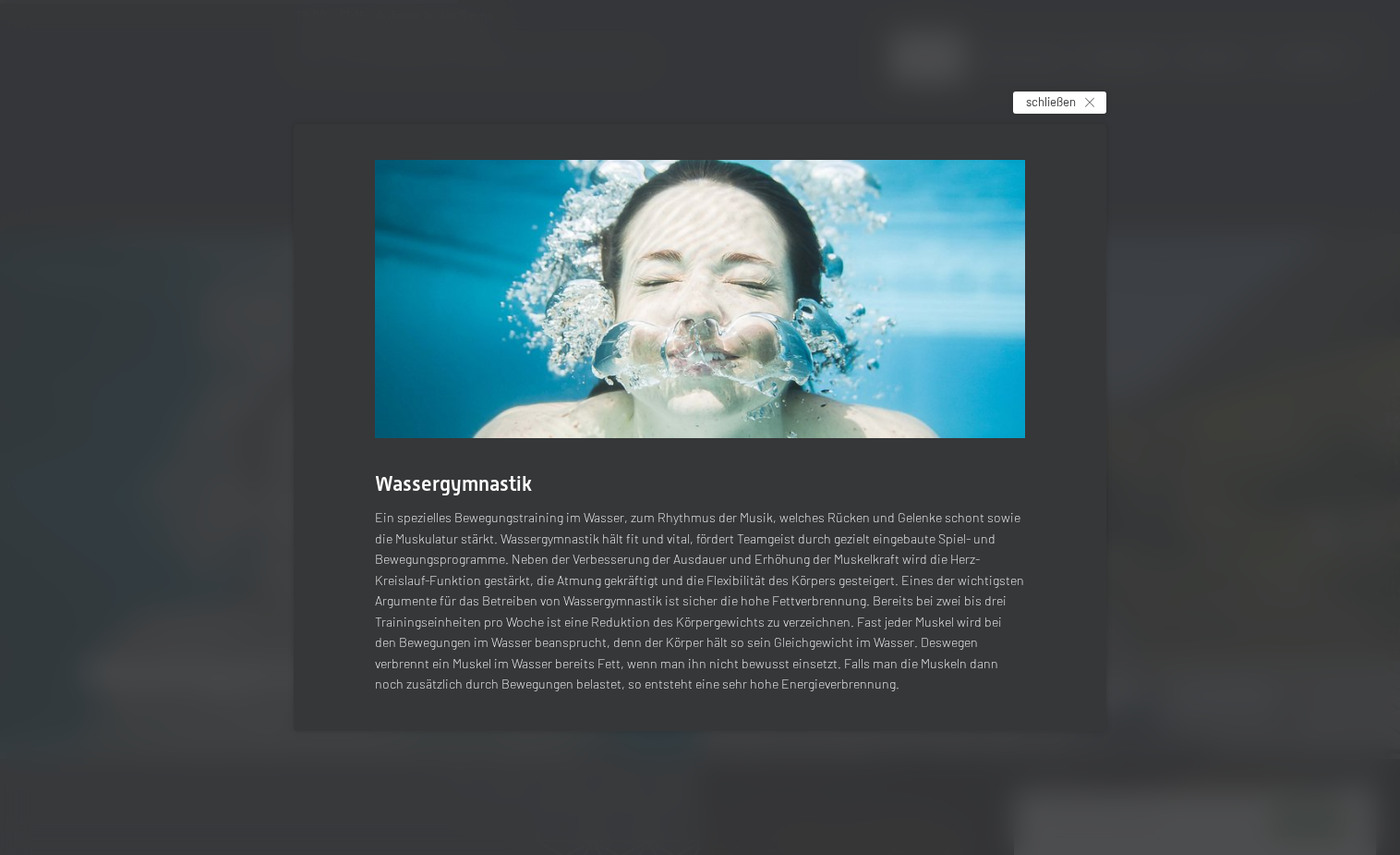
click at [1050, 110] on span "schließen" at bounding box center [1051, 101] width 50 height 16
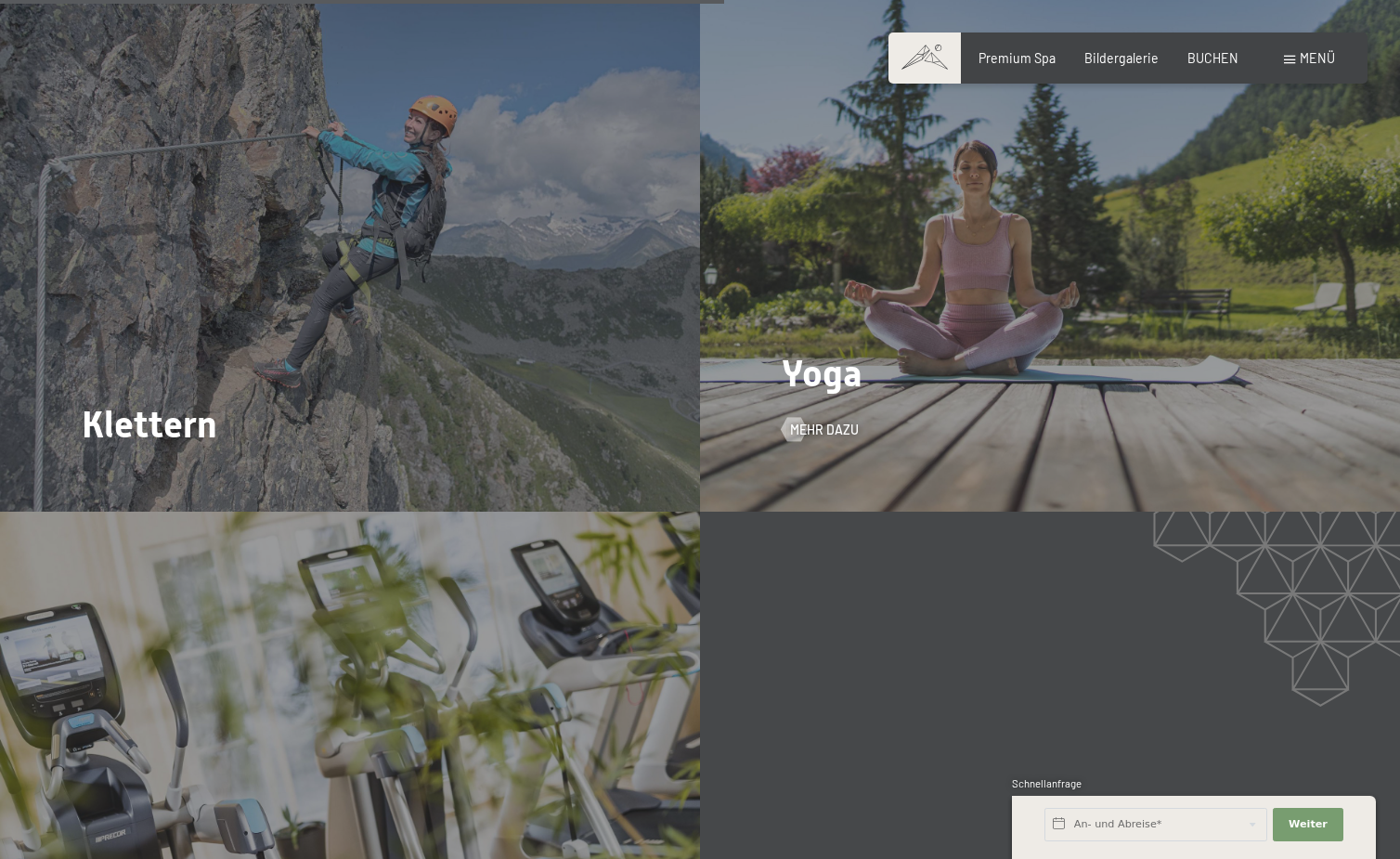
scroll to position [3583, 0]
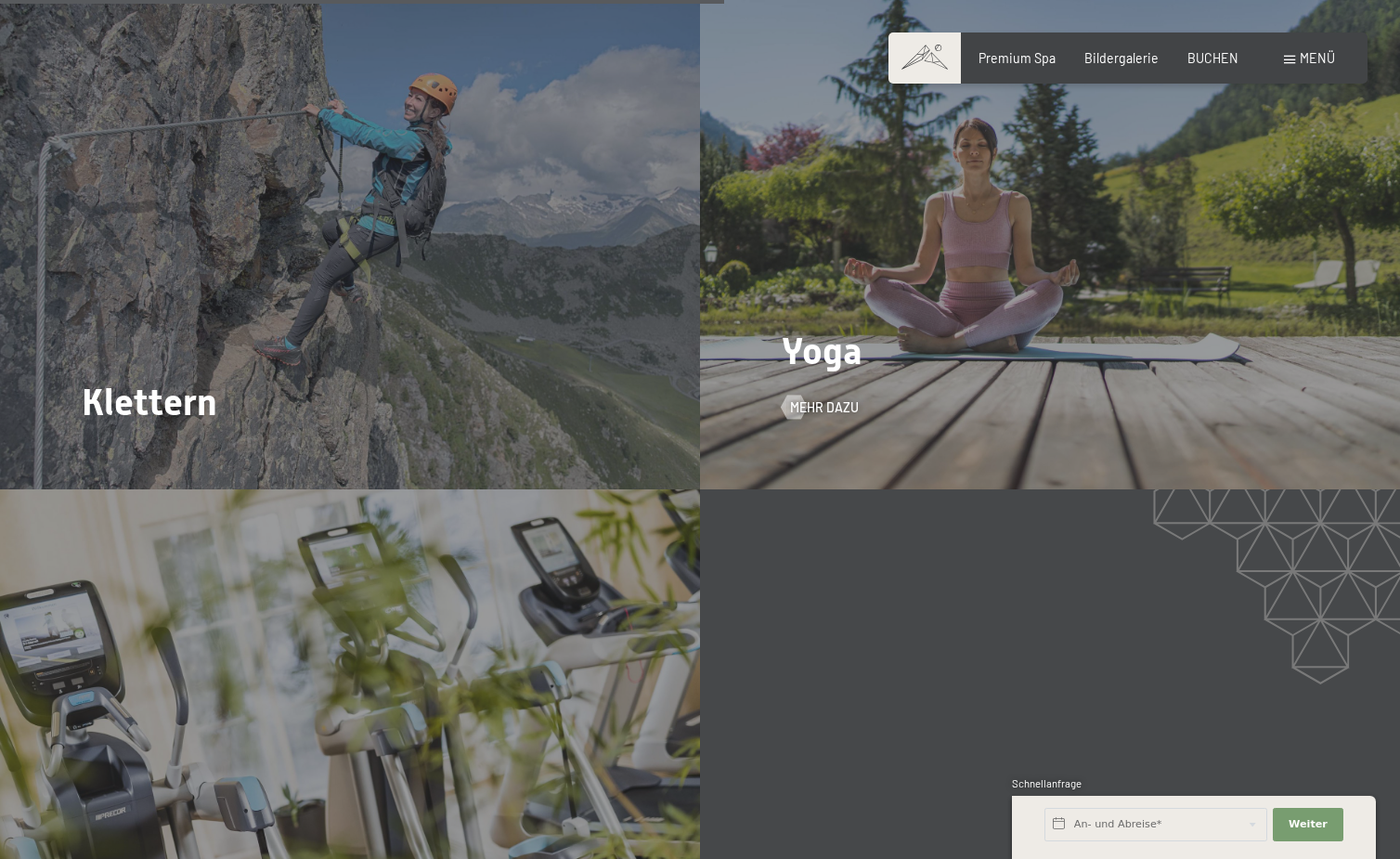
click at [1009, 213] on div "Yoga Mehr dazu" at bounding box center [1050, 227] width 700 height 525
click at [823, 330] on div "Yoga Mehr dazu" at bounding box center [1050, 227] width 700 height 525
click at [832, 398] on span "Mehr dazu" at bounding box center [843, 407] width 69 height 18
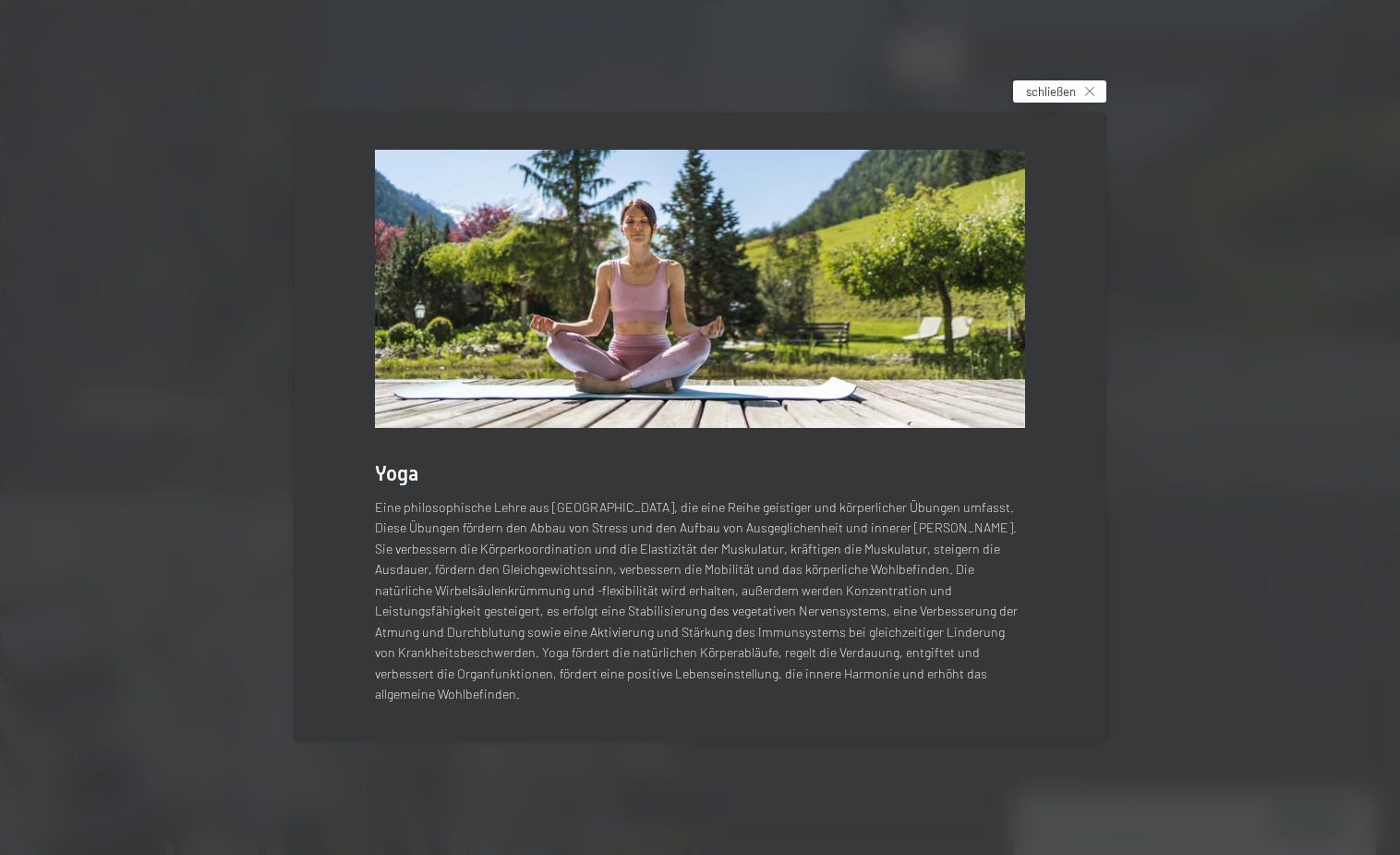
click at [1054, 99] on span "schließen" at bounding box center [1051, 91] width 50 height 16
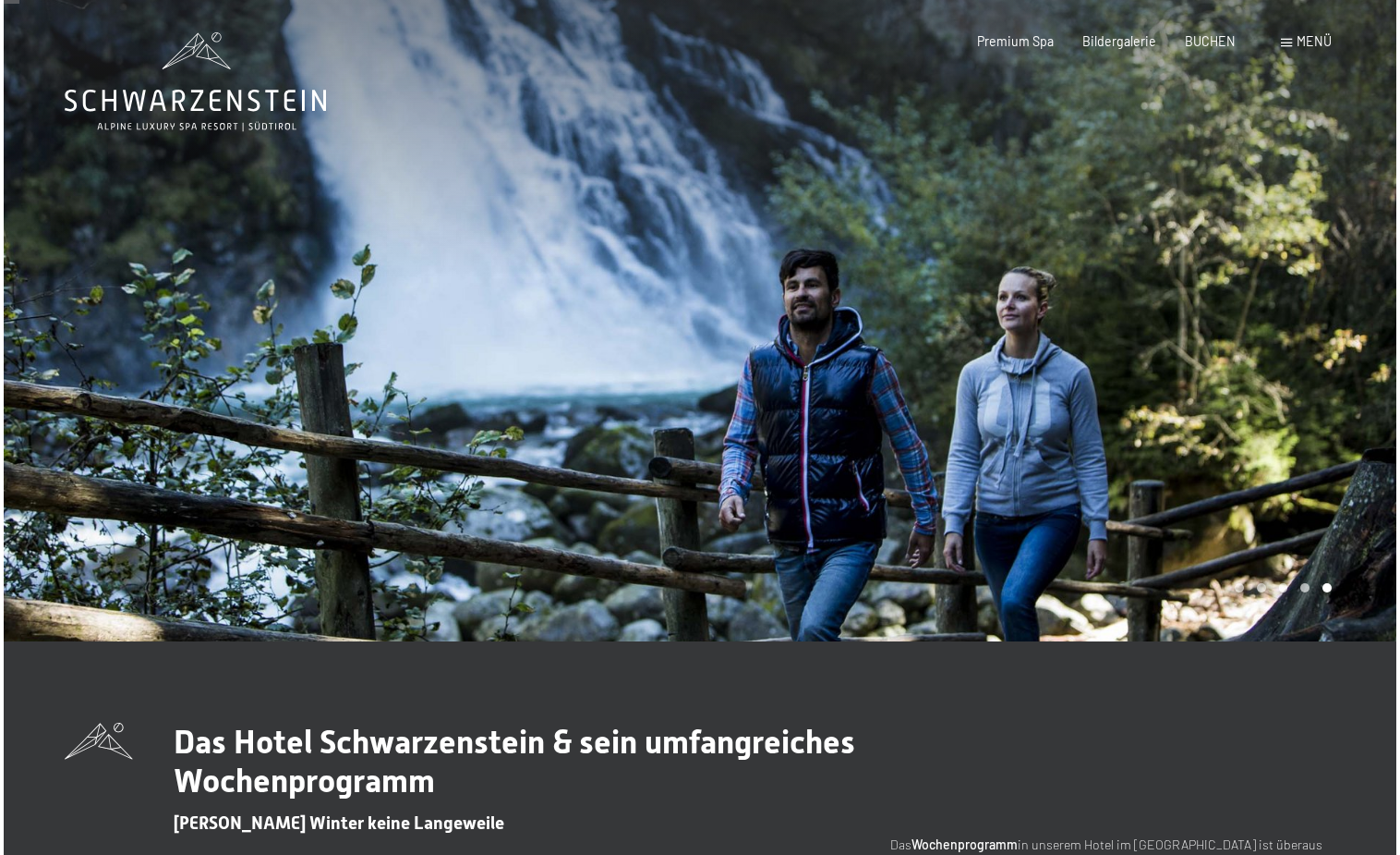
scroll to position [0, 0]
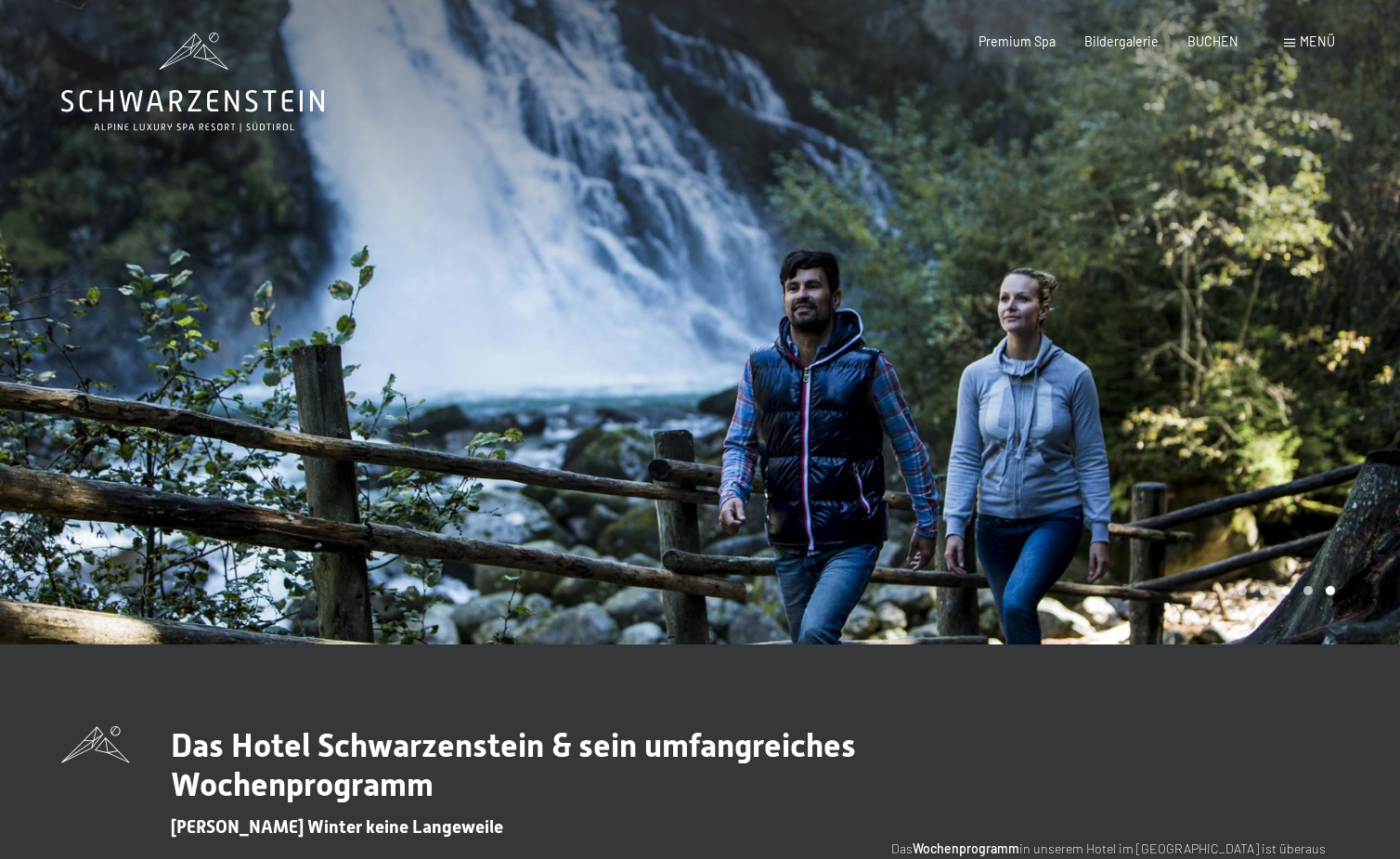
drag, startPoint x: 1310, startPoint y: 42, endPoint x: 1307, endPoint y: 33, distance: 9.5
click at [1310, 42] on span "Menü" at bounding box center [1317, 41] width 36 height 15
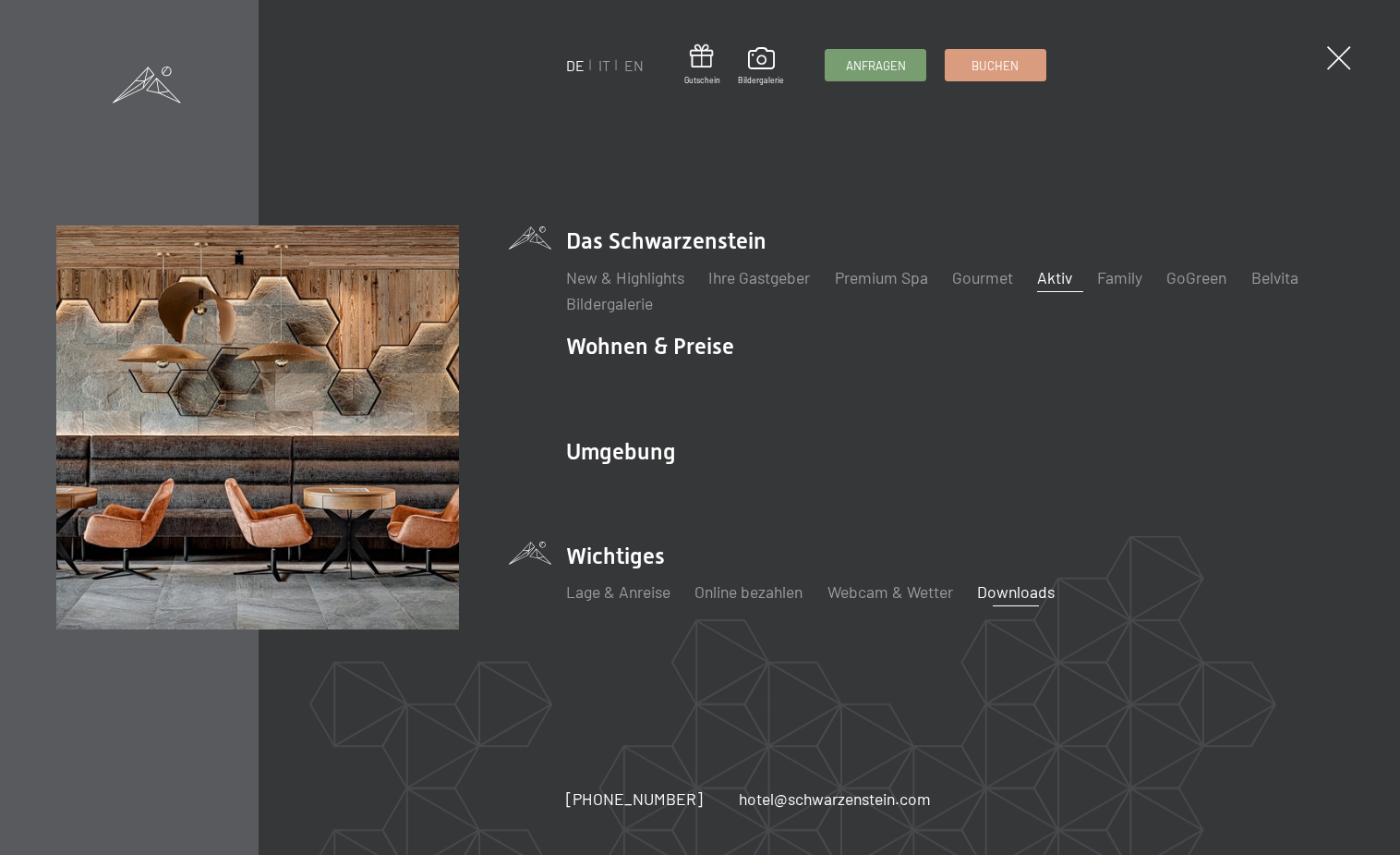
click at [1035, 589] on link "Downloads" at bounding box center [1015, 590] width 77 height 20
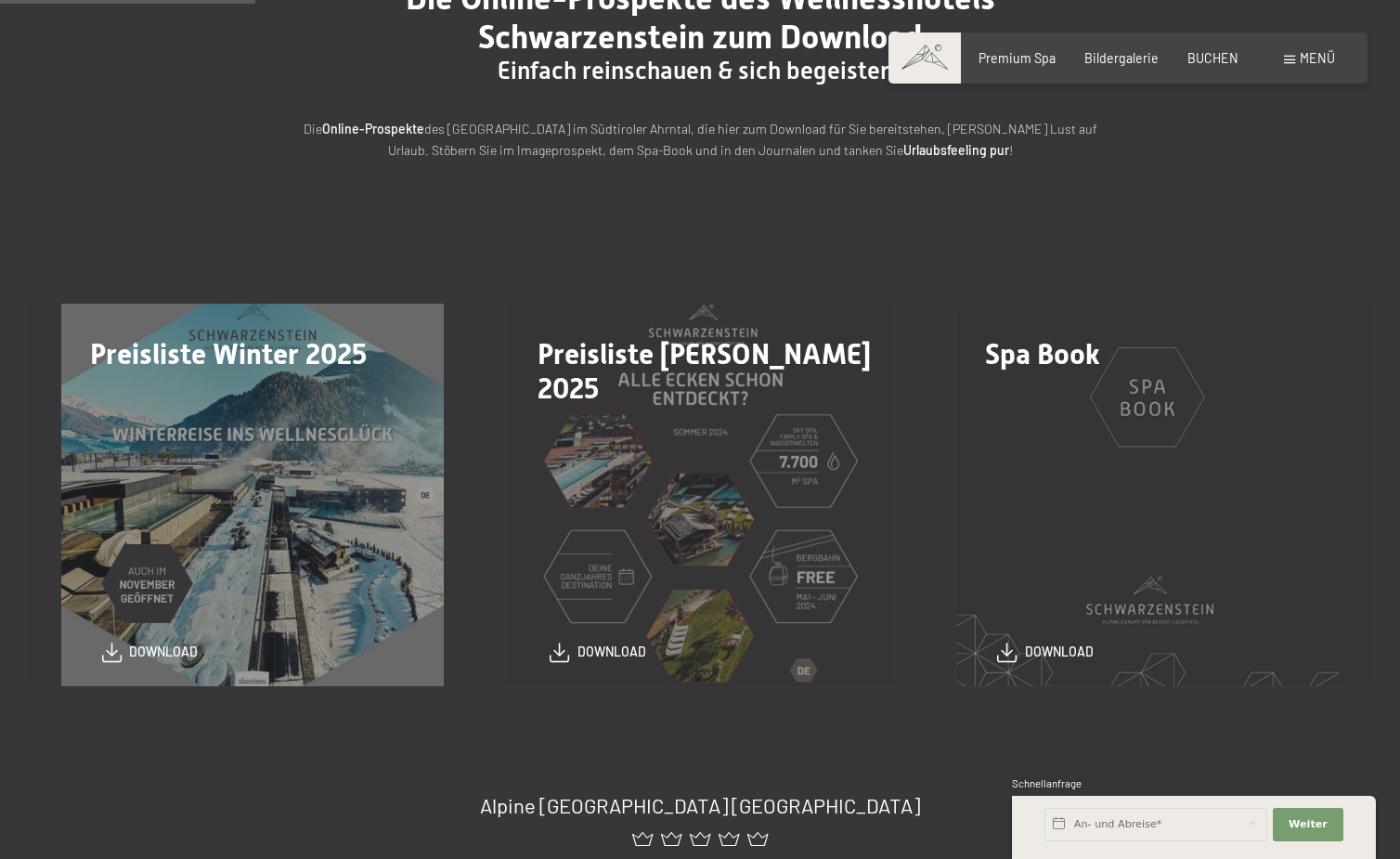
scroll to position [265, 0]
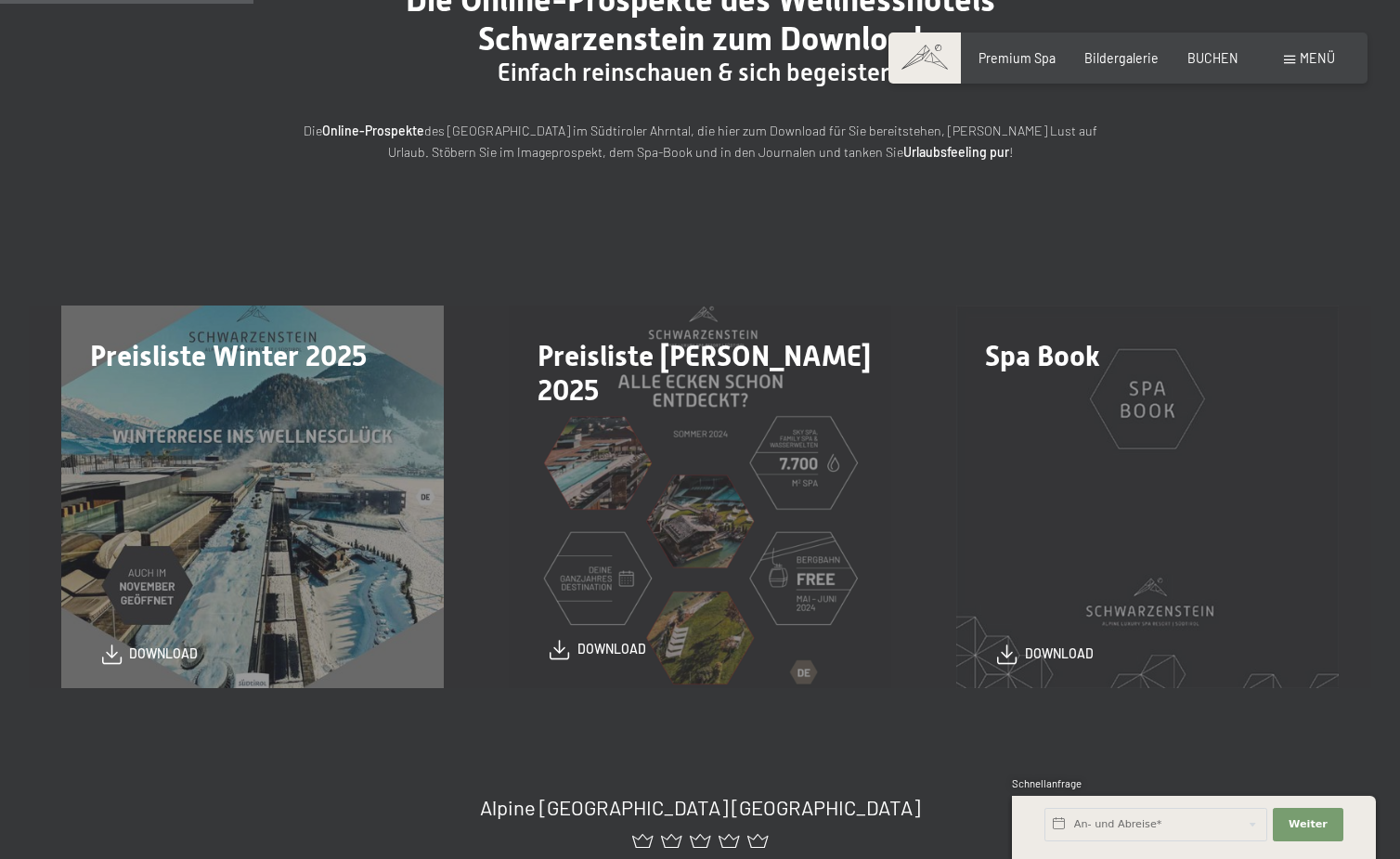
click at [609, 653] on span "download" at bounding box center [613, 648] width 69 height 18
